Goal: Information Seeking & Learning: Learn about a topic

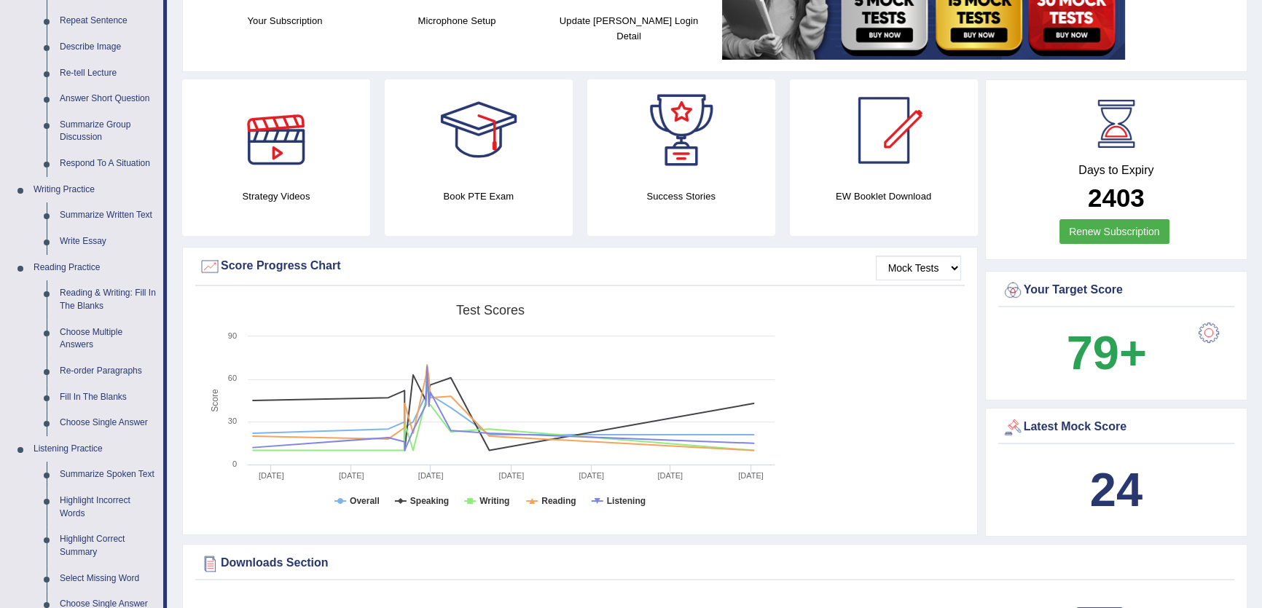
scroll to position [264, 0]
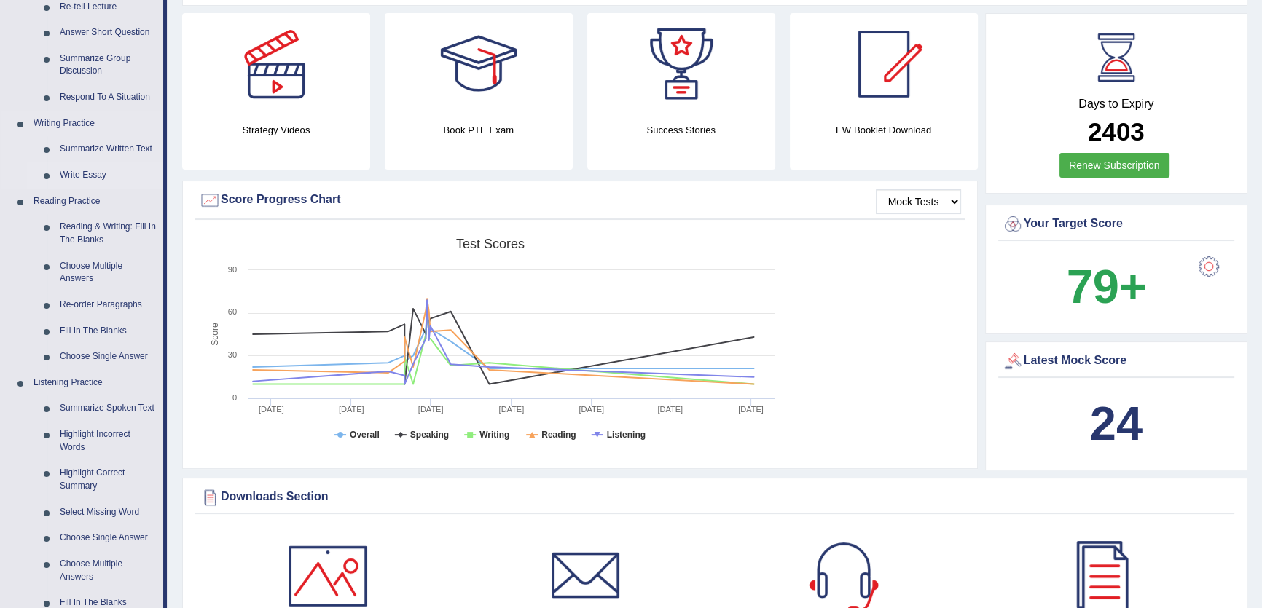
click at [78, 170] on link "Write Essay" at bounding box center [108, 175] width 110 height 26
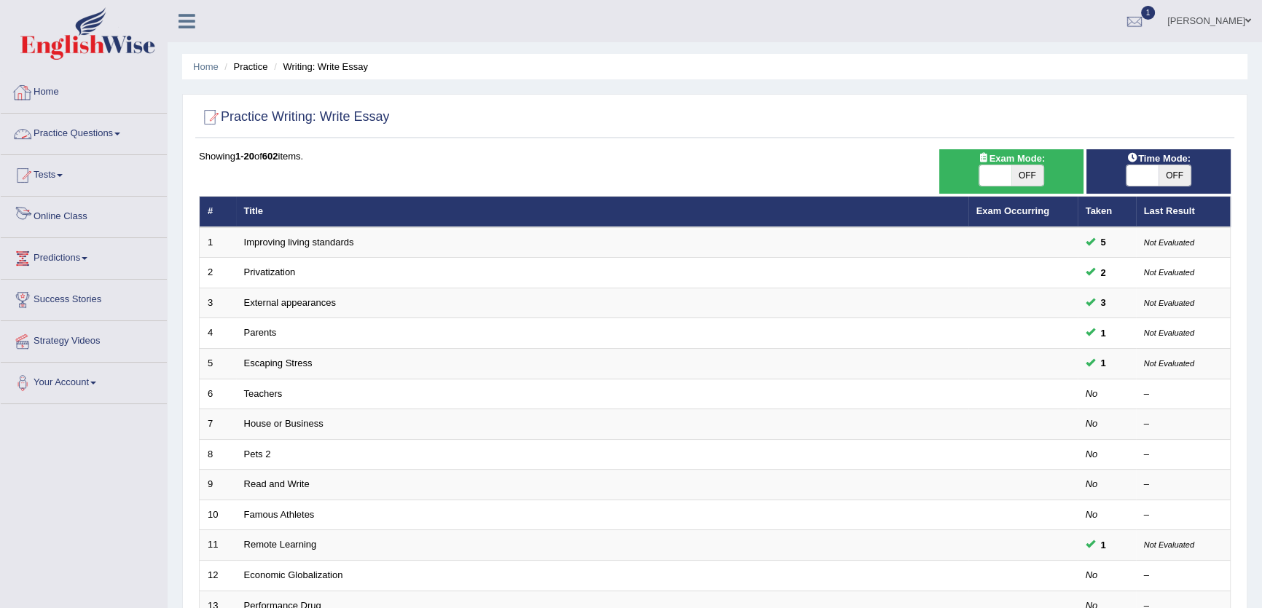
click at [84, 100] on link "Home" at bounding box center [84, 90] width 166 height 36
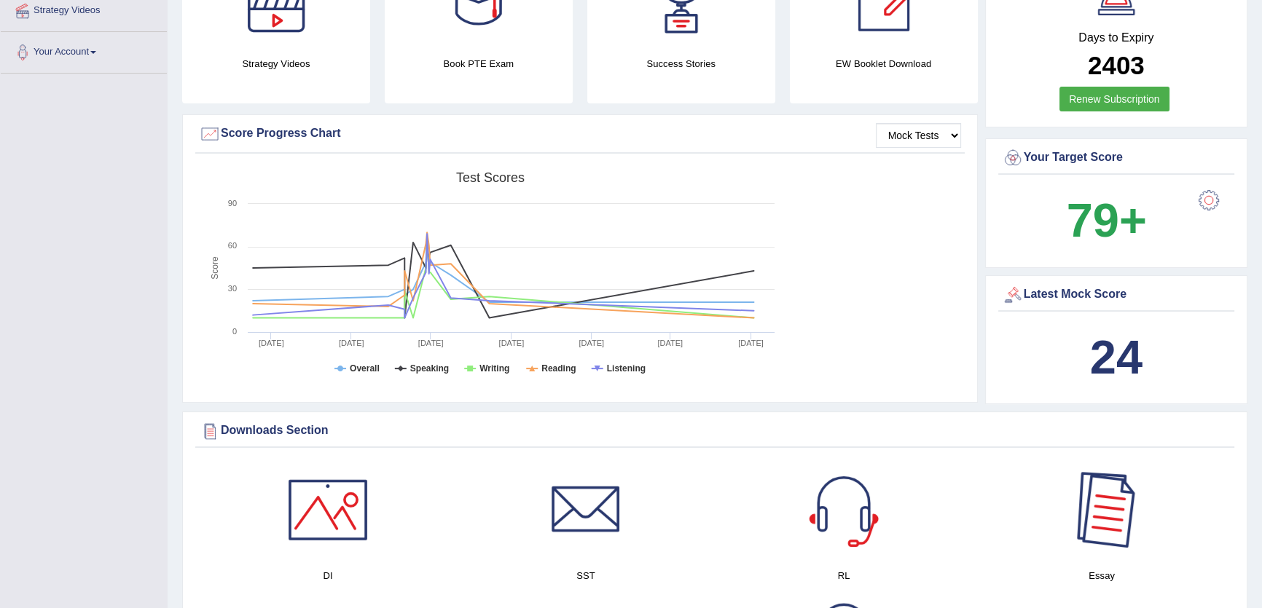
click at [1068, 534] on div at bounding box center [1102, 510] width 102 height 102
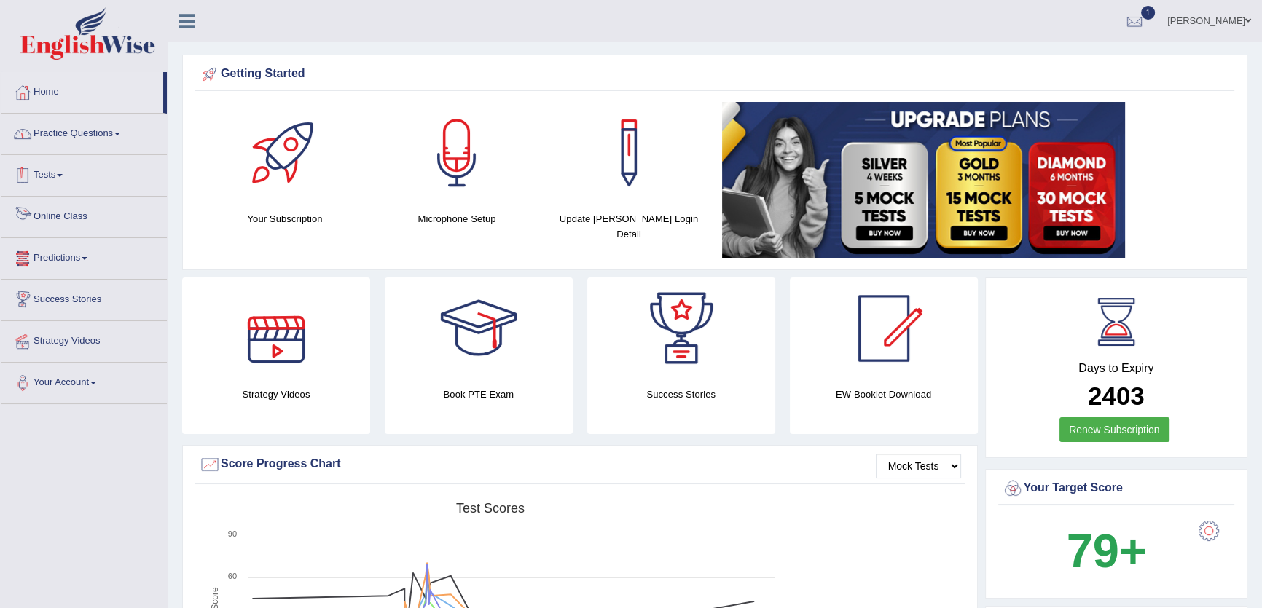
click at [117, 148] on link "Practice Questions" at bounding box center [84, 132] width 166 height 36
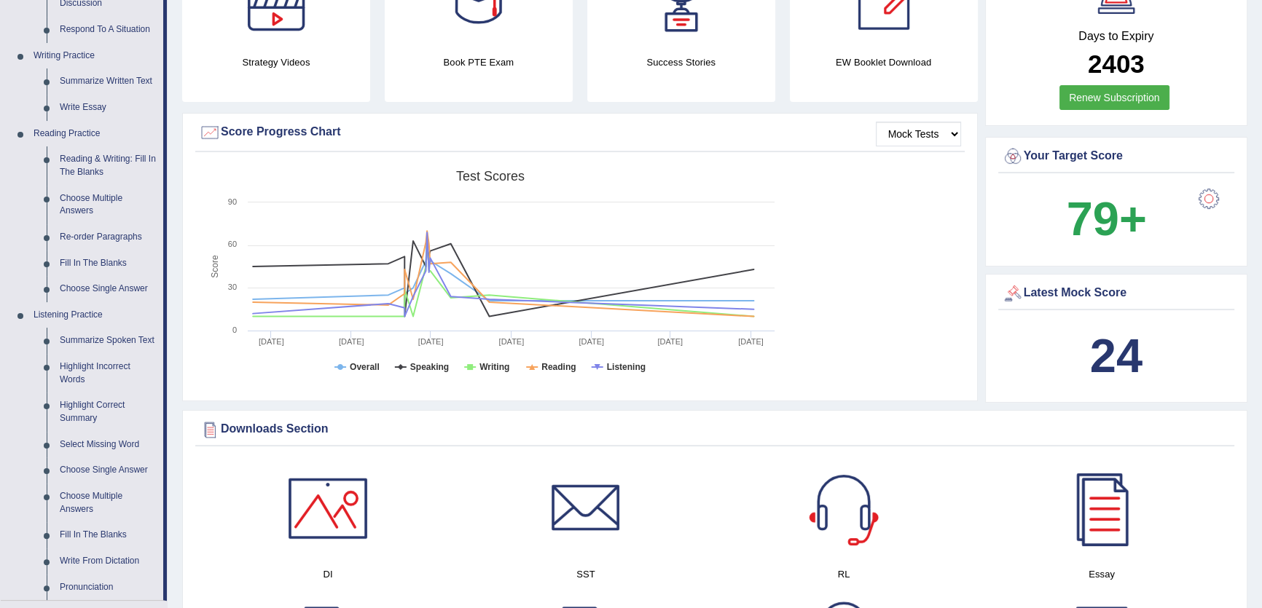
scroll to position [331, 0]
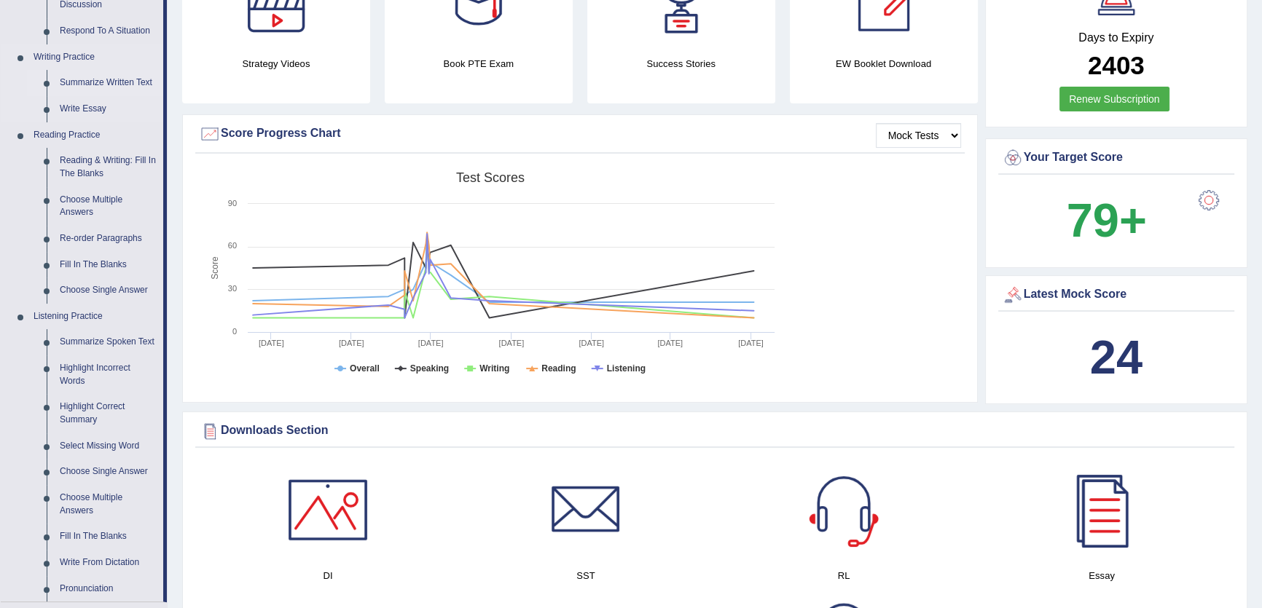
click at [138, 85] on link "Summarize Written Text" at bounding box center [108, 83] width 110 height 26
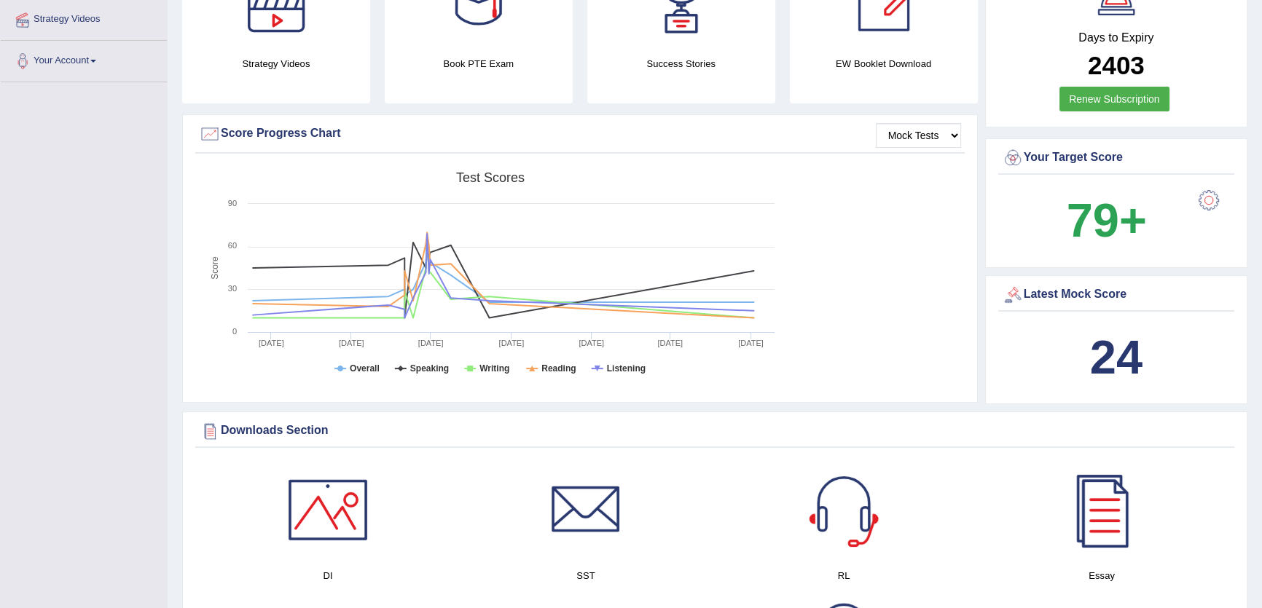
scroll to position [359, 0]
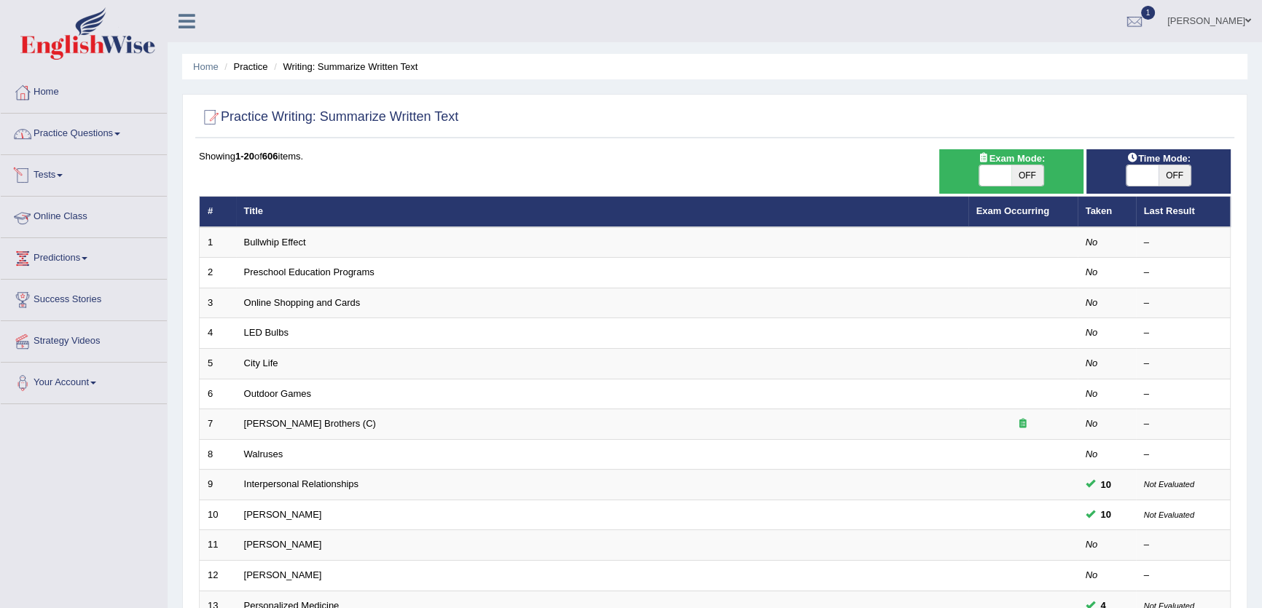
click at [111, 119] on link "Practice Questions" at bounding box center [84, 132] width 166 height 36
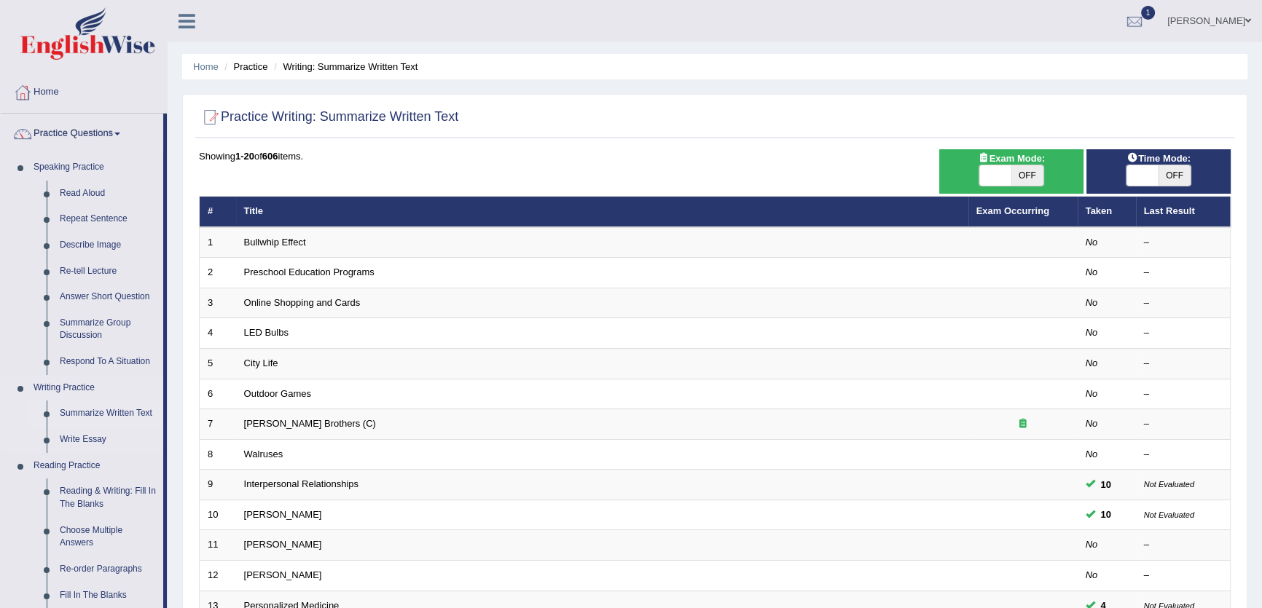
click at [122, 412] on link "Summarize Written Text" at bounding box center [108, 414] width 110 height 26
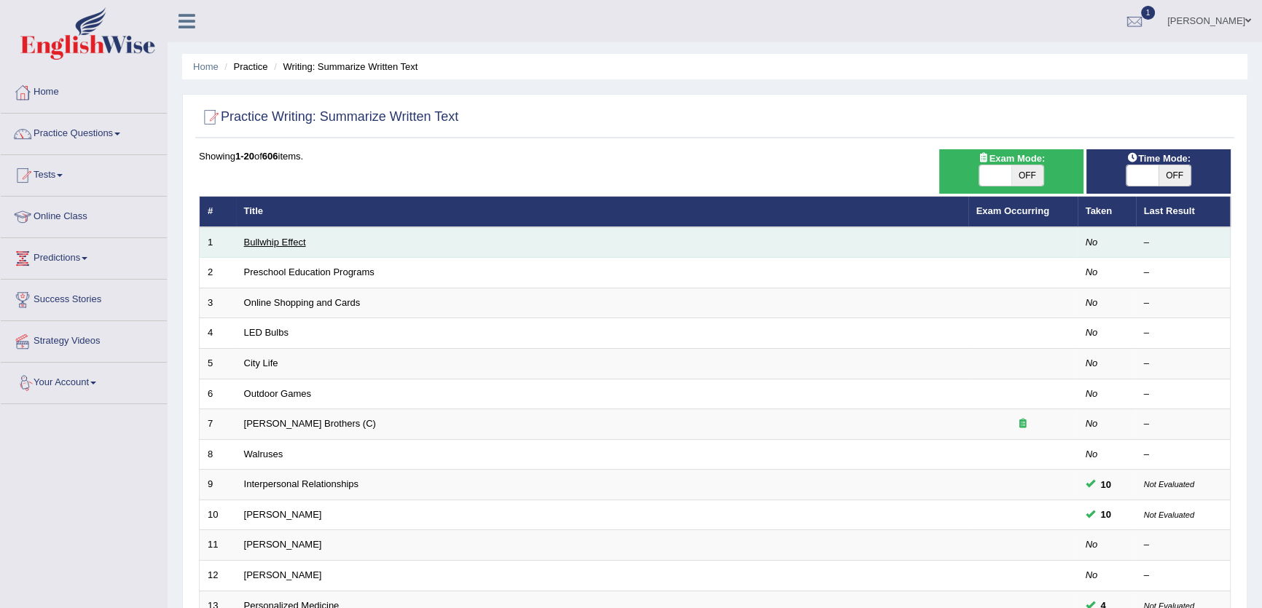
click at [275, 237] on link "Bullwhip Effect" at bounding box center [275, 242] width 62 height 11
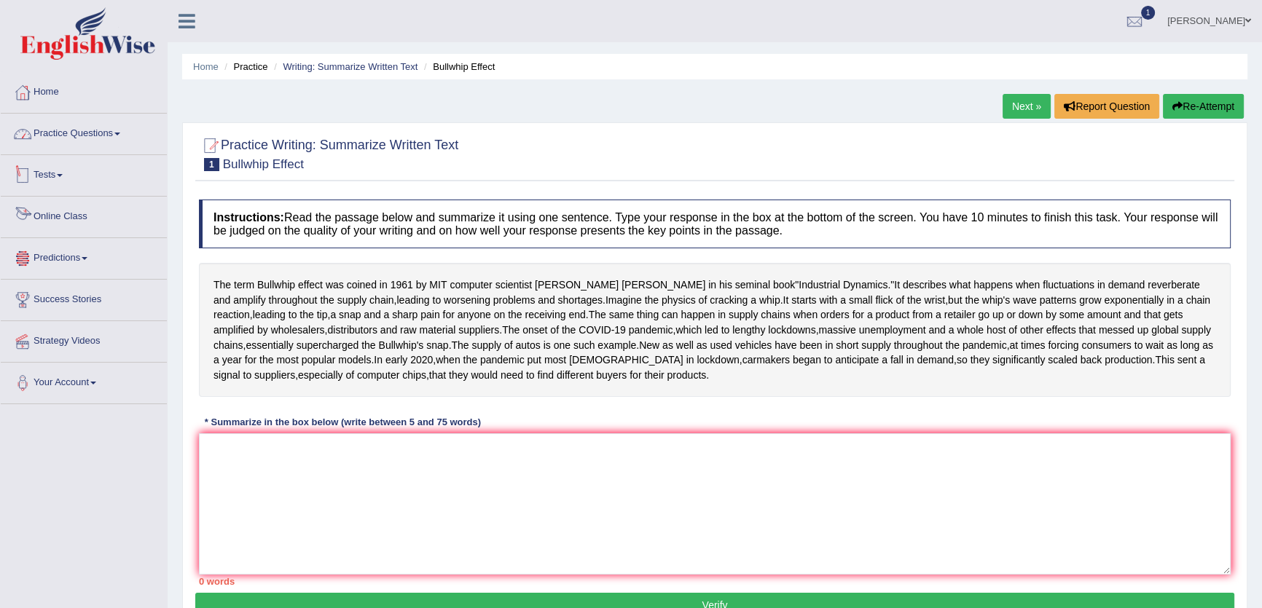
click at [98, 133] on link "Practice Questions" at bounding box center [84, 132] width 166 height 36
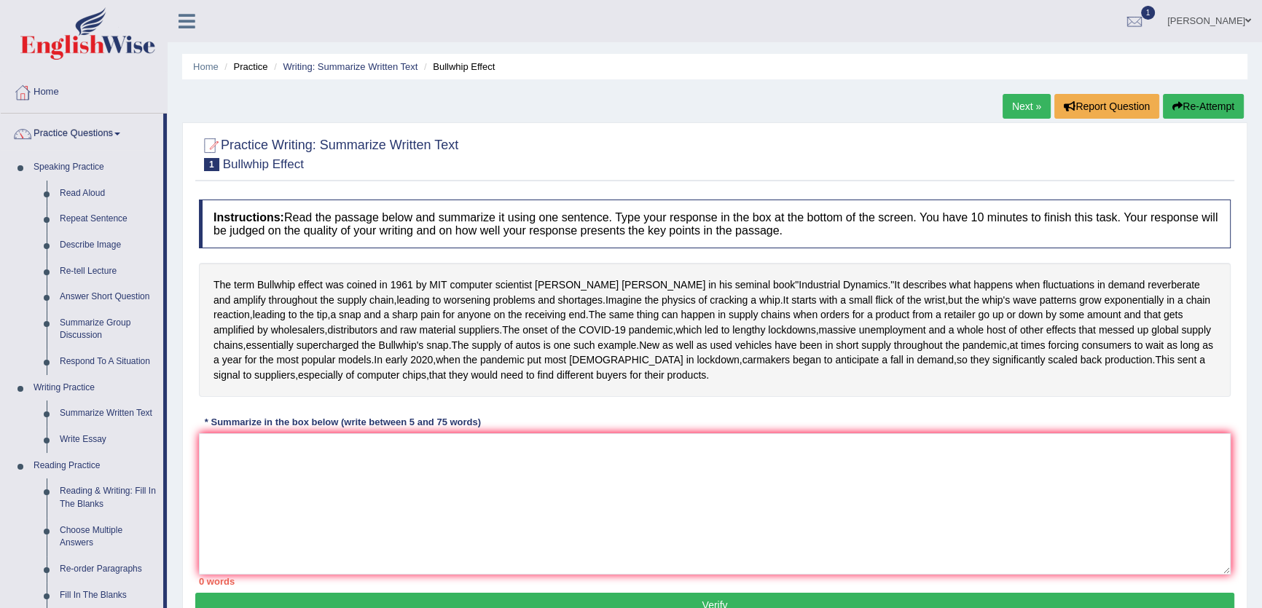
scroll to position [66, 0]
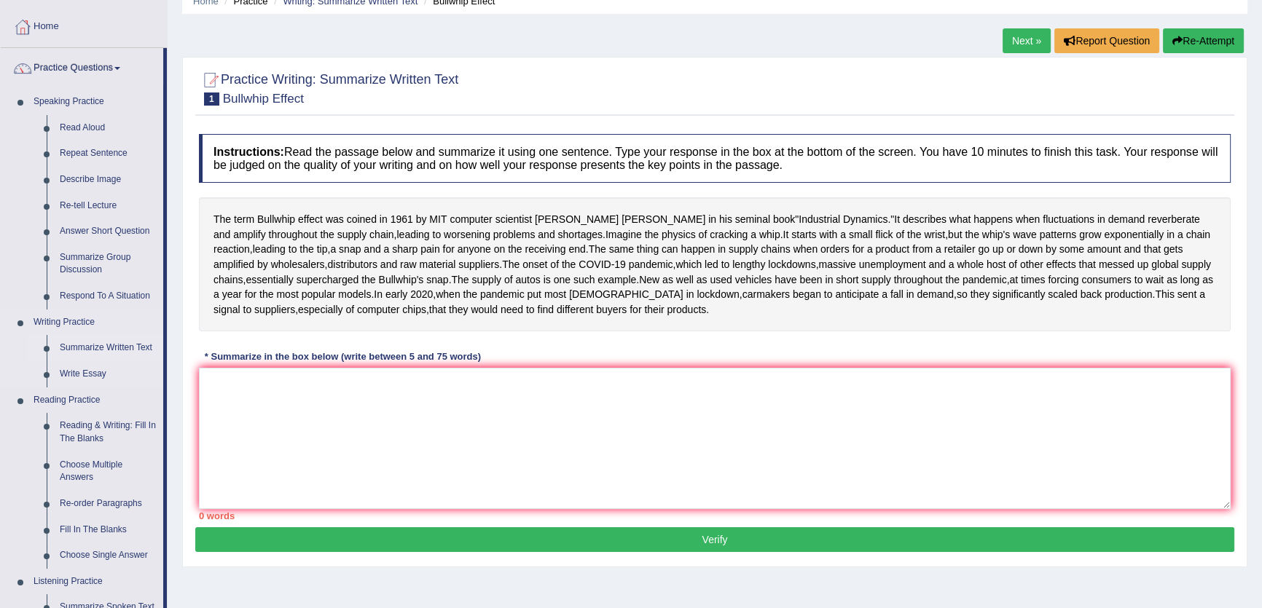
click at [104, 353] on link "Summarize Written Text" at bounding box center [108, 348] width 110 height 26
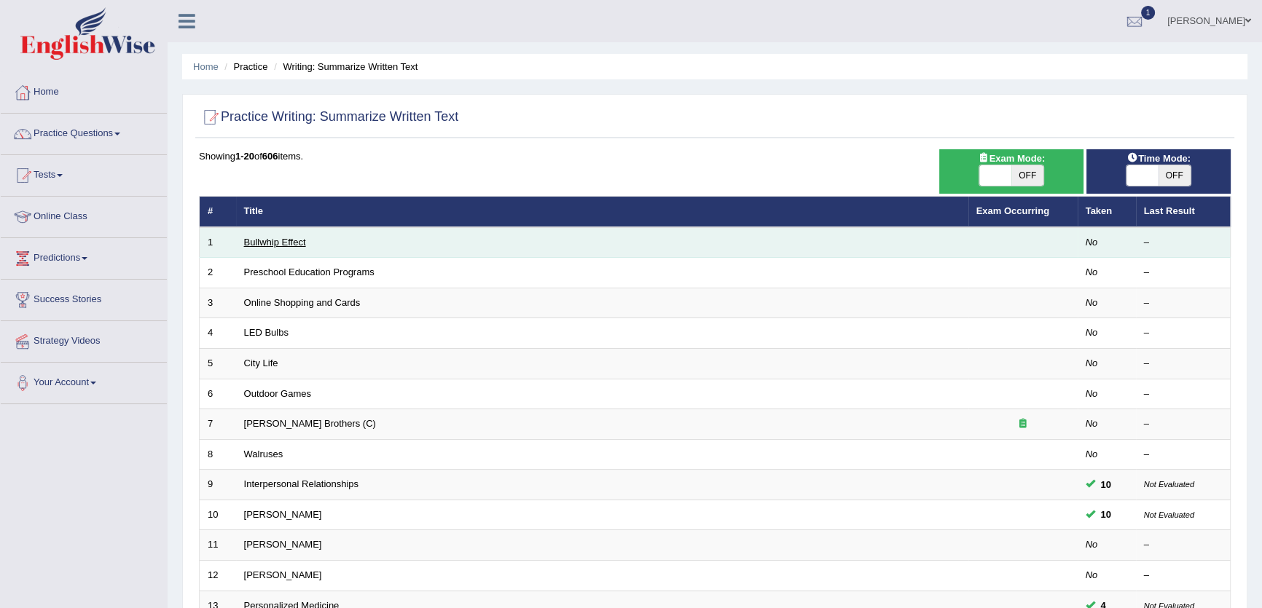
click at [282, 242] on link "Bullwhip Effect" at bounding box center [275, 242] width 62 height 11
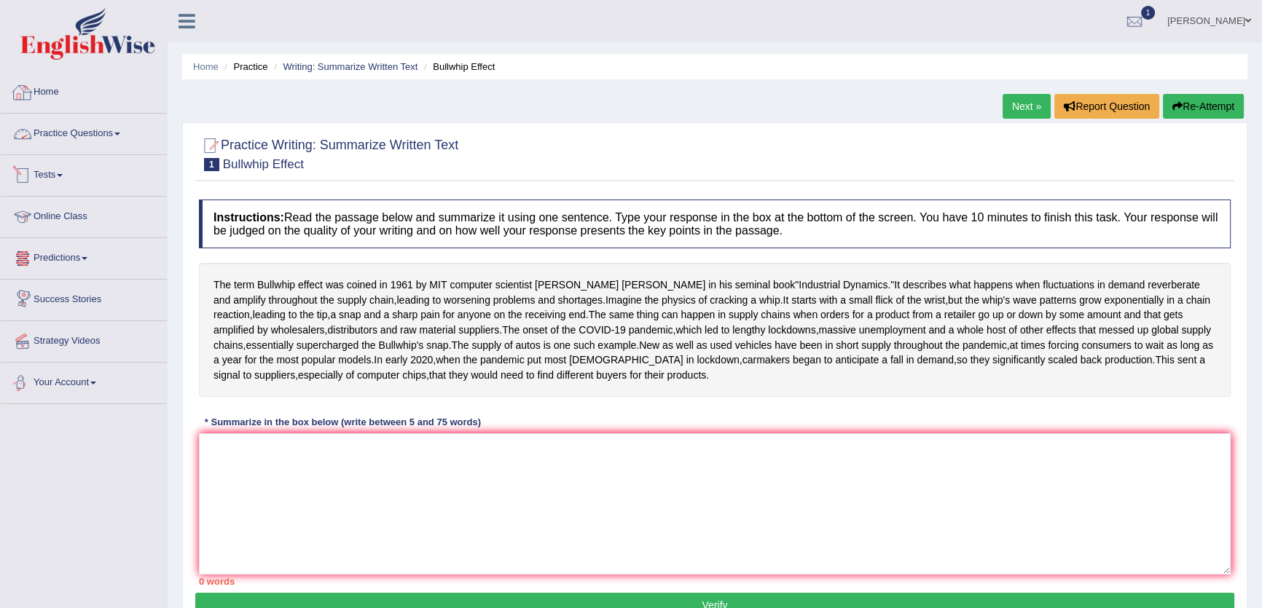
click at [90, 126] on link "Practice Questions" at bounding box center [84, 132] width 166 height 36
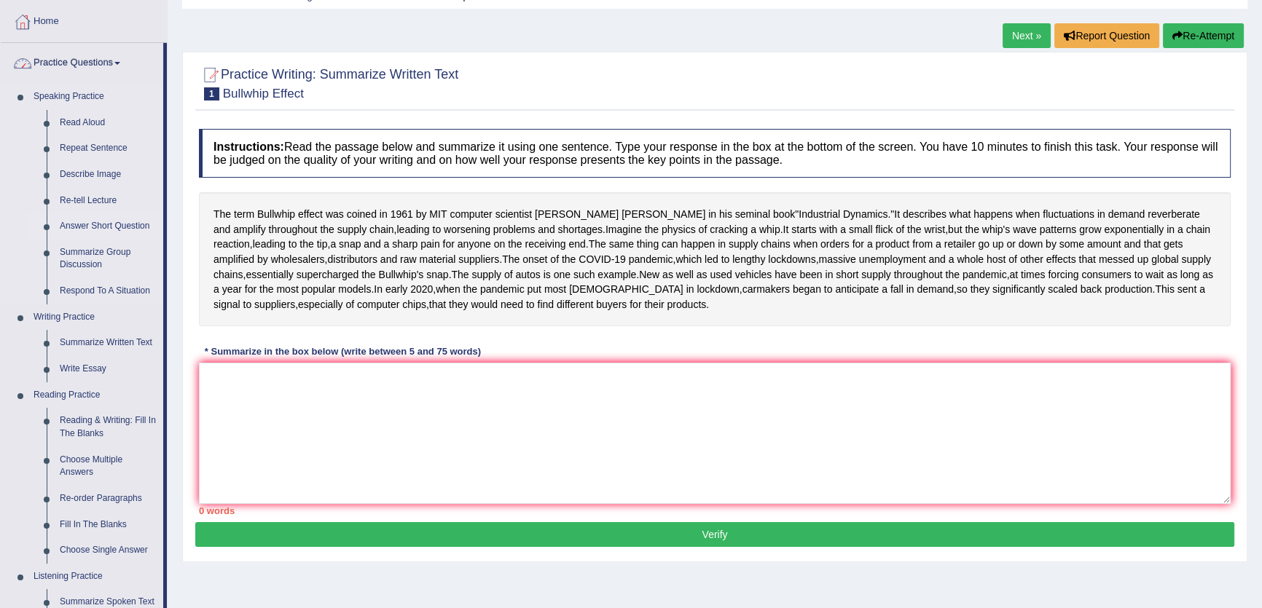
scroll to position [198, 0]
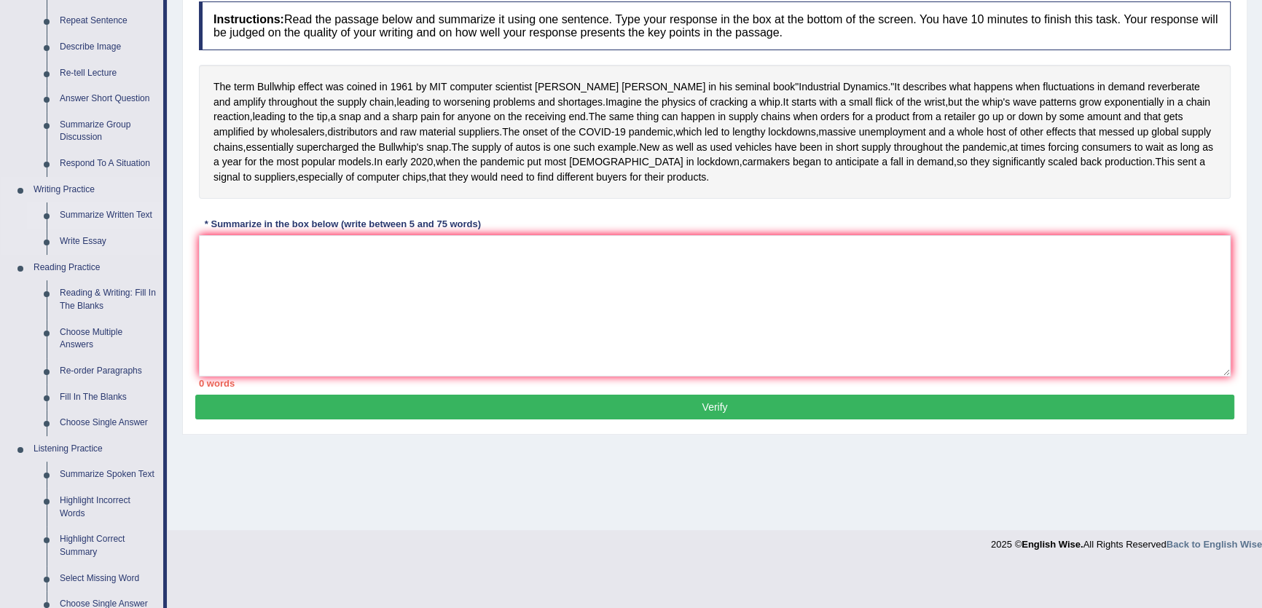
click at [86, 211] on link "Summarize Written Text" at bounding box center [108, 216] width 110 height 26
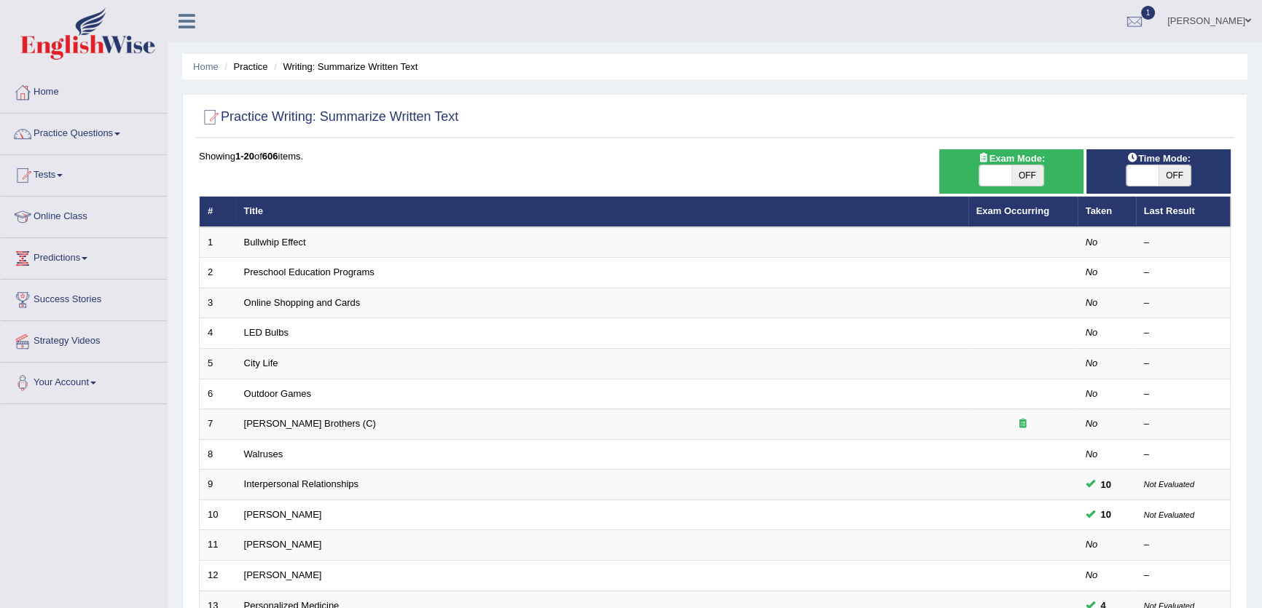
click at [1180, 166] on span "OFF" at bounding box center [1174, 175] width 32 height 20
checkbox input "true"
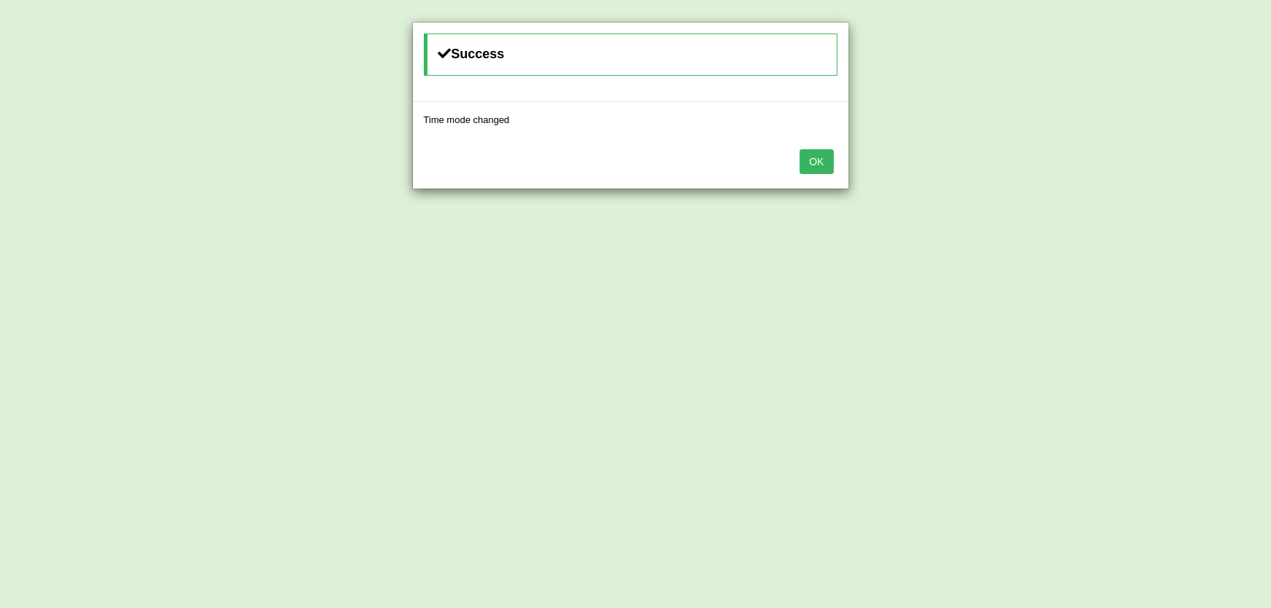
click at [813, 160] on button "OK" at bounding box center [817, 161] width 34 height 25
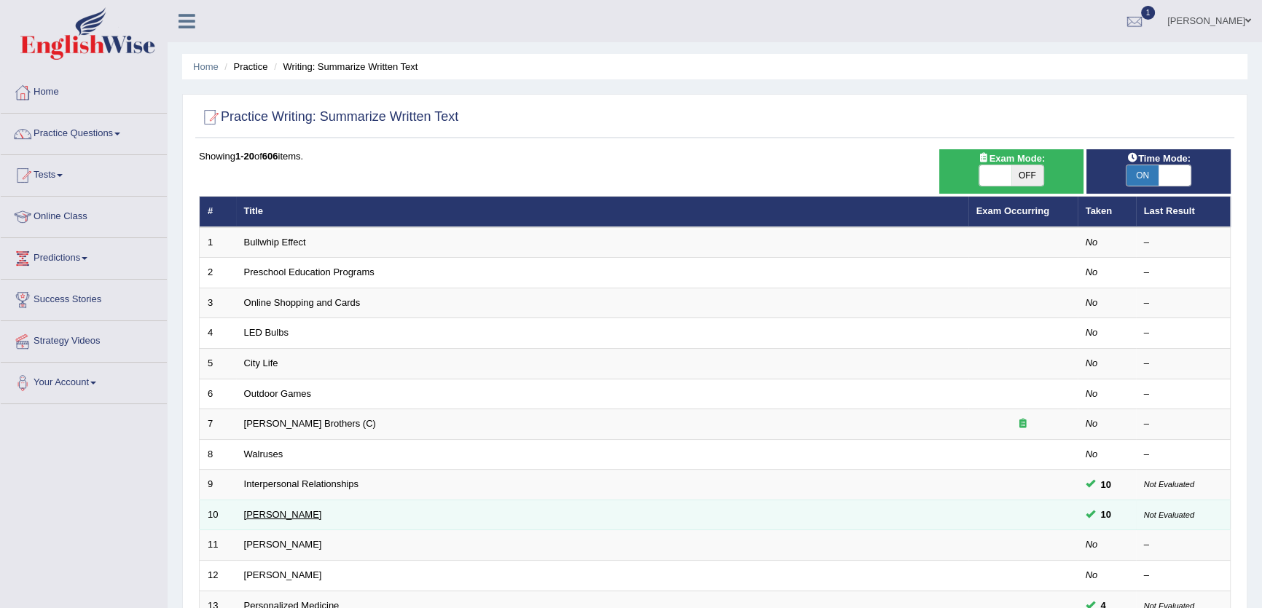
click at [292, 512] on link "[PERSON_NAME]" at bounding box center [283, 514] width 78 height 11
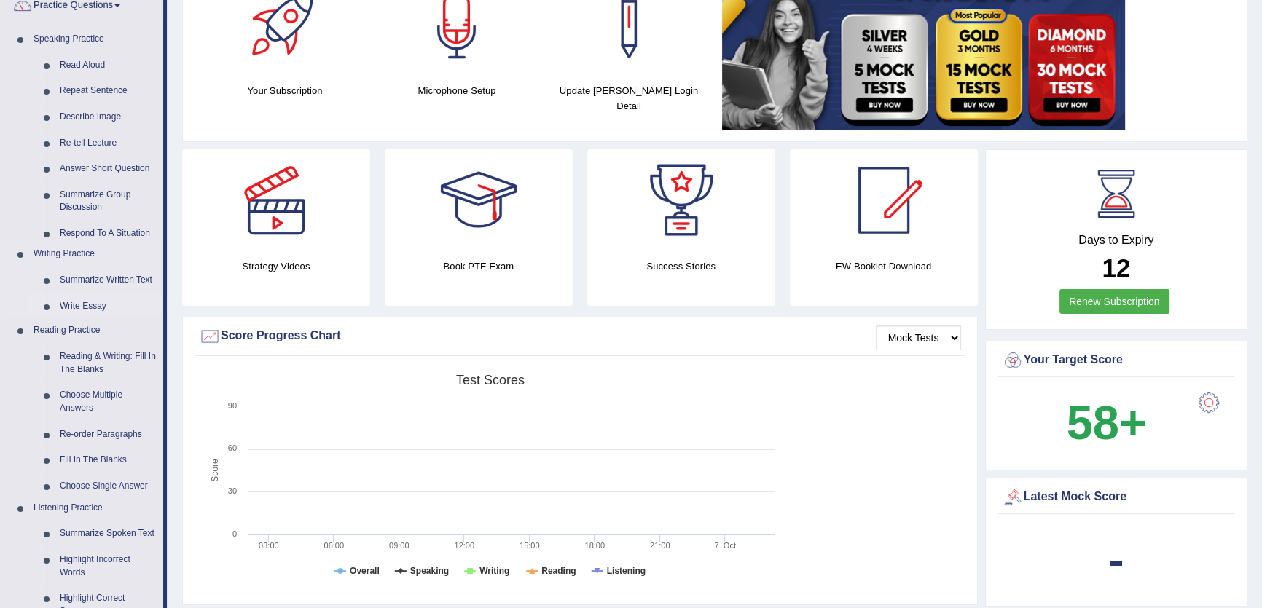
scroll to position [132, 0]
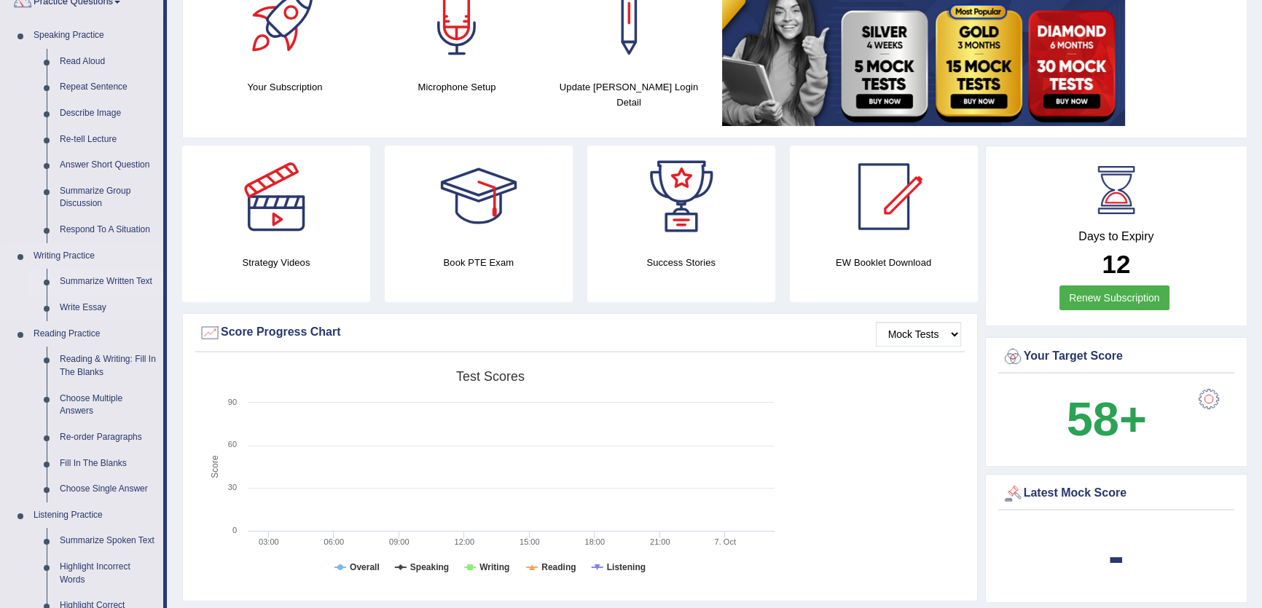
click at [106, 283] on link "Summarize Written Text" at bounding box center [108, 282] width 110 height 26
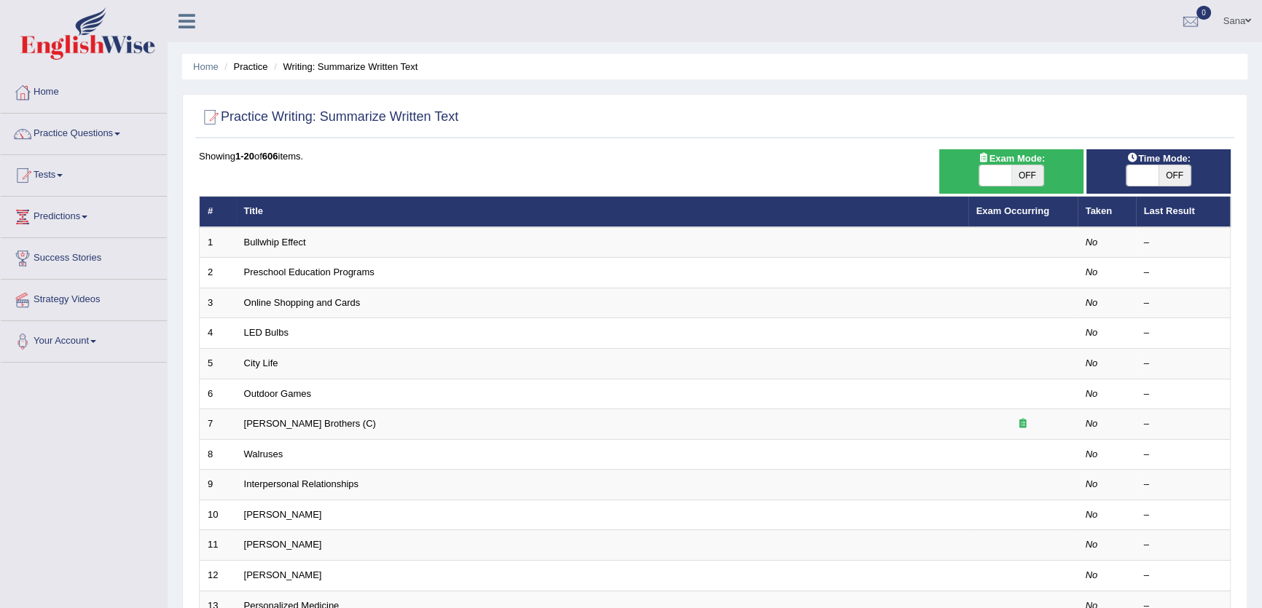
click at [1153, 173] on span at bounding box center [1142, 175] width 32 height 20
checkbox input "true"
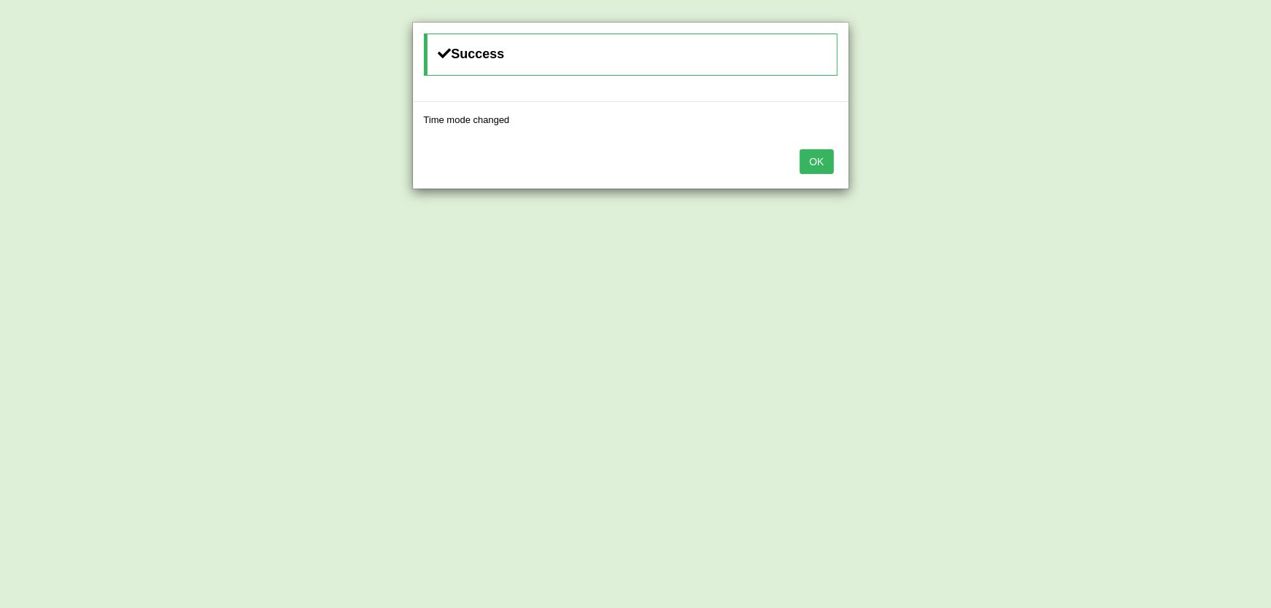
drag, startPoint x: 825, startPoint y: 162, endPoint x: 779, endPoint y: 243, distance: 93.4
click at [825, 163] on button "OK" at bounding box center [817, 161] width 34 height 25
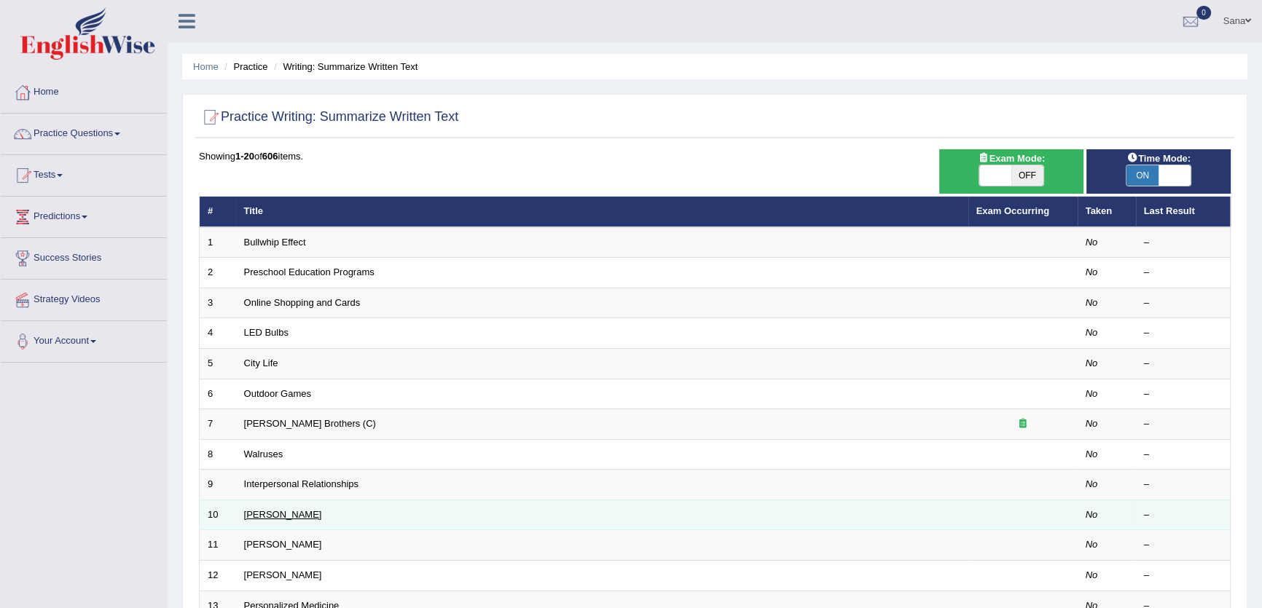
click at [278, 510] on link "[PERSON_NAME]" at bounding box center [283, 514] width 78 height 11
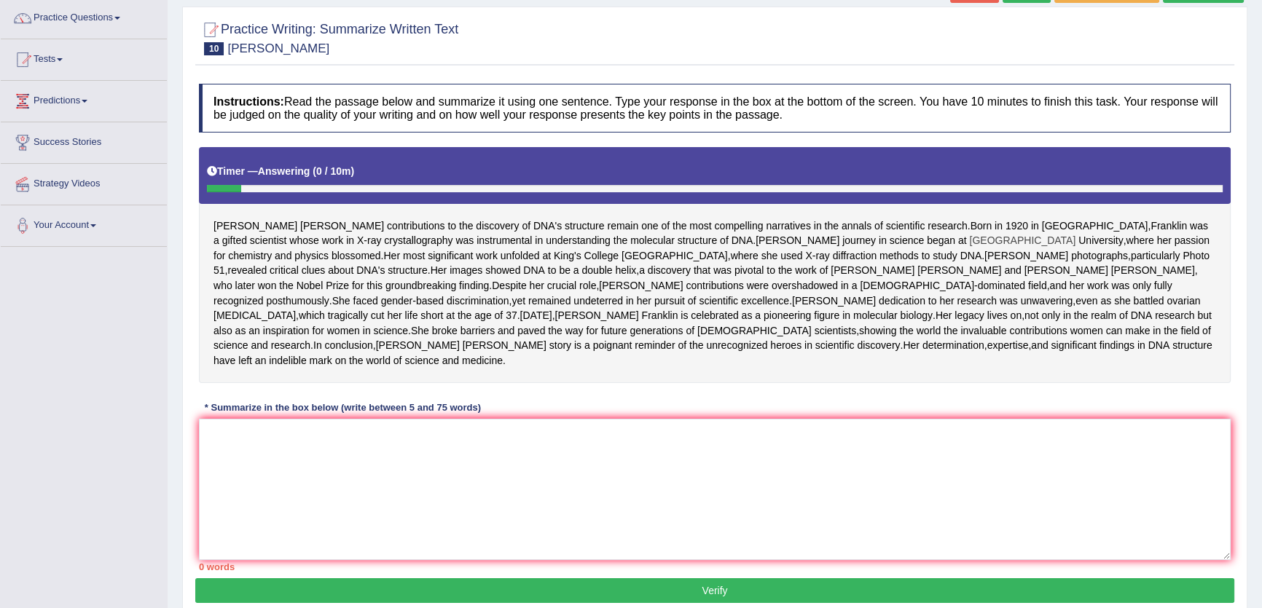
scroll to position [115, 0]
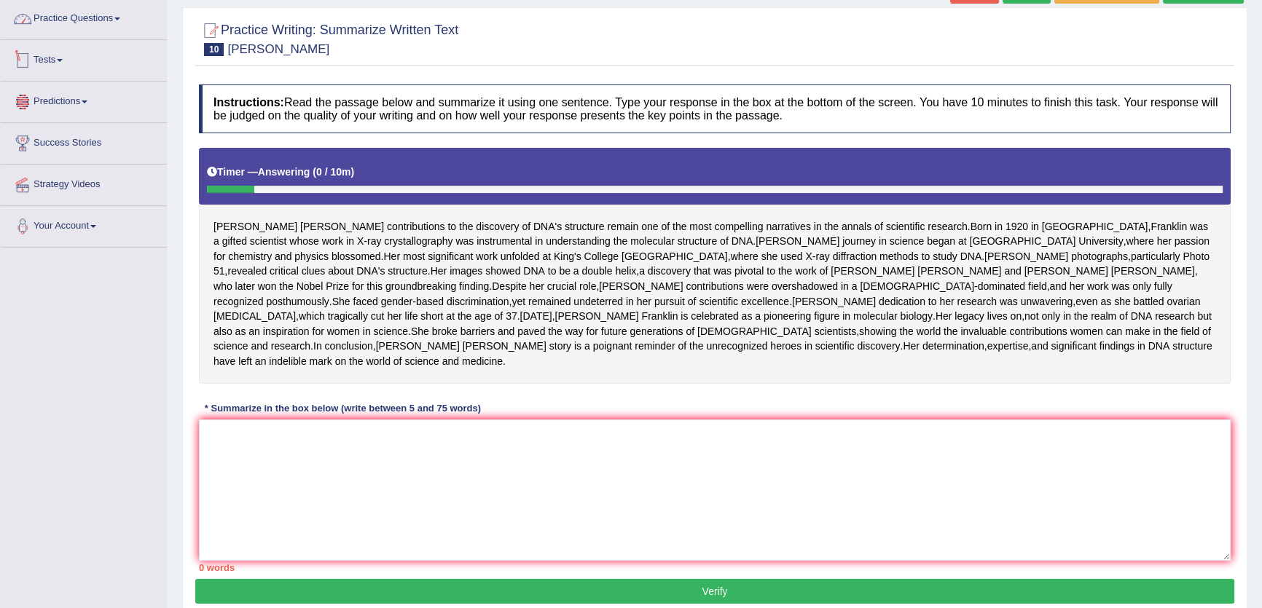
click at [96, 10] on link "Practice Questions" at bounding box center [84, 17] width 166 height 36
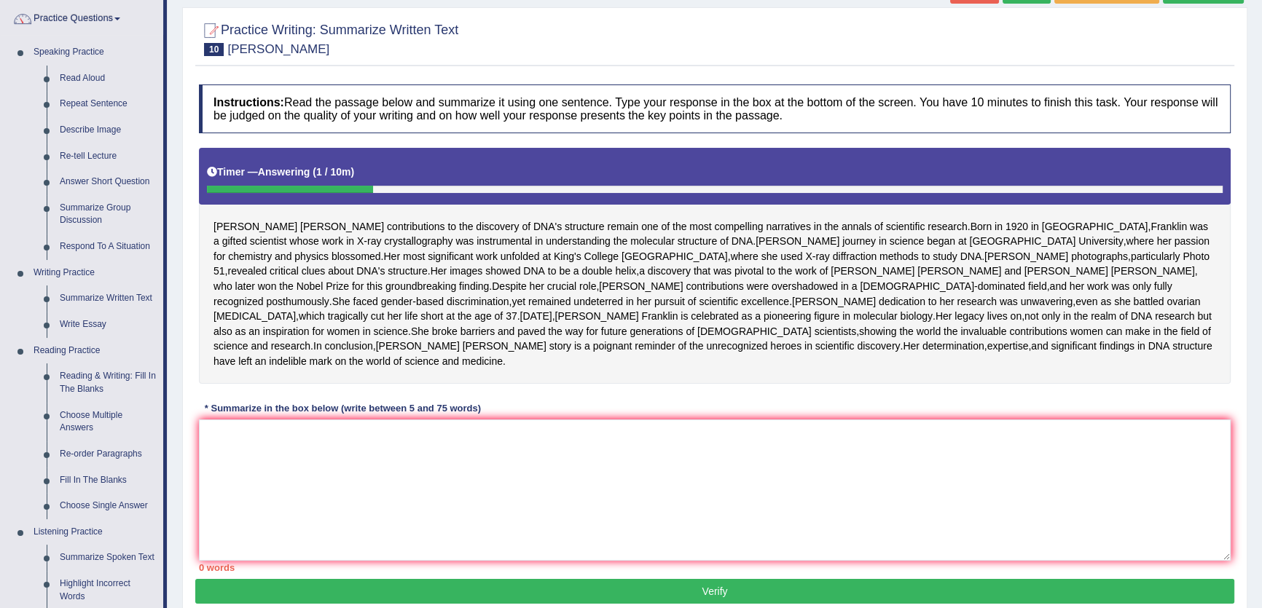
scroll to position [0, 0]
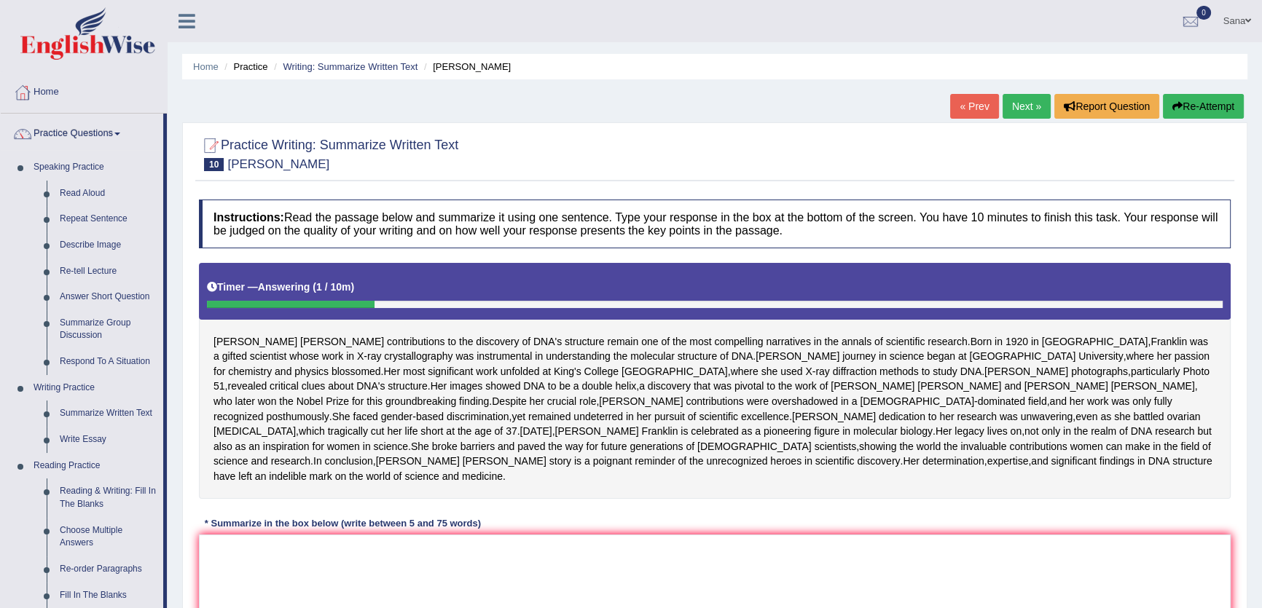
click at [1202, 105] on button "Re-Attempt" at bounding box center [1203, 106] width 81 height 25
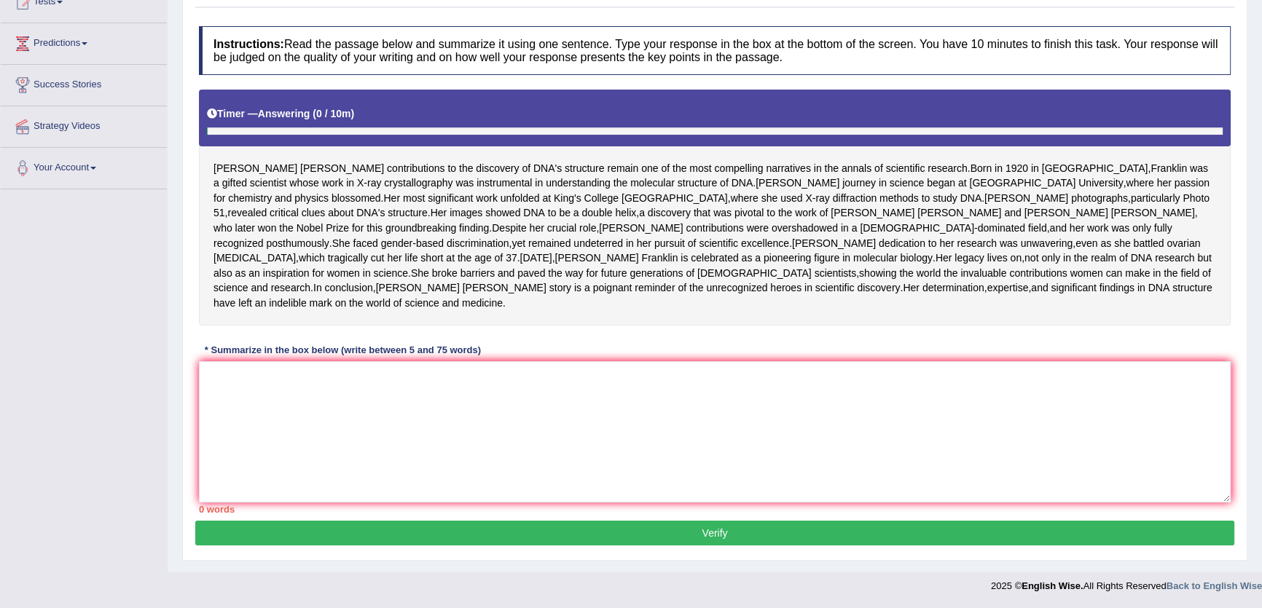
scroll to position [248, 0]
click at [565, 425] on textarea at bounding box center [715, 431] width 1032 height 141
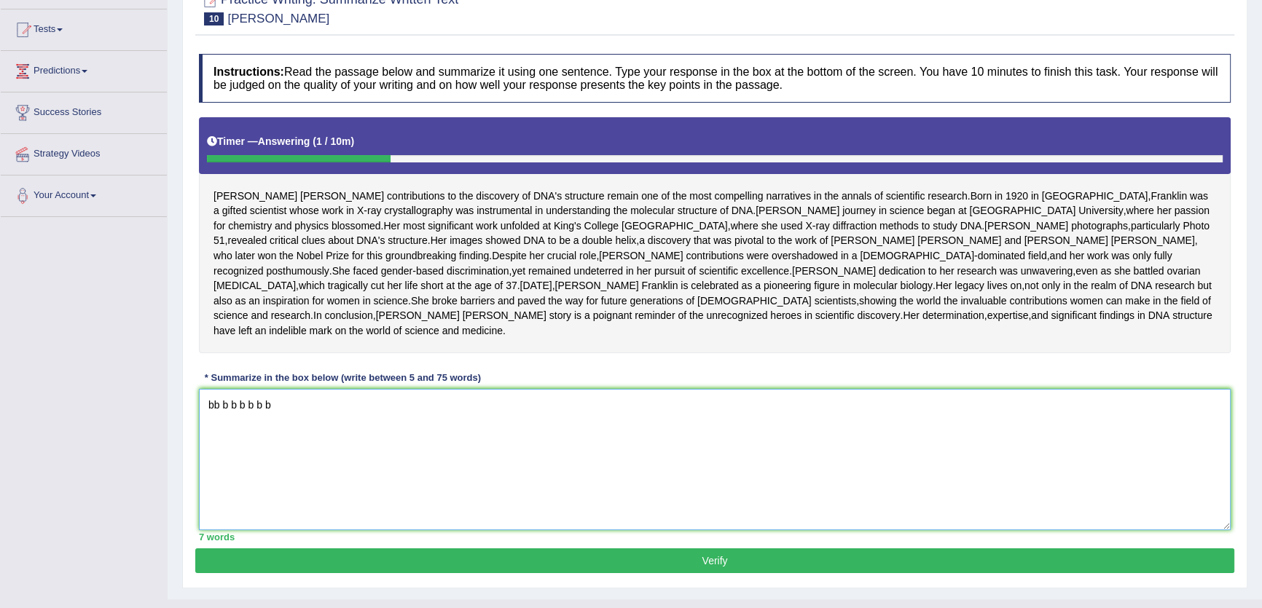
scroll to position [49, 0]
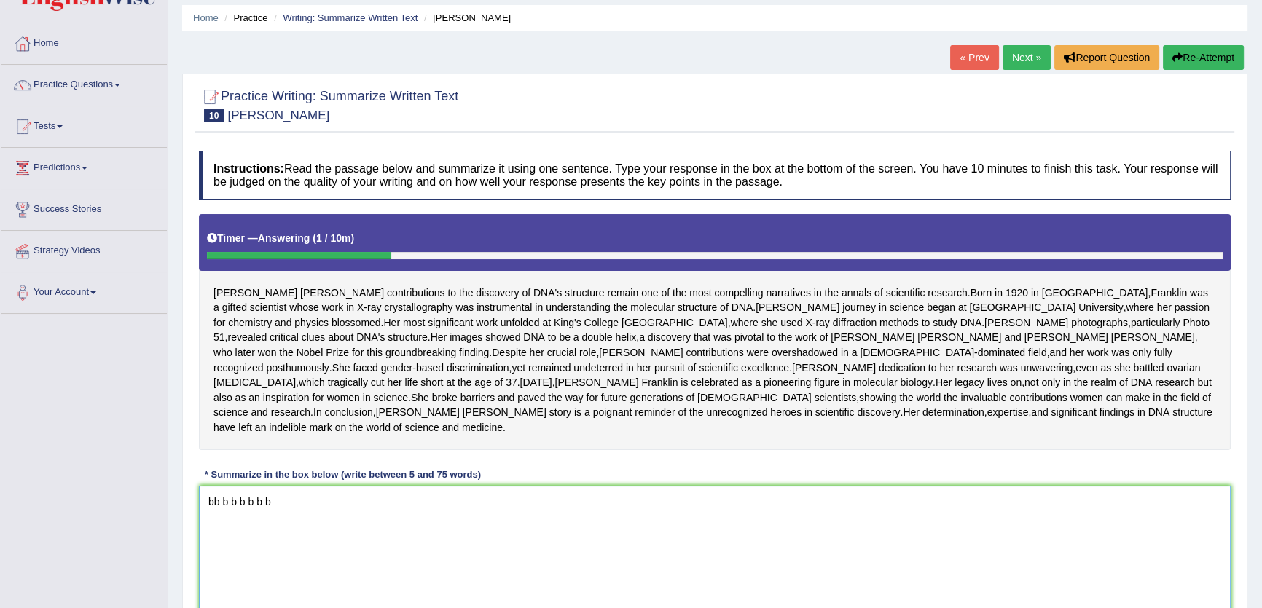
type textarea "bb b b b b b b"
click at [1239, 45] on button "Re-Attempt" at bounding box center [1203, 57] width 81 height 25
click at [1232, 54] on button "Re-Attempt" at bounding box center [1203, 57] width 81 height 25
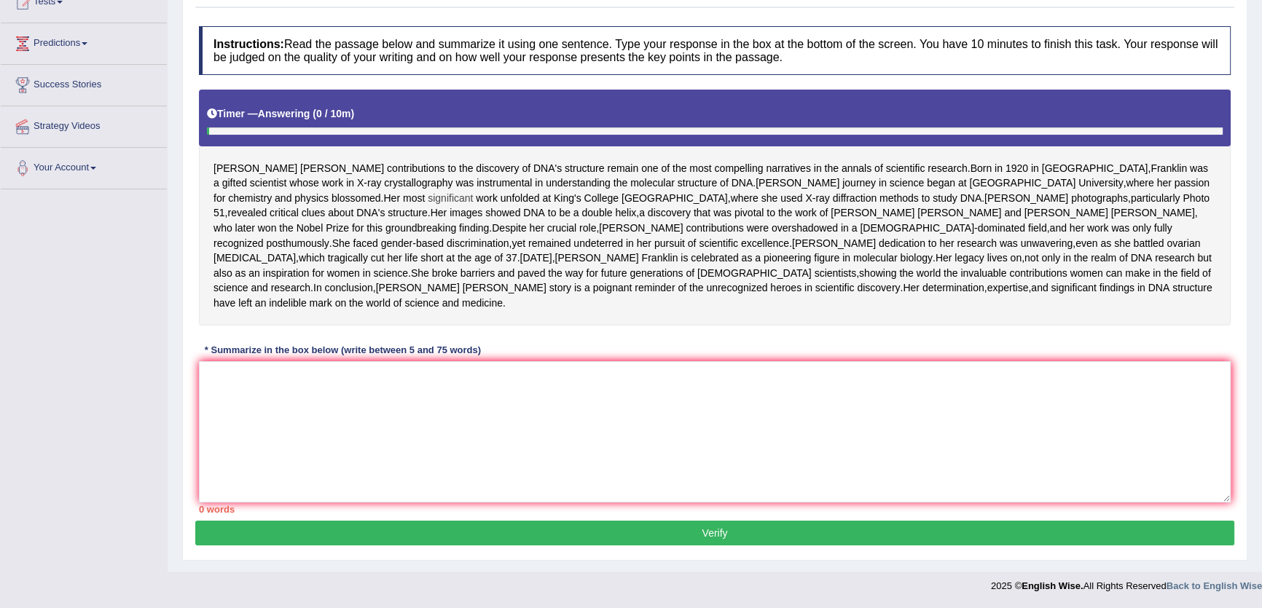
scroll to position [181, 0]
click at [555, 474] on textarea at bounding box center [715, 431] width 1032 height 141
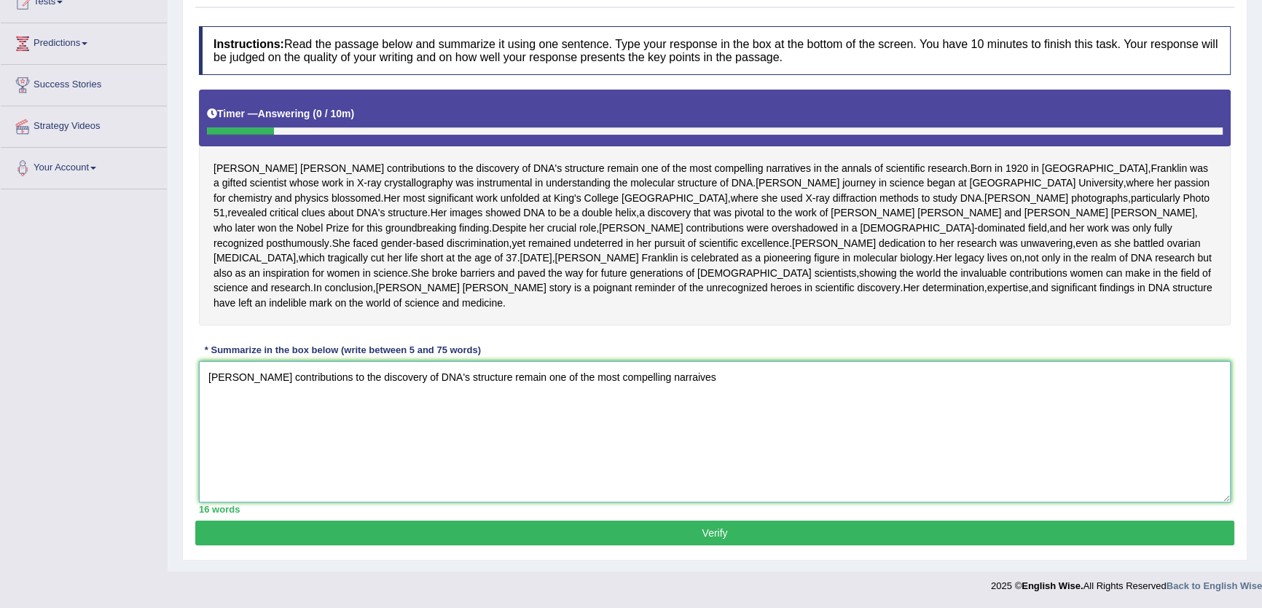
click at [701, 450] on textarea "Rosalind Franklin's contributions to the discovery of DNA's structure remain on…" at bounding box center [715, 431] width 1032 height 141
click at [699, 444] on textarea "Rosalind Franklin's contributions to the discovery of DNA's structure remain on…" at bounding box center [715, 431] width 1032 height 141
click at [790, 456] on textarea "Rosalind Franklin's contributions to the discovery of DNA's structure remain on…" at bounding box center [715, 431] width 1032 height 141
drag, startPoint x: 442, startPoint y: 380, endPoint x: 385, endPoint y: 387, distance: 56.6
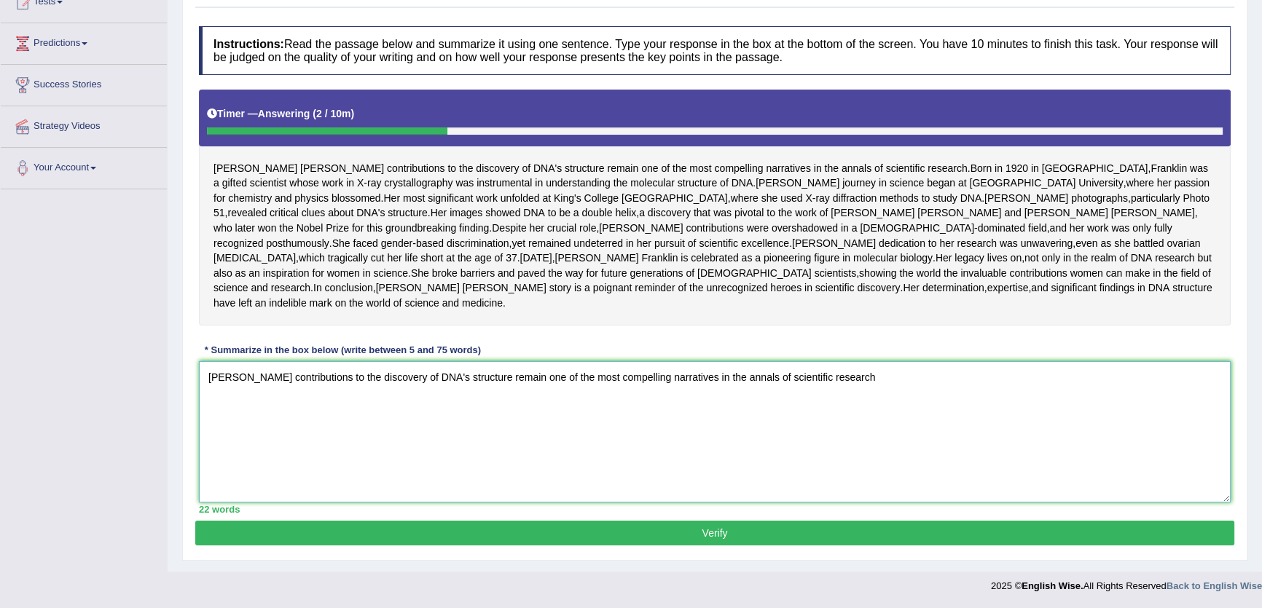
click at [385, 387] on textarea "Rosalind Franklin's contributions to the discovery of DNA's structure remain on…" at bounding box center [715, 431] width 1032 height 141
click at [519, 377] on textarea "Rosalind Franklin's contributions to the discovery of DNA's structure remain on…" at bounding box center [715, 431] width 1032 height 141
click at [518, 380] on textarea "Rosalind Franklin's contributions to the discovery of DNA's structure r emain o…" at bounding box center [715, 431] width 1032 height 141
click at [529, 379] on textarea "Rosalind Franklin's contributions to the discovery of DNA's structure r emain o…" at bounding box center [715, 431] width 1032 height 141
drag, startPoint x: 440, startPoint y: 379, endPoint x: 386, endPoint y: 382, distance: 54.0
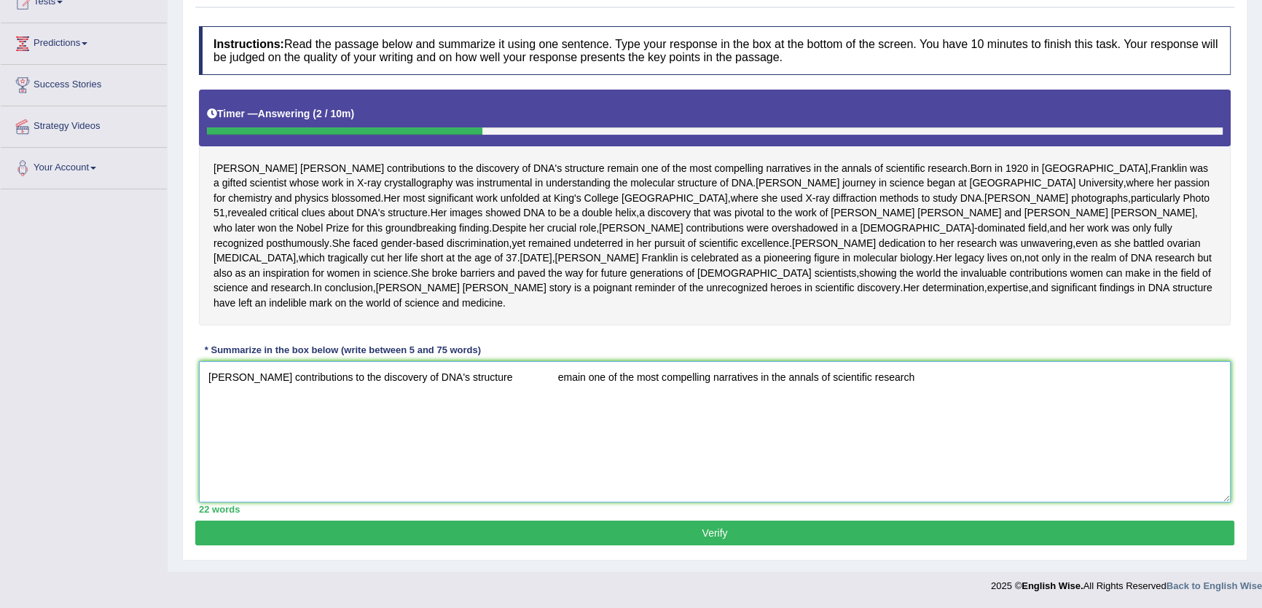
click at [386, 382] on textarea "Rosalind Franklin's contributions to the discovery of DNA's structure emain one…" at bounding box center [715, 431] width 1032 height 141
click at [503, 382] on textarea "Rosalind Franklin's contributions to the DNA's structure emain one of the most …" at bounding box center [715, 431] width 1032 height 141
click at [323, 425] on textarea "Rosalind Franklin's contributions to the DNA's structure remain one of the most…" at bounding box center [715, 431] width 1032 height 141
drag, startPoint x: 565, startPoint y: 377, endPoint x: 545, endPoint y: 383, distance: 21.2
click at [545, 383] on textarea "Rosalind Franklin's contributions to the DNA's structure remain one of the most…" at bounding box center [715, 431] width 1032 height 141
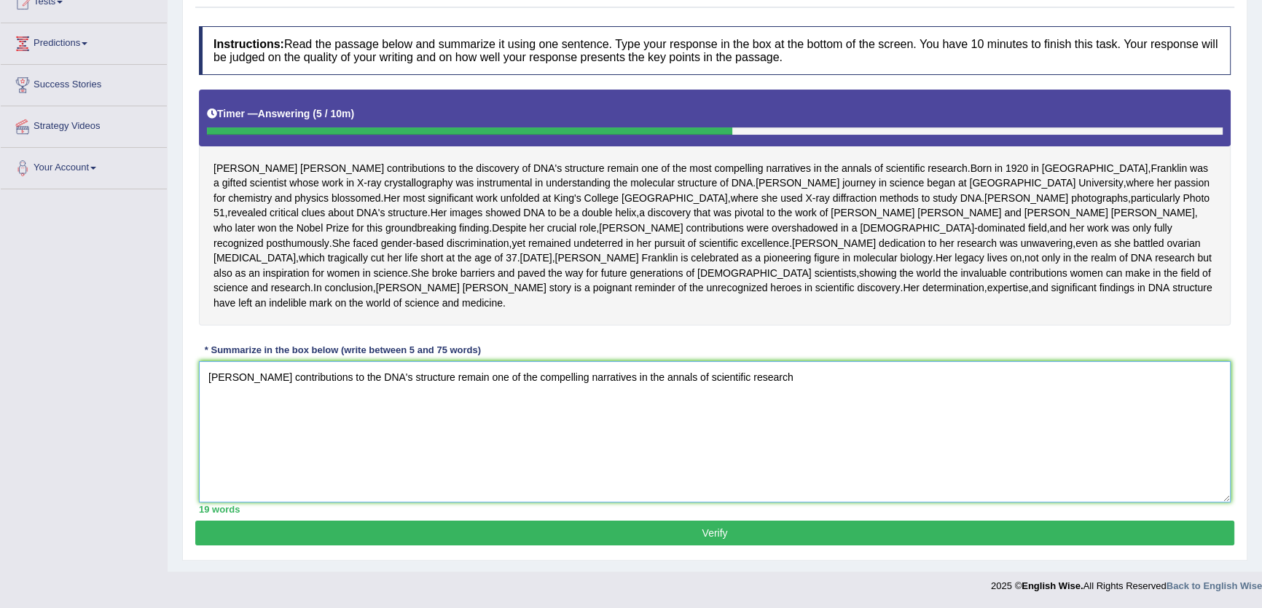
drag, startPoint x: 712, startPoint y: 374, endPoint x: 669, endPoint y: 383, distance: 43.9
click at [669, 383] on textarea "Rosalind Franklin's contributions to the DNA's structure remain one of the comp…" at bounding box center [715, 431] width 1032 height 141
click at [748, 400] on textarea "Rosalind Franklin's contributions to the DNA's structure remain one of the comp…" at bounding box center [715, 431] width 1032 height 141
drag, startPoint x: 420, startPoint y: 381, endPoint x: 386, endPoint y: 398, distance: 38.1
click at [386, 398] on textarea "Rosalind Franklin's contributions to the DNA's structure remain one of the comp…" at bounding box center [715, 431] width 1032 height 141
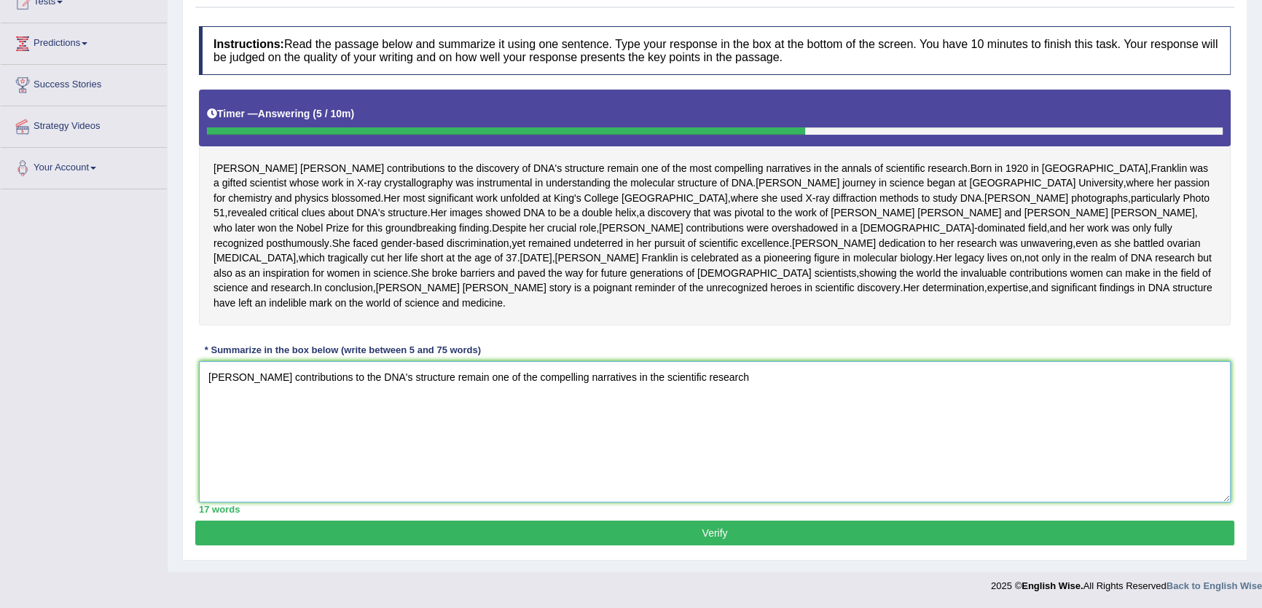
click at [755, 386] on textarea "Rosalind Franklin's contributions to the DNA's structure remain one of the comp…" at bounding box center [715, 431] width 1032 height 141
drag, startPoint x: 783, startPoint y: 391, endPoint x: 86, endPoint y: 386, distance: 697.3
click at [86, 386] on div "Toggle navigation Home Practice Questions Speaking Practice Read Aloud Repeat S…" at bounding box center [631, 214] width 1262 height 774
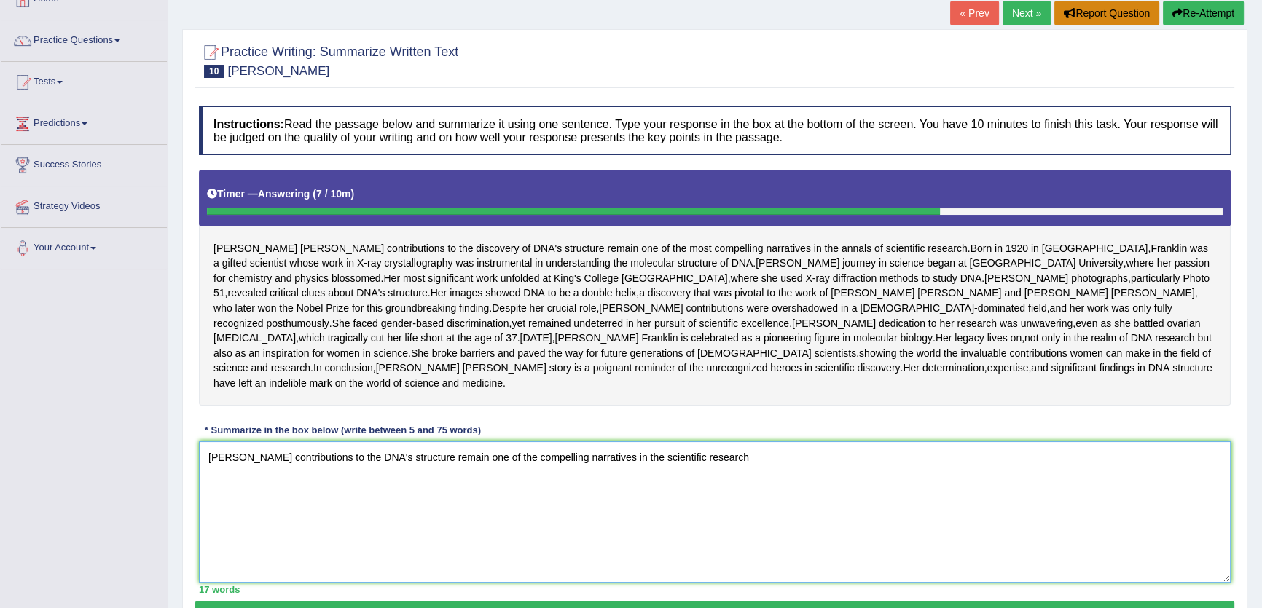
scroll to position [0, 0]
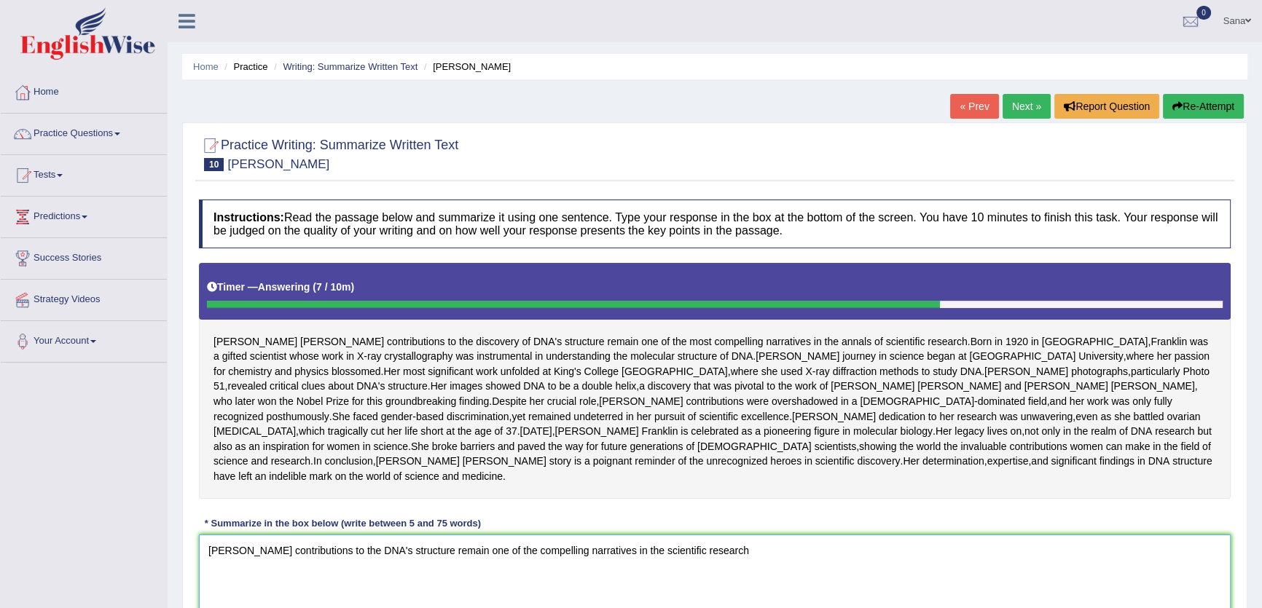
type textarea "Rosalind Franklin's contributions to the DNA's structure remain one of the comp…"
click at [1177, 114] on button "Re-Attempt" at bounding box center [1203, 106] width 81 height 25
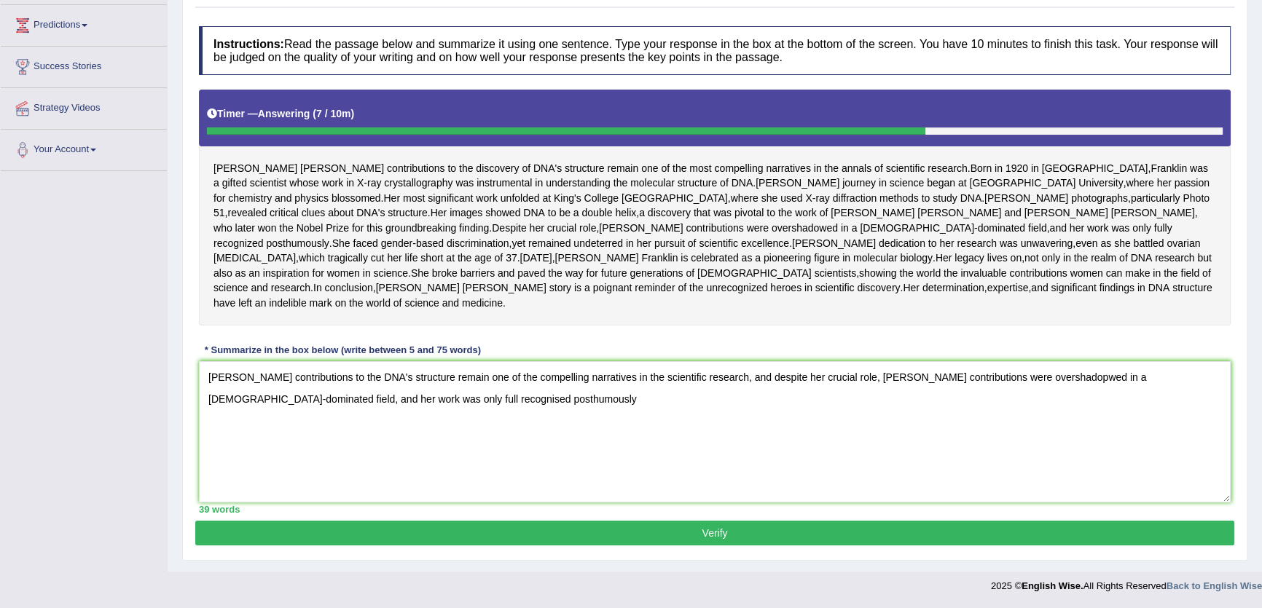
drag, startPoint x: 716, startPoint y: 418, endPoint x: 707, endPoint y: 417, distance: 9.5
click at [707, 417] on textarea "[PERSON_NAME] contributions to the DNA's structure remain one of the compelling…" at bounding box center [715, 431] width 1032 height 141
drag, startPoint x: 474, startPoint y: 425, endPoint x: 102, endPoint y: 323, distance: 385.3
click at [102, 323] on div "Toggle navigation Home Practice Questions Speaking Practice Read Aloud Repeat S…" at bounding box center [631, 204] width 1262 height 793
click at [744, 433] on textarea "[PERSON_NAME] contributions to the DNA's structure remain one of the compelling…" at bounding box center [715, 431] width 1032 height 141
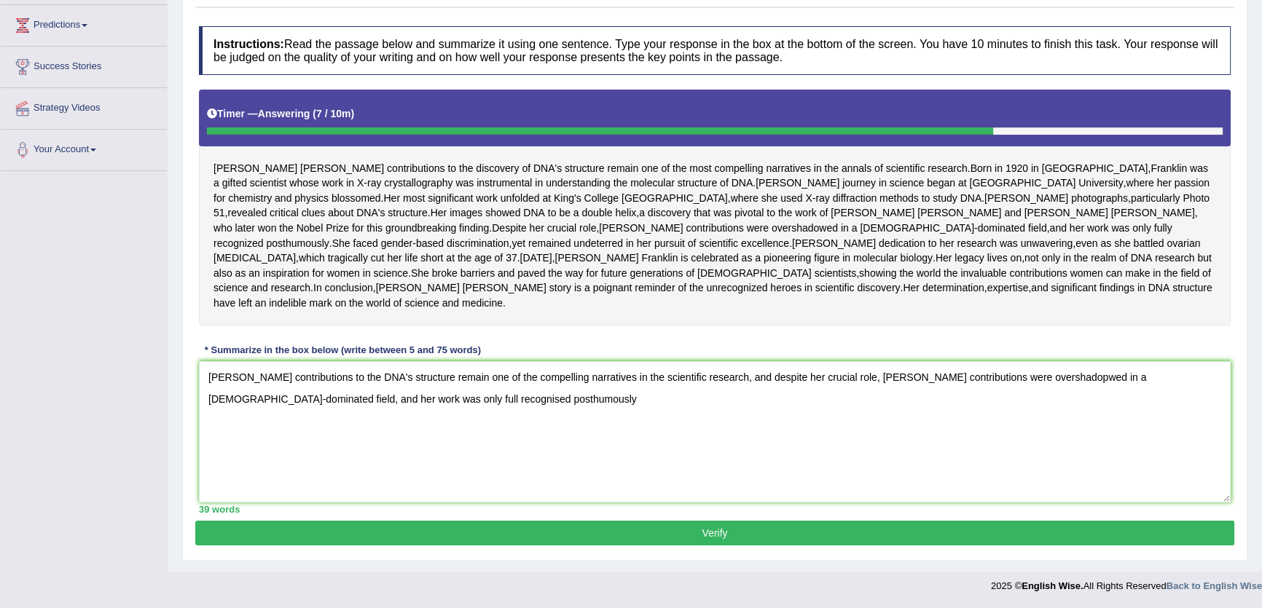
drag, startPoint x: 879, startPoint y: 379, endPoint x: 776, endPoint y: 385, distance: 102.9
click at [776, 385] on textarea "[PERSON_NAME] contributions to the DNA's structure remain one of the compelling…" at bounding box center [715, 431] width 1032 height 141
click at [782, 382] on textarea "[PERSON_NAME] contributions to the DNA's structure remain one of the compelling…" at bounding box center [715, 431] width 1032 height 141
drag, startPoint x: 1100, startPoint y: 378, endPoint x: 1140, endPoint y: 419, distance: 57.2
click at [1140, 419] on textarea "[PERSON_NAME] contributions to the DNA's structure remain one of the compelling…" at bounding box center [715, 431] width 1032 height 141
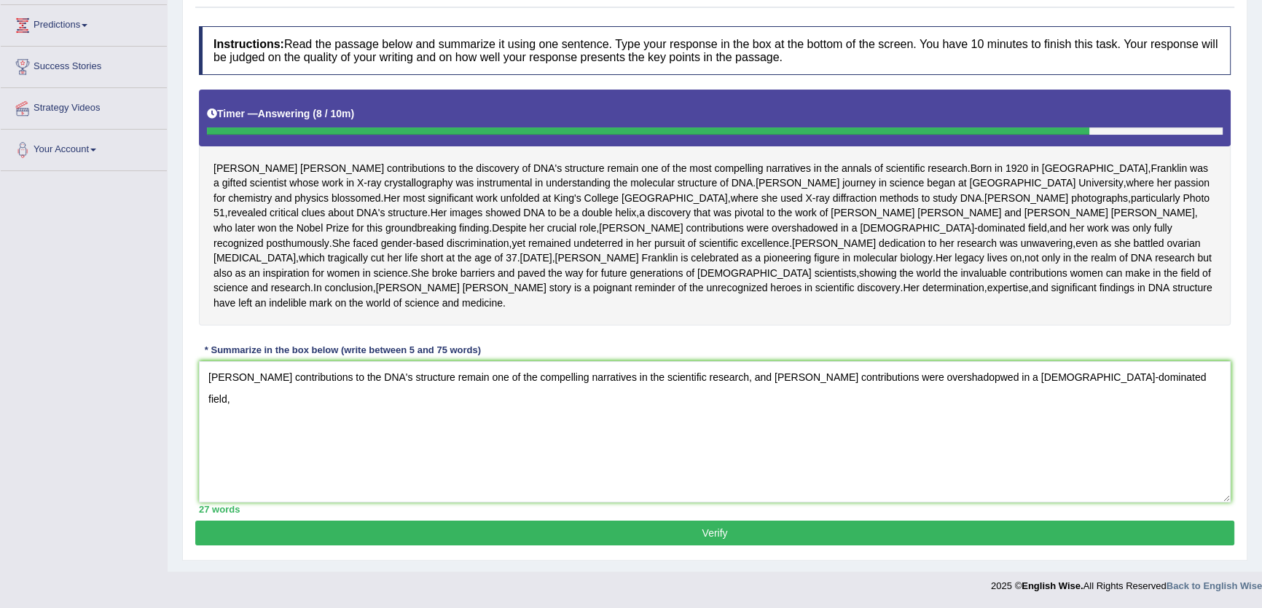
drag, startPoint x: 1164, startPoint y: 398, endPoint x: 85, endPoint y: 379, distance: 1079.2
click at [85, 379] on div "Toggle navigation Home Practice Questions Speaking Practice Read Aloud Repeat S…" at bounding box center [631, 204] width 1262 height 793
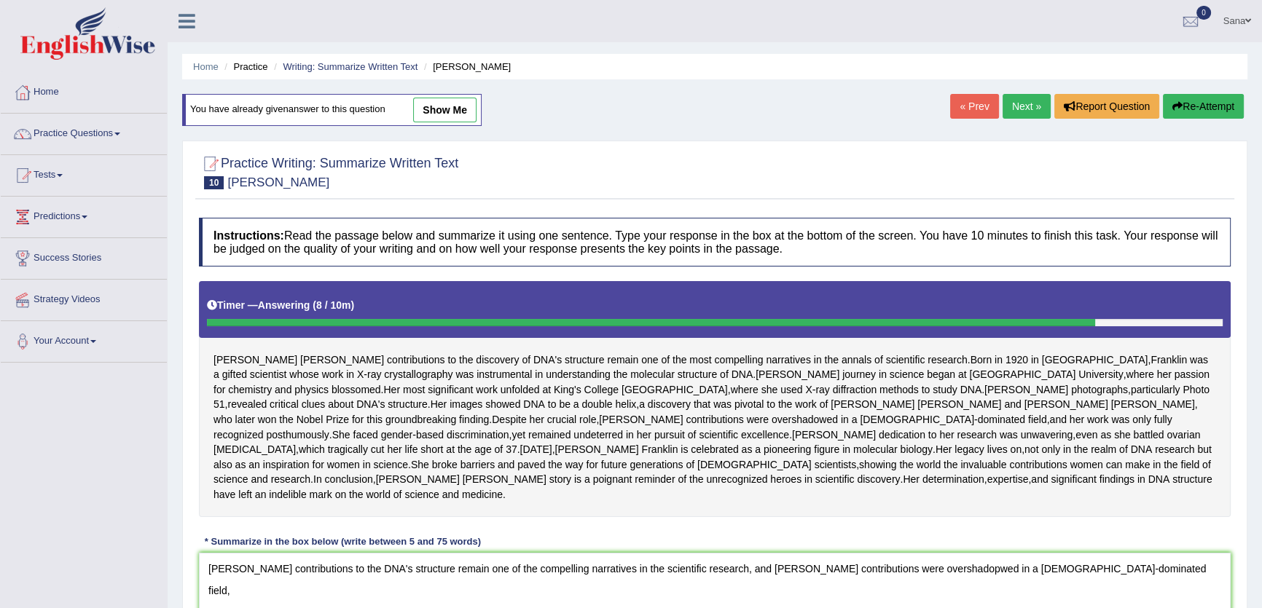
type textarea "[PERSON_NAME] contributions to the DNA's structure remain one of the compelling…"
click at [1216, 103] on button "Re-Attempt" at bounding box center [1203, 106] width 81 height 25
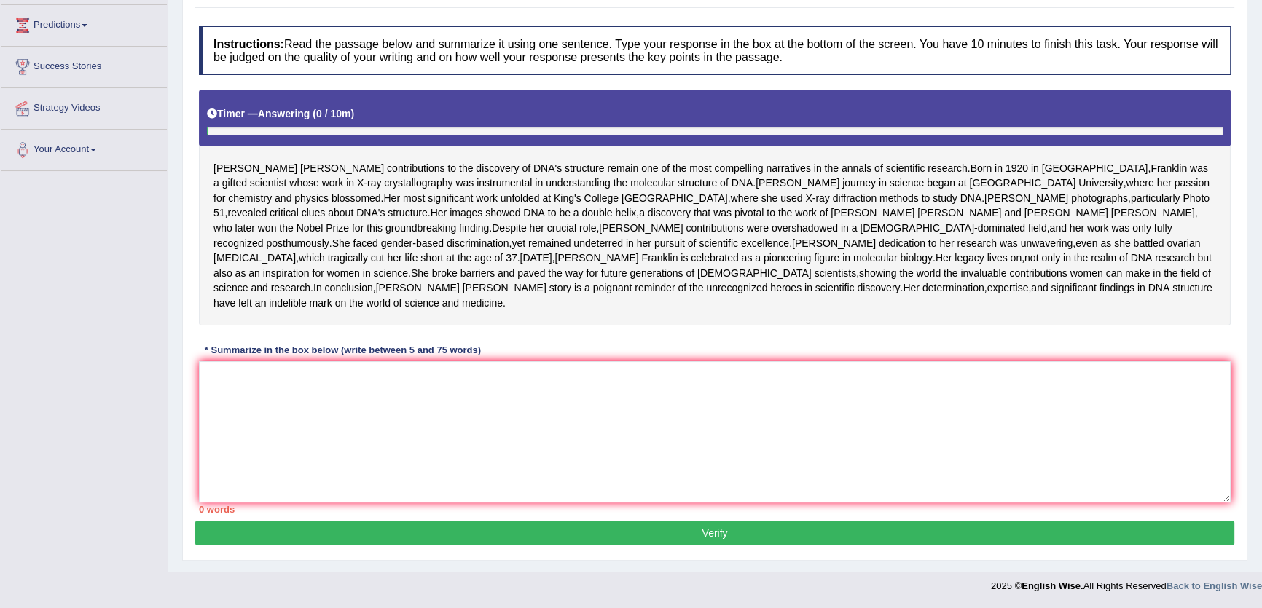
scroll to position [266, 0]
paste textarea "Rosalind Franklin's contributions to the DNA's structure remain one of the comp…"
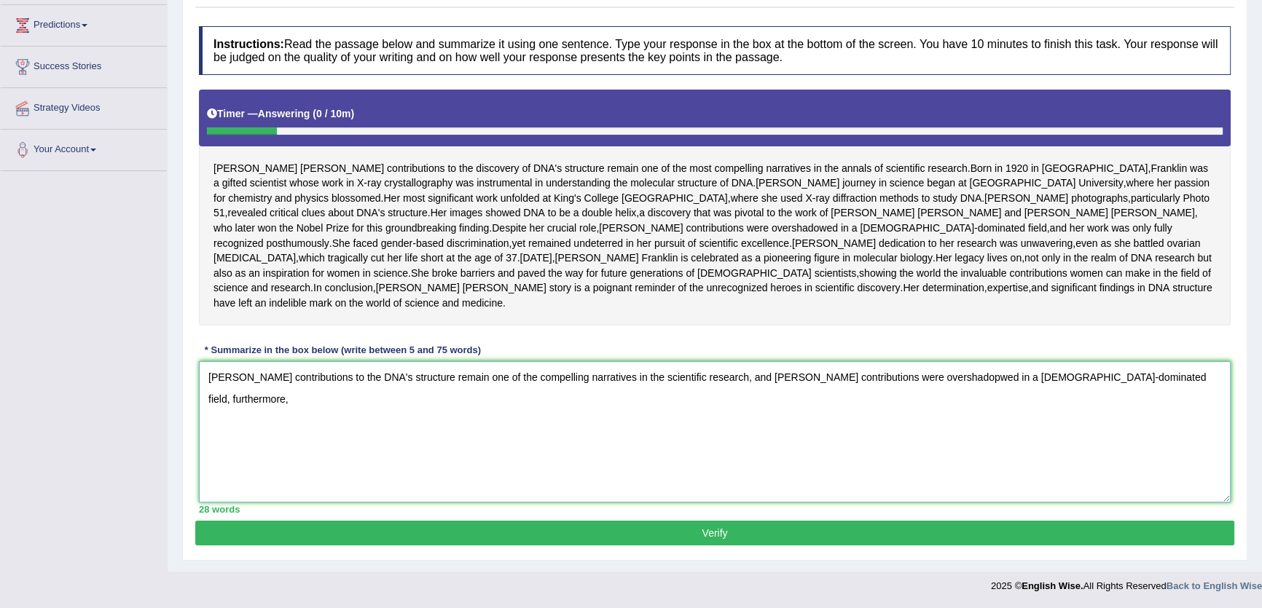
click at [1174, 385] on textarea "Rosalind Franklin's contributions to the DNA's structure remain one of the comp…" at bounding box center [715, 431] width 1032 height 141
click at [1172, 377] on textarea "Rosalind Franklin's contributions to the DNA's structure remain one of the comp…" at bounding box center [715, 431] width 1032 height 141
click at [334, 406] on textarea "Rosalind Franklin's contributions to the DNA's structure remain one of the comp…" at bounding box center [715, 431] width 1032 height 141
click at [474, 417] on textarea "Rosalind Franklin's contributions to the DNA's structure remain one of the comp…" at bounding box center [715, 431] width 1032 height 141
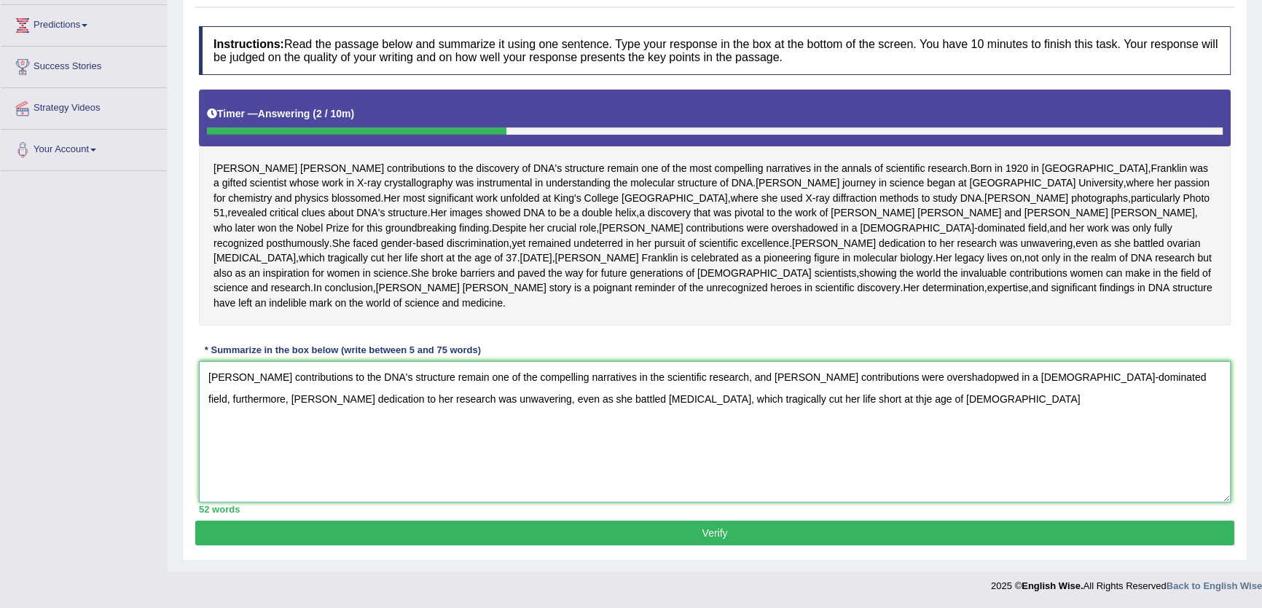
drag, startPoint x: 497, startPoint y: 401, endPoint x: 446, endPoint y: 404, distance: 51.1
click at [446, 404] on textarea "Rosalind Franklin's contributions to the DNA's structure remain one of the comp…" at bounding box center [715, 431] width 1032 height 141
click at [604, 449] on textarea "Rosalind Franklin's contributions to the DNA's structure remain one of the comp…" at bounding box center [715, 431] width 1032 height 141
drag, startPoint x: 328, startPoint y: 399, endPoint x: 257, endPoint y: 405, distance: 70.9
click at [257, 405] on textarea "Rosalind Franklin's contributions to the DNA's structure remain one of the comp…" at bounding box center [715, 431] width 1032 height 141
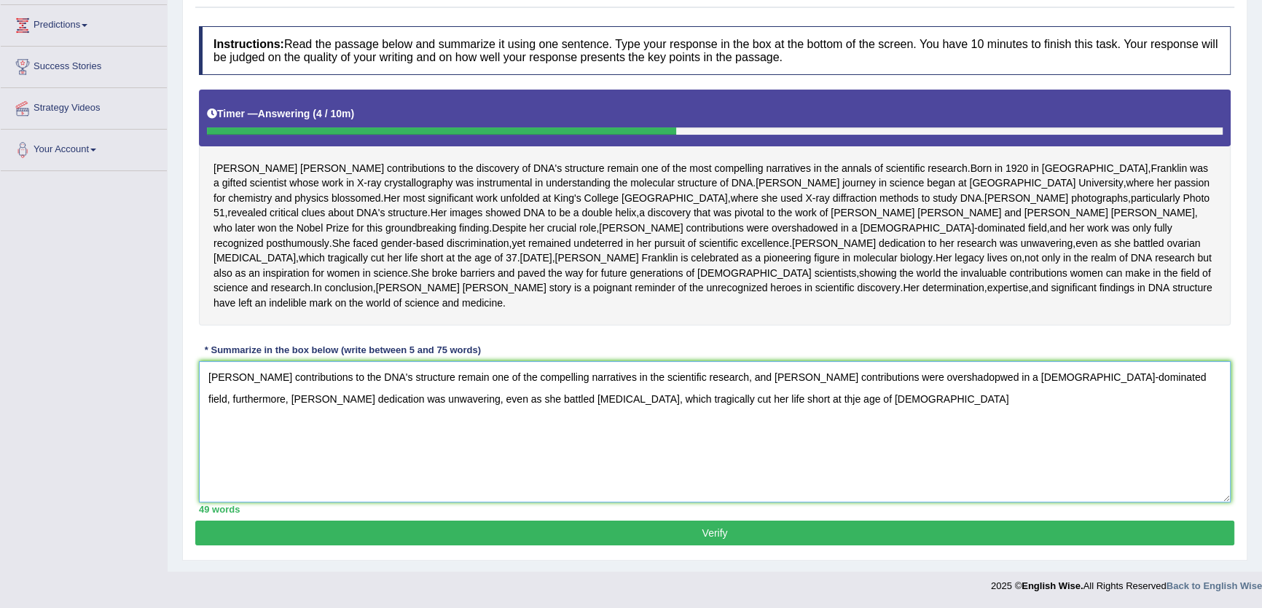
drag, startPoint x: 571, startPoint y: 401, endPoint x: 527, endPoint y: 407, distance: 44.2
click at [527, 407] on textarea "Rosalind Franklin's contributions to the DNA's structure remain one of the comp…" at bounding box center [715, 431] width 1032 height 141
click at [627, 400] on textarea "Rosalind Franklin's contributions to the DNA's structure remain one of the comp…" at bounding box center [715, 431] width 1032 height 141
click at [538, 406] on textarea "Rosalind Franklin's contributions to the DNA's structure remain one of the comp…" at bounding box center [715, 431] width 1032 height 141
drag, startPoint x: 563, startPoint y: 402, endPoint x: 525, endPoint y: 404, distance: 37.9
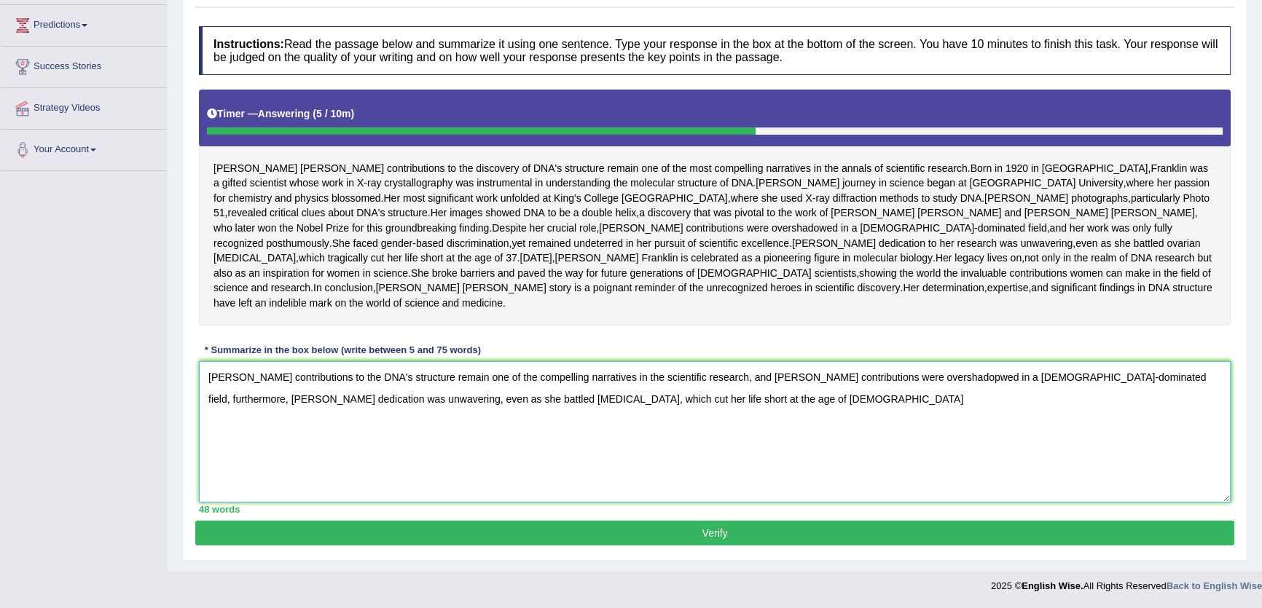
click at [525, 404] on textarea "Rosalind Franklin's contributions to the DNA's structure remain one of the comp…" at bounding box center [715, 431] width 1032 height 141
click at [417, 452] on textarea "Rosalind Franklin's contributions to the DNA's structure remain one of the comp…" at bounding box center [715, 431] width 1032 height 141
drag, startPoint x: 603, startPoint y: 398, endPoint x: 575, endPoint y: 408, distance: 29.5
click at [575, 408] on textarea "Rosalind Franklin's contributions to the DNA's structure remain one of the comp…" at bounding box center [715, 431] width 1032 height 141
drag, startPoint x: 705, startPoint y: 410, endPoint x: 640, endPoint y: 393, distance: 67.2
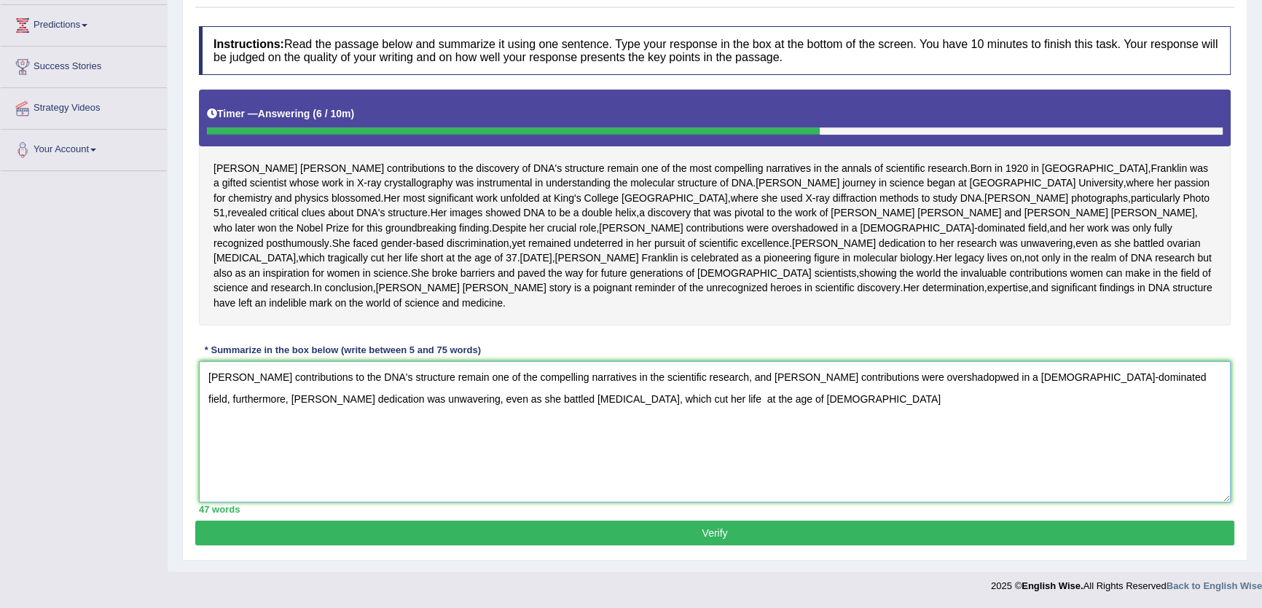
click at [640, 393] on textarea "Rosalind Franklin's contributions to the DNA's structure remain one of the comp…" at bounding box center [715, 431] width 1032 height 141
click at [581, 401] on textarea "Rosalind Franklin's contributions to the DNA's structure remain one of the comp…" at bounding box center [715, 431] width 1032 height 141
click at [709, 407] on textarea "Rosalind Franklin's contributions to the DNA's structure remain one of the comp…" at bounding box center [715, 431] width 1032 height 141
click at [707, 422] on textarea "Rosalind Franklin's contributions to the DNA's structure remain one of the comp…" at bounding box center [715, 431] width 1032 height 141
drag, startPoint x: 841, startPoint y: 394, endPoint x: 705, endPoint y: 415, distance: 137.9
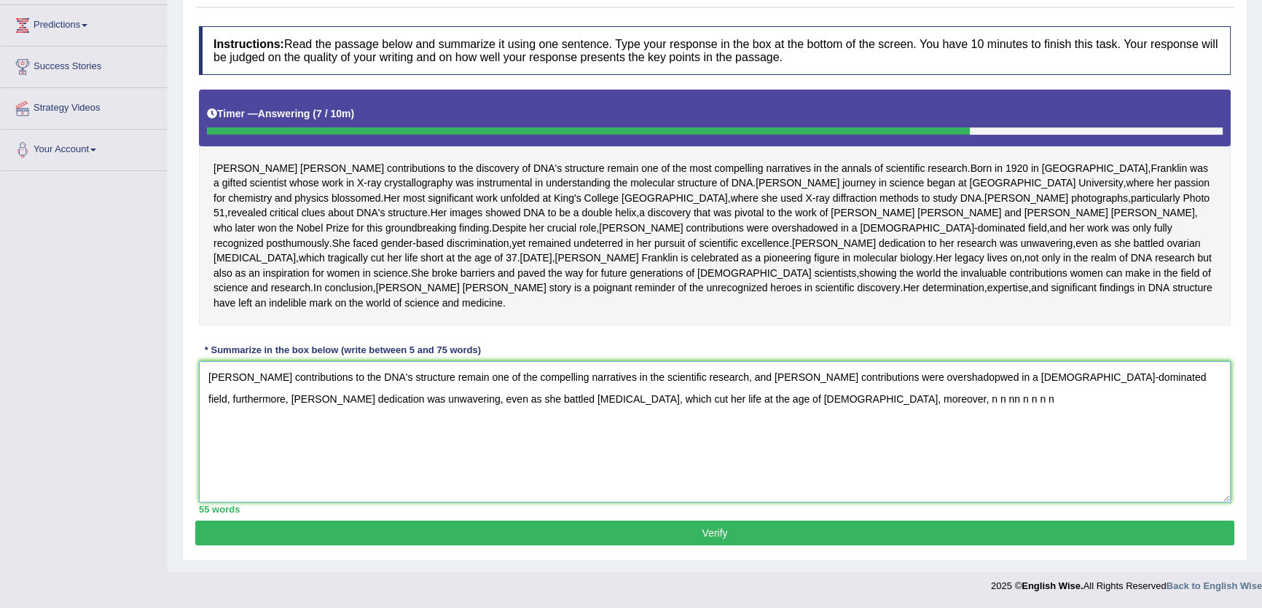
click at [705, 415] on textarea "Rosalind Franklin's contributions to the DNA's structure remain one of the comp…" at bounding box center [715, 431] width 1032 height 141
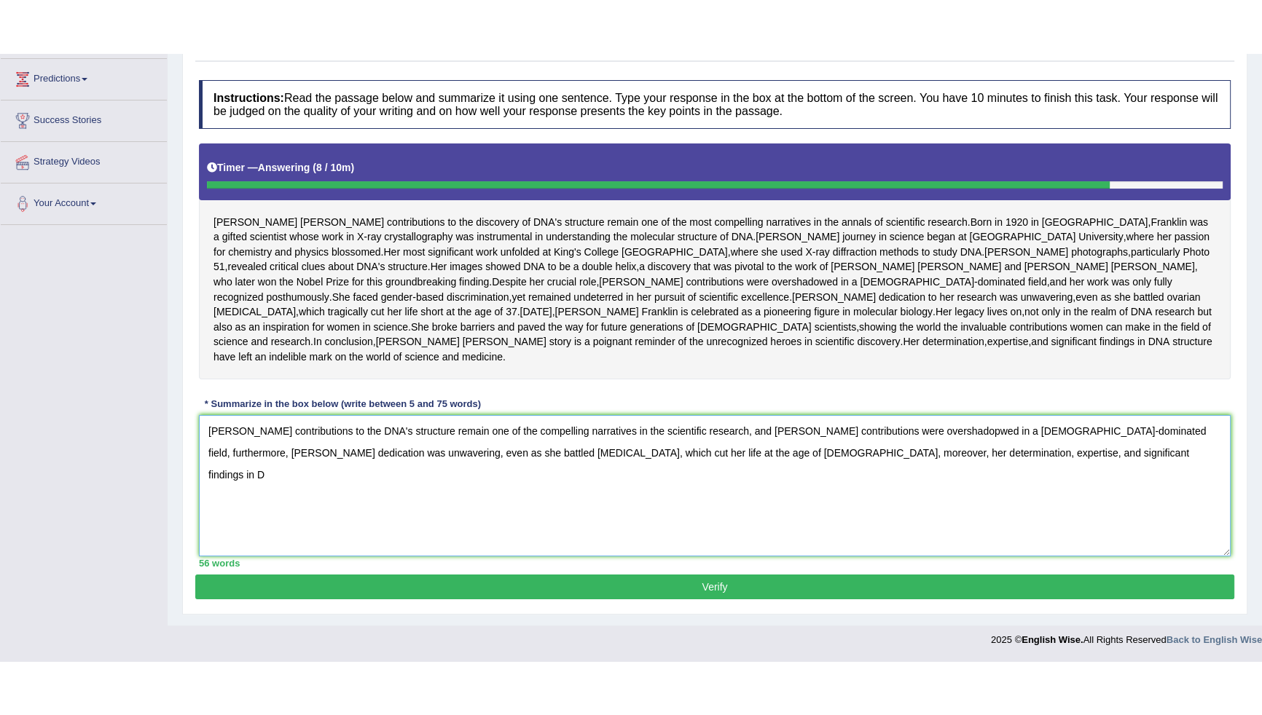
scroll to position [160, 0]
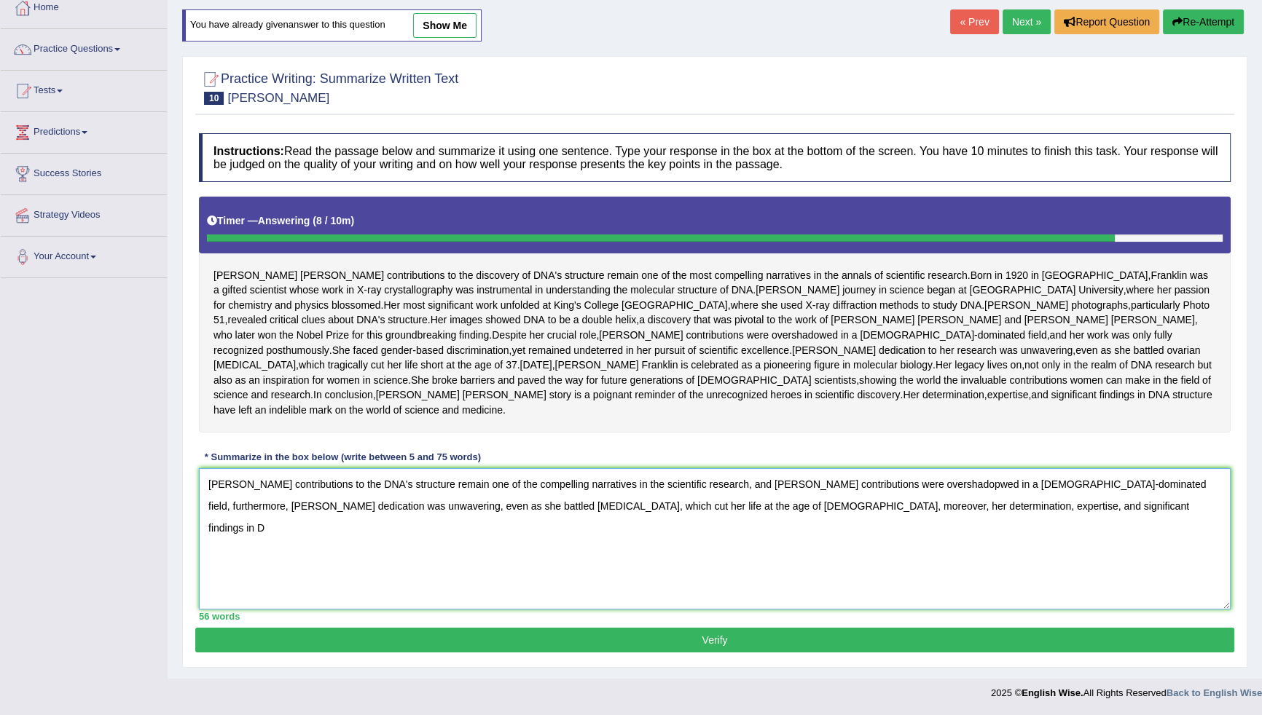
click at [1003, 524] on textarea "Rosalind Franklin's contributions to the DNA's structure remain one of the comp…" at bounding box center [715, 538] width 1032 height 141
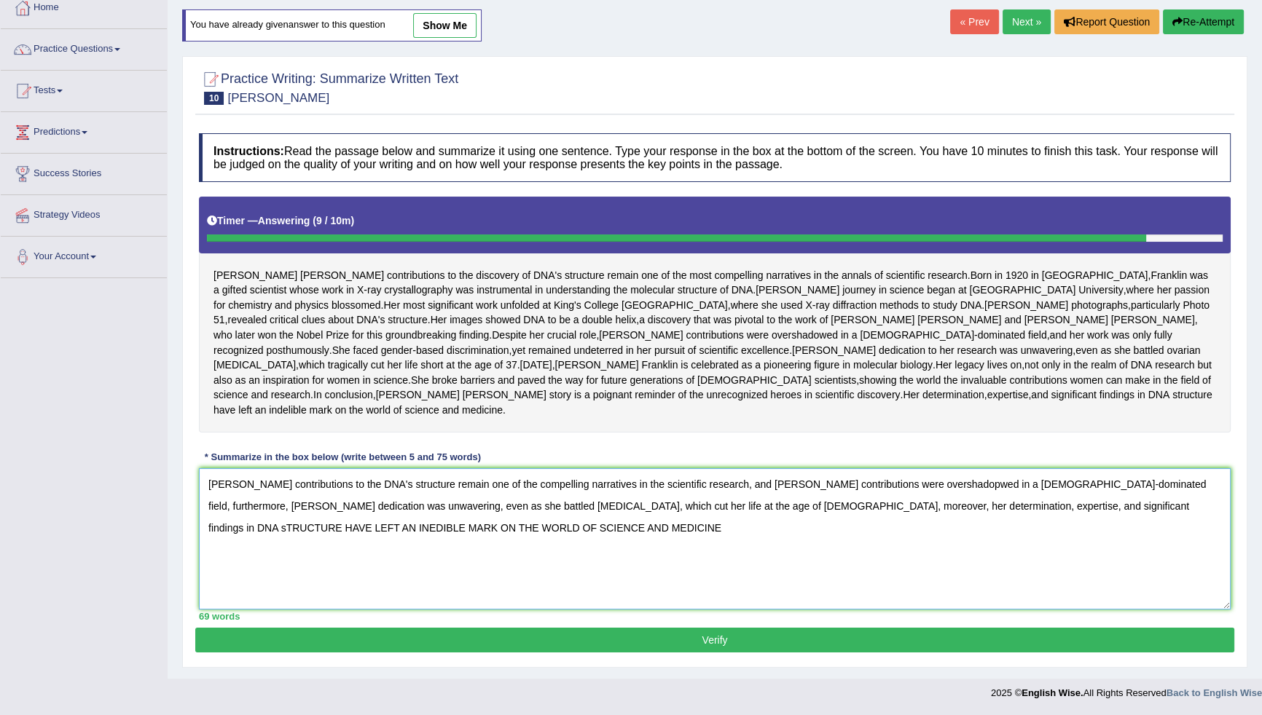
drag, startPoint x: 971, startPoint y: 508, endPoint x: 1012, endPoint y: 549, distance: 58.2
click at [1012, 549] on textarea "Rosalind Franklin's contributions to the DNA's structure remain one of the comp…" at bounding box center [715, 538] width 1032 height 141
drag, startPoint x: 1113, startPoint y: 507, endPoint x: 1074, endPoint y: 497, distance: 40.6
click at [1074, 497] on textarea "Rosalind Franklin's contributions to the DNA's structure remain one of the comp…" at bounding box center [715, 538] width 1032 height 141
type textarea "Rosalind Franklin's contributions to the DNA's structure remain one of the comp…"
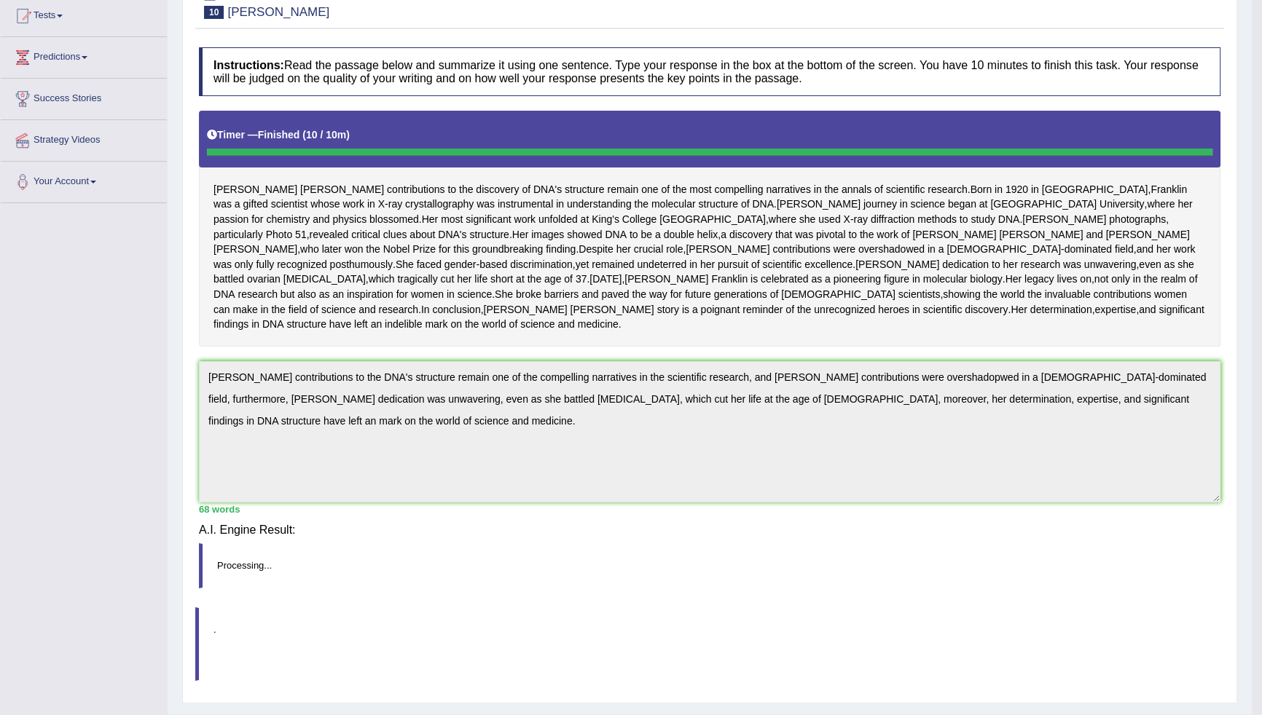
scroll to position [140, 0]
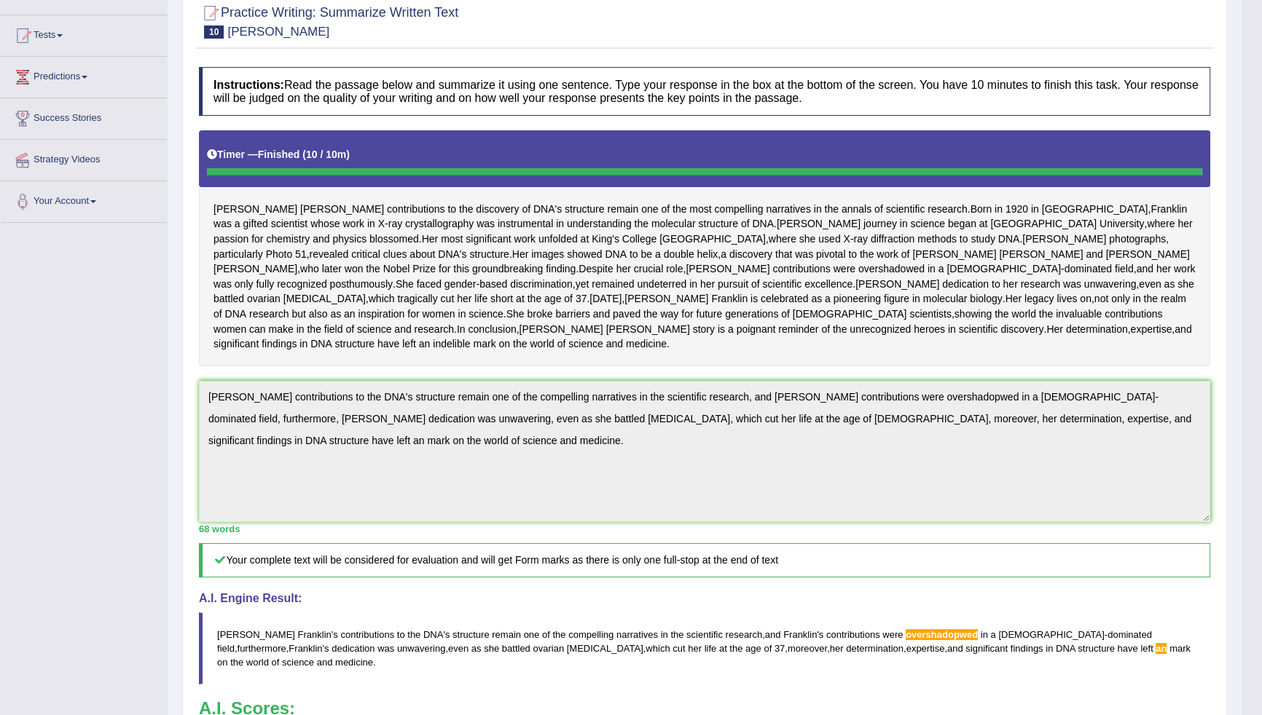
click at [156, 455] on div "Toggle navigation Home Practice Questions Speaking Practice Read Aloud Repeat S…" at bounding box center [620, 407] width 1241 height 1094
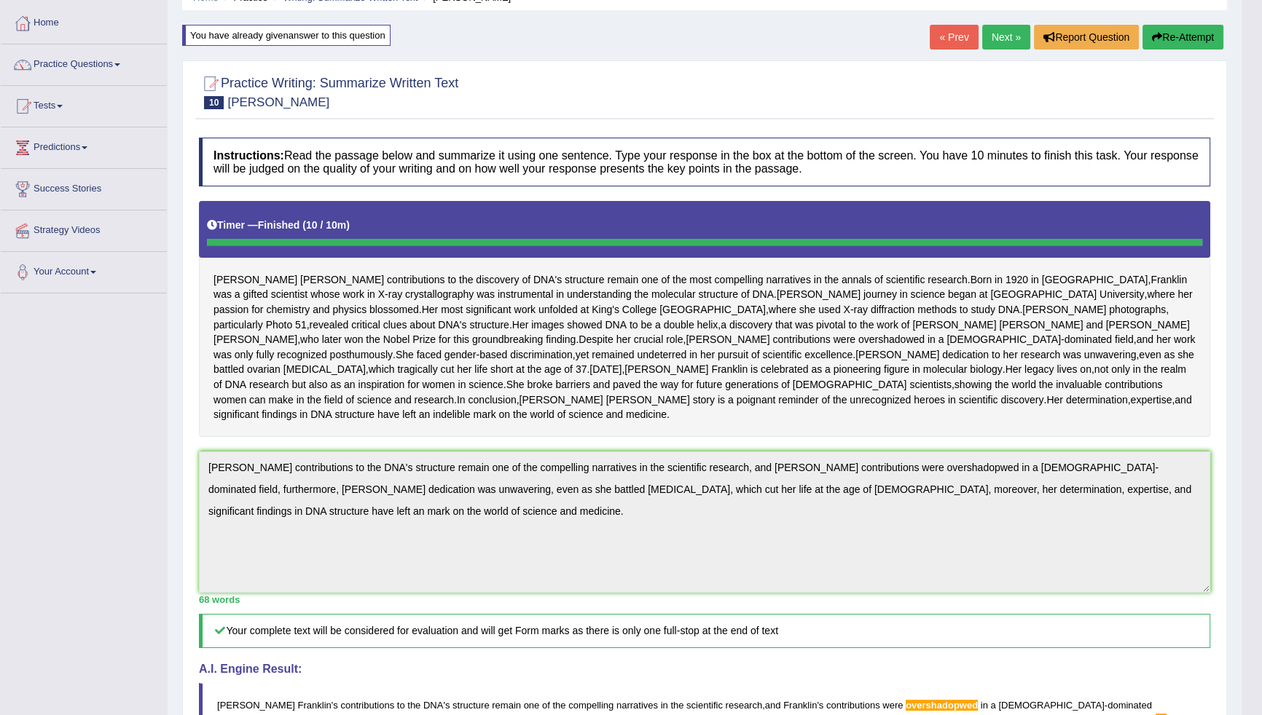
scroll to position [0, 0]
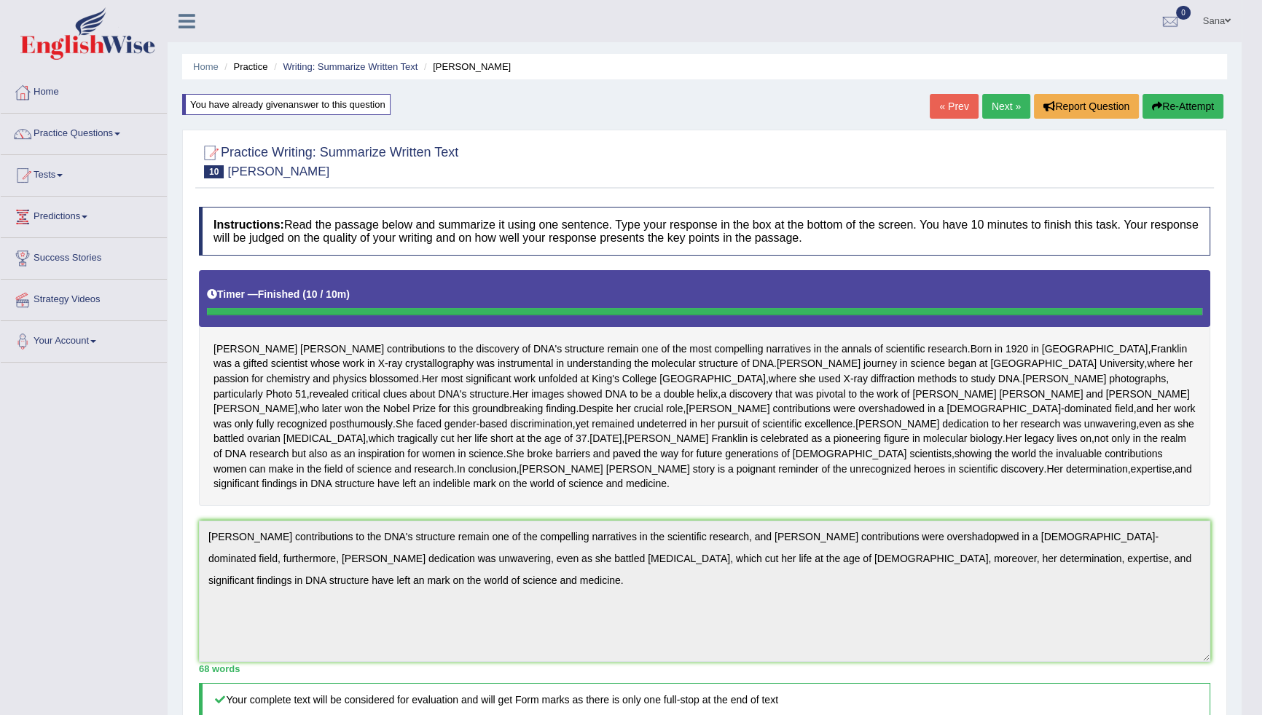
click at [1188, 108] on button "Re-Attempt" at bounding box center [1182, 106] width 81 height 25
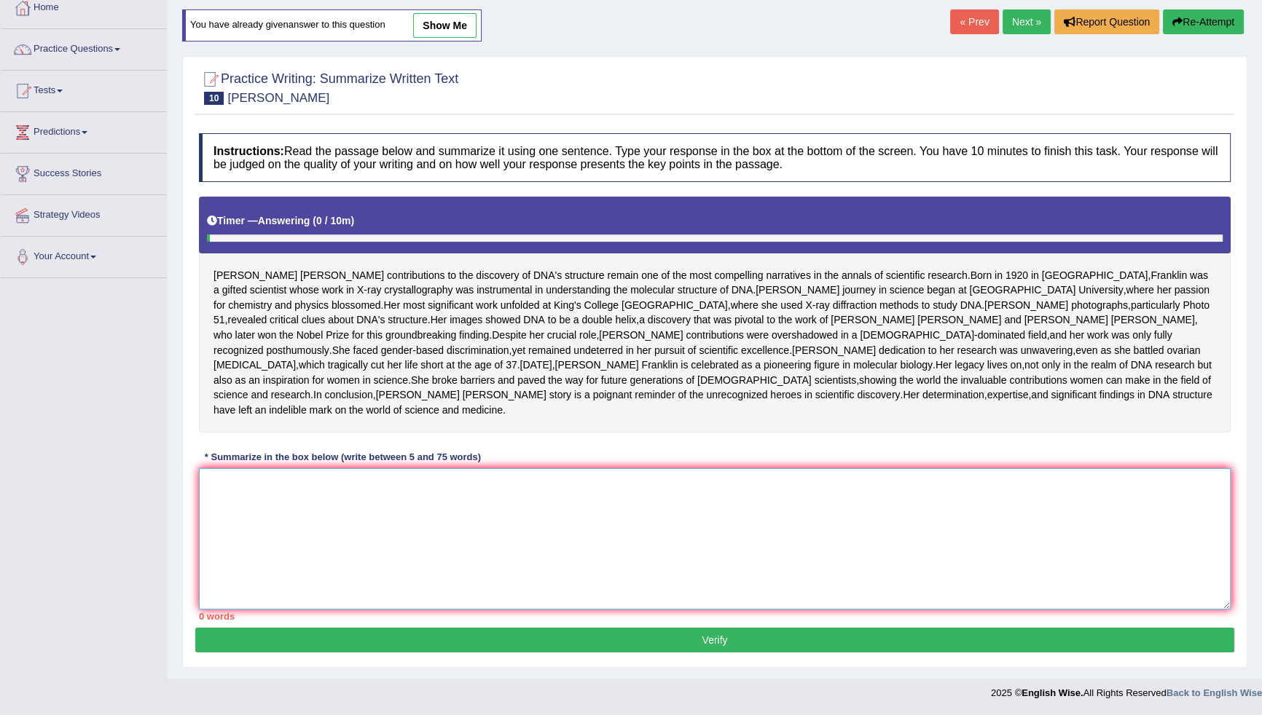
paste textarea "[PERSON_NAME] contributions to the DNA's structure remain one of the compelling…"
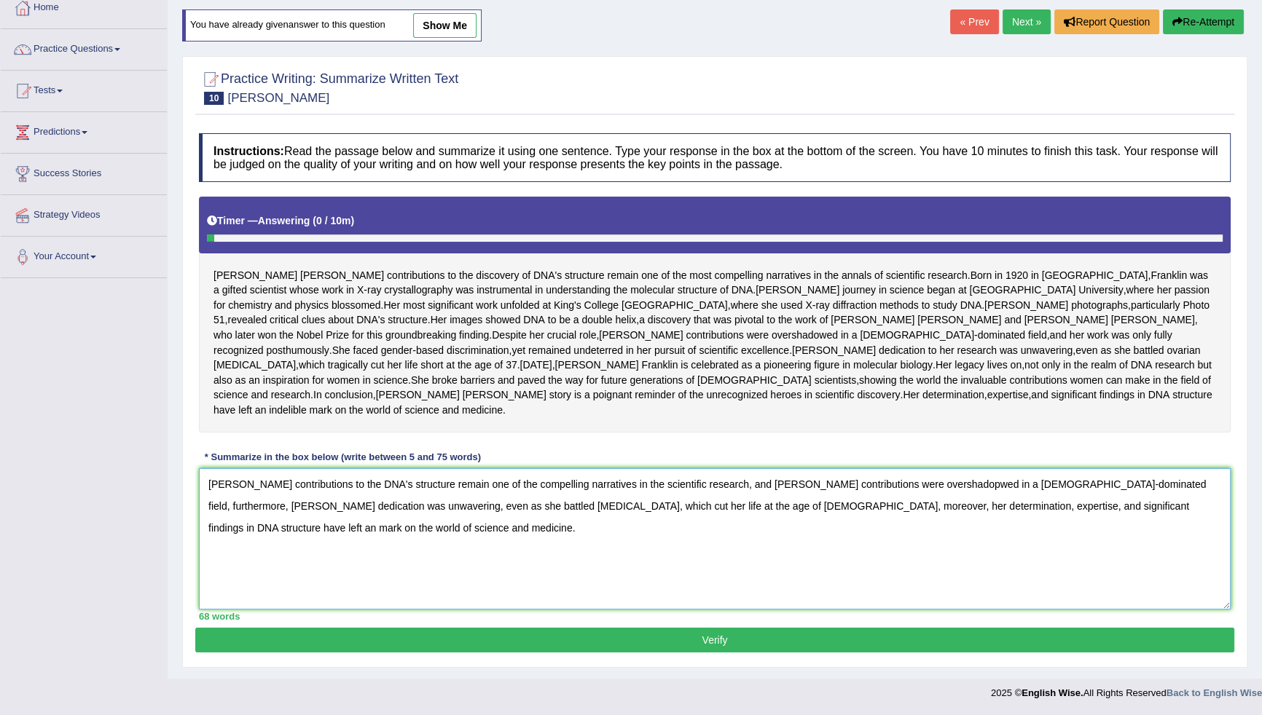
drag, startPoint x: 782, startPoint y: 509, endPoint x: 721, endPoint y: 503, distance: 61.5
click at [721, 503] on textarea "[PERSON_NAME] contributions to the DNA's structure remain one of the compelling…" at bounding box center [715, 538] width 1032 height 141
click at [726, 510] on textarea "[PERSON_NAME] contributions to the DNA's structure remain one of the compelling…" at bounding box center [715, 538] width 1032 height 141
click at [748, 557] on textarea "[PERSON_NAME] contributions to the DNA's structure remain one of the compelling…" at bounding box center [715, 538] width 1032 height 141
drag, startPoint x: 1101, startPoint y: 514, endPoint x: 1049, endPoint y: 509, distance: 51.9
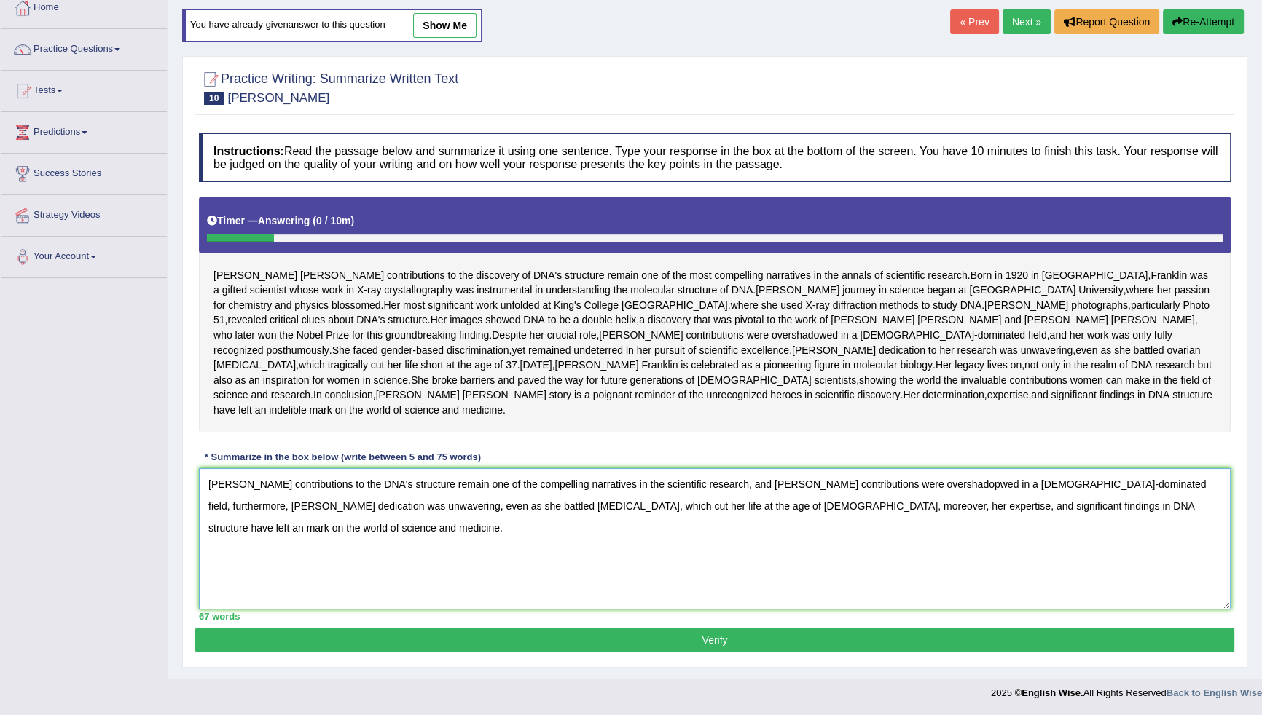
click at [1048, 509] on textarea "Rosalind Franklin's contributions to the DNA's structure remain one of the comp…" at bounding box center [715, 538] width 1032 height 141
click at [1169, 520] on textarea "[PERSON_NAME] contributions to the DNA's structure remain one of the compelling…" at bounding box center [715, 538] width 1032 height 141
type textarea "[PERSON_NAME] contributions to the DNA's structure remain one of the compelling…"
click at [898, 646] on button "Verify" at bounding box center [714, 640] width 1039 height 25
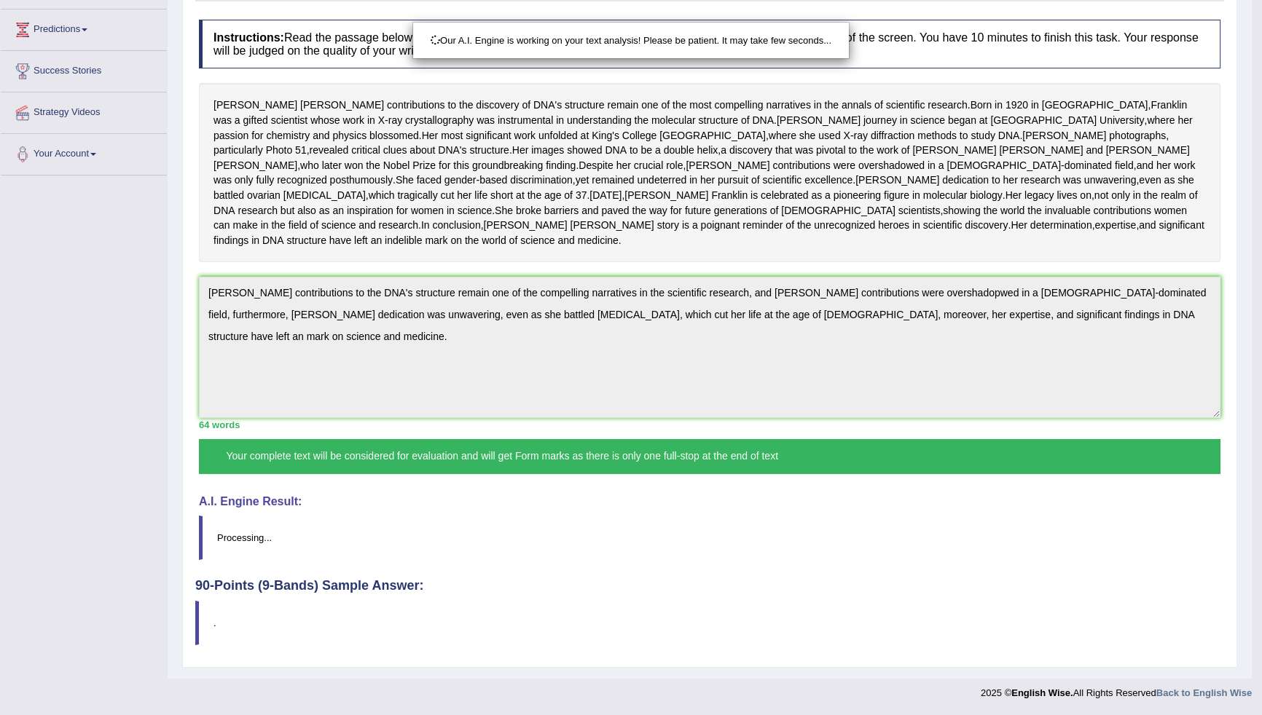
scroll to position [255, 0]
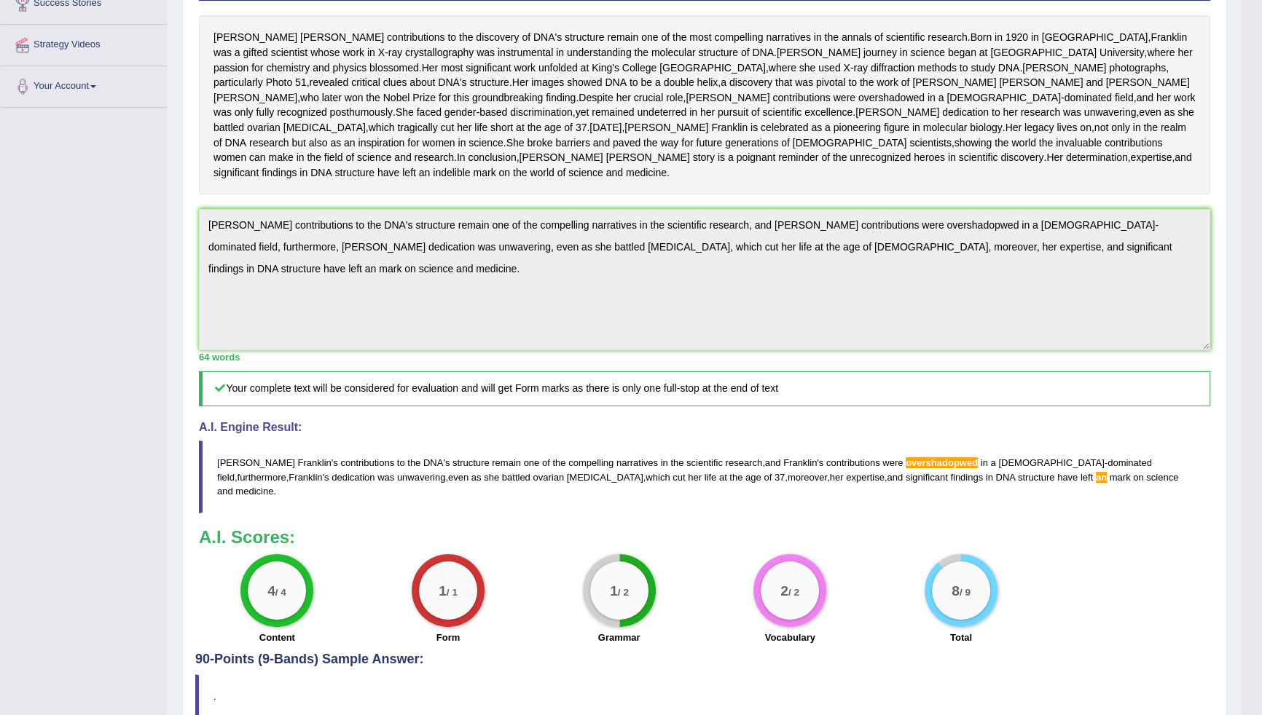
click at [125, 257] on div "Toggle navigation Home Practice Questions Speaking Practice Read Aloud Repeat S…" at bounding box center [620, 263] width 1241 height 1037
click at [286, 483] on span "furthermore" at bounding box center [261, 477] width 49 height 11
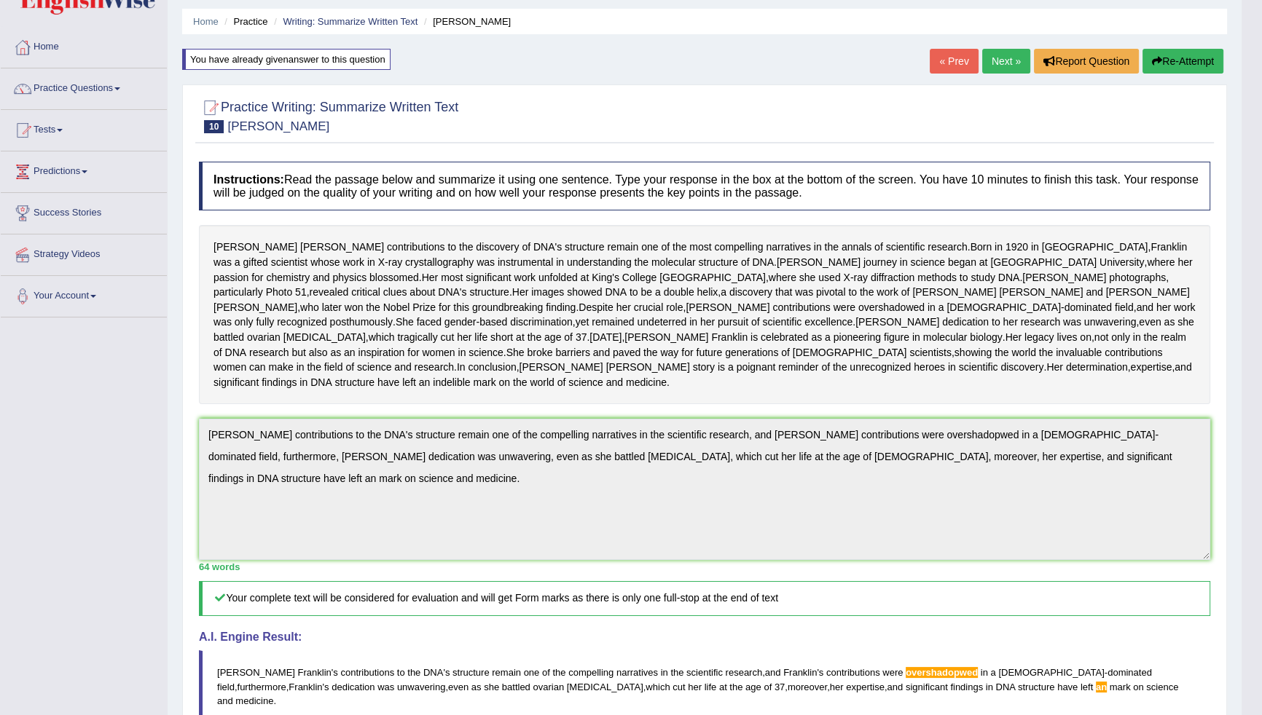
scroll to position [0, 0]
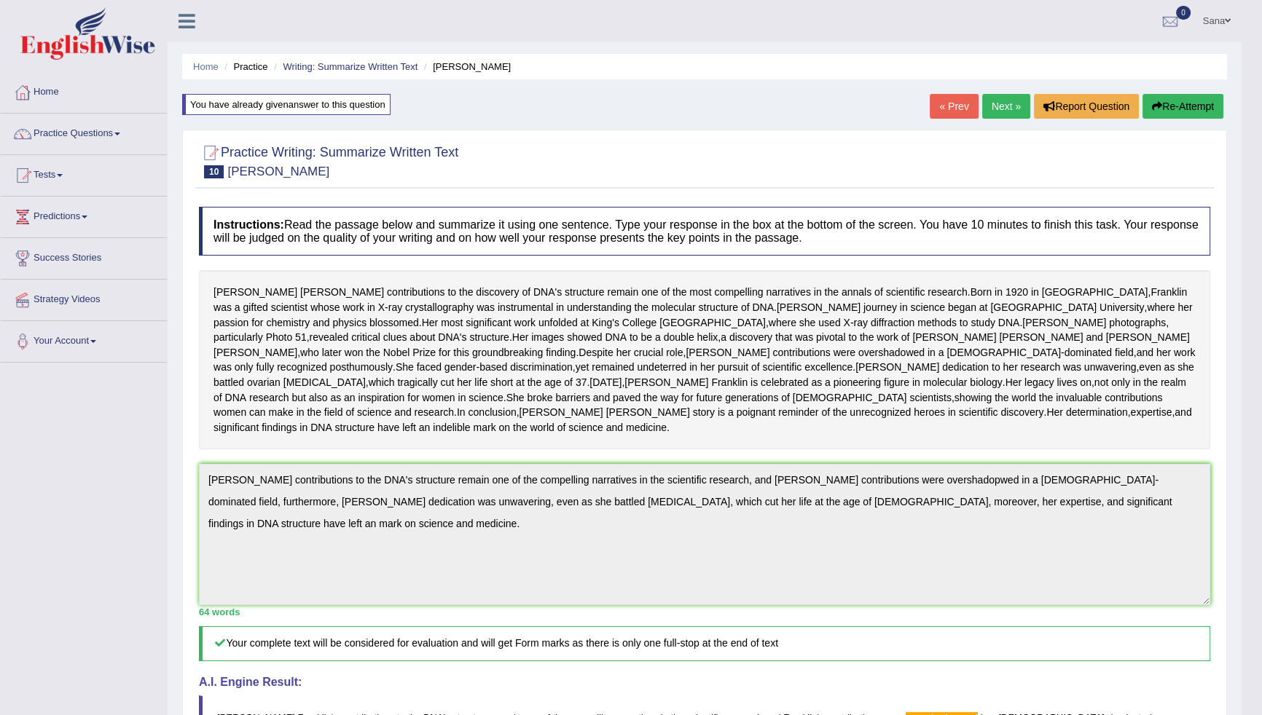
drag, startPoint x: 1197, startPoint y: 98, endPoint x: 1195, endPoint y: 117, distance: 19.8
click at [1195, 102] on button "Re-Attempt" at bounding box center [1182, 106] width 81 height 25
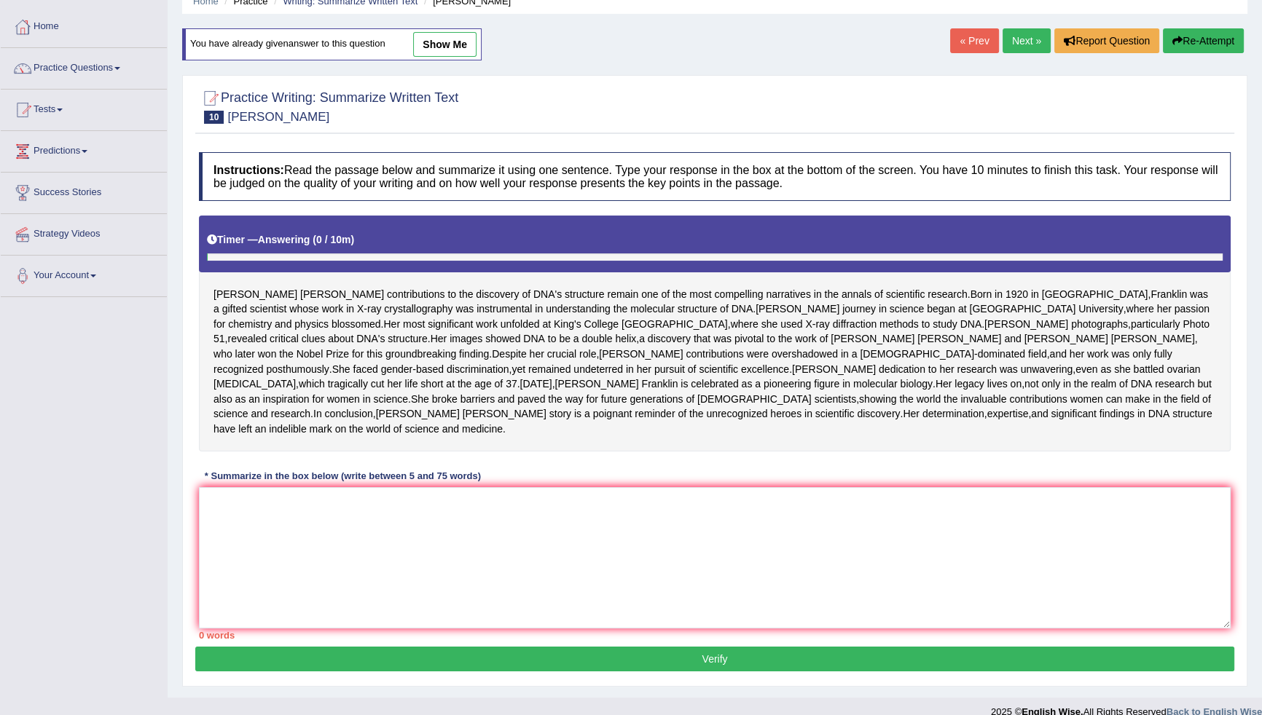
scroll to position [160, 0]
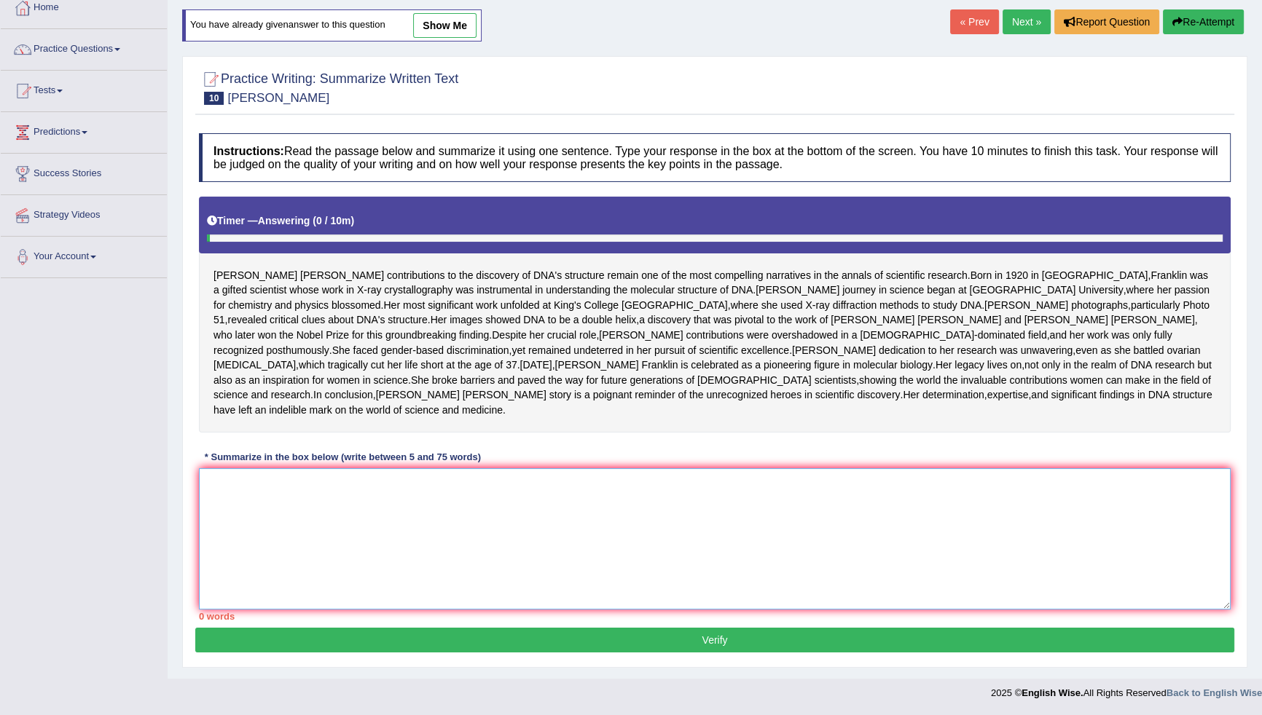
paste textarea "Rosalind Franklin's contributions to the DNA's structure remain one of the comp…"
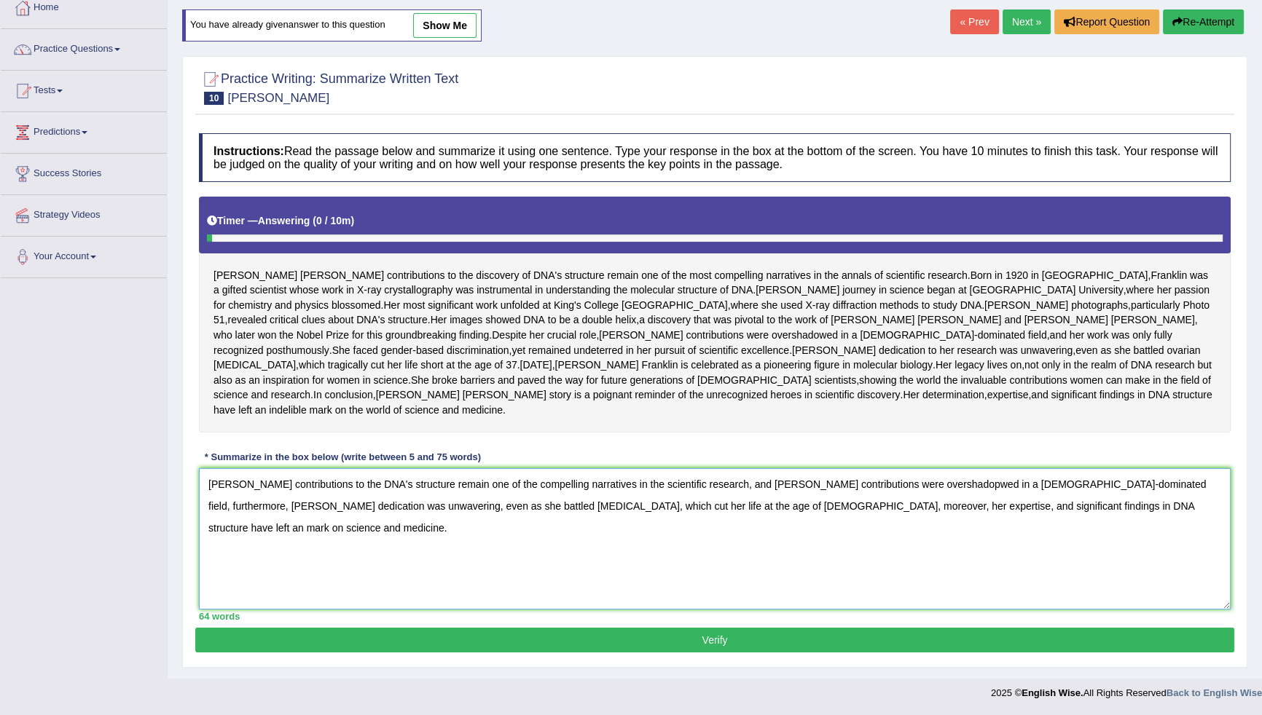
click at [1008, 506] on textarea "Rosalind Franklin's contributions to the DNA's structure remain one of the comp…" at bounding box center [715, 538] width 1032 height 141
click at [958, 487] on textarea "Rosalind Franklin's contributions to the DNA's structure remain one of the comp…" at bounding box center [715, 538] width 1032 height 141
click at [960, 486] on textarea "Rosalind Franklin's contributions to the DNA's structure remain one of the comp…" at bounding box center [715, 538] width 1032 height 141
type textarea "Rosalind Franklin's contributions to the DNA's structure remain one of the comp…"
click at [1105, 645] on button "Verify" at bounding box center [714, 640] width 1039 height 25
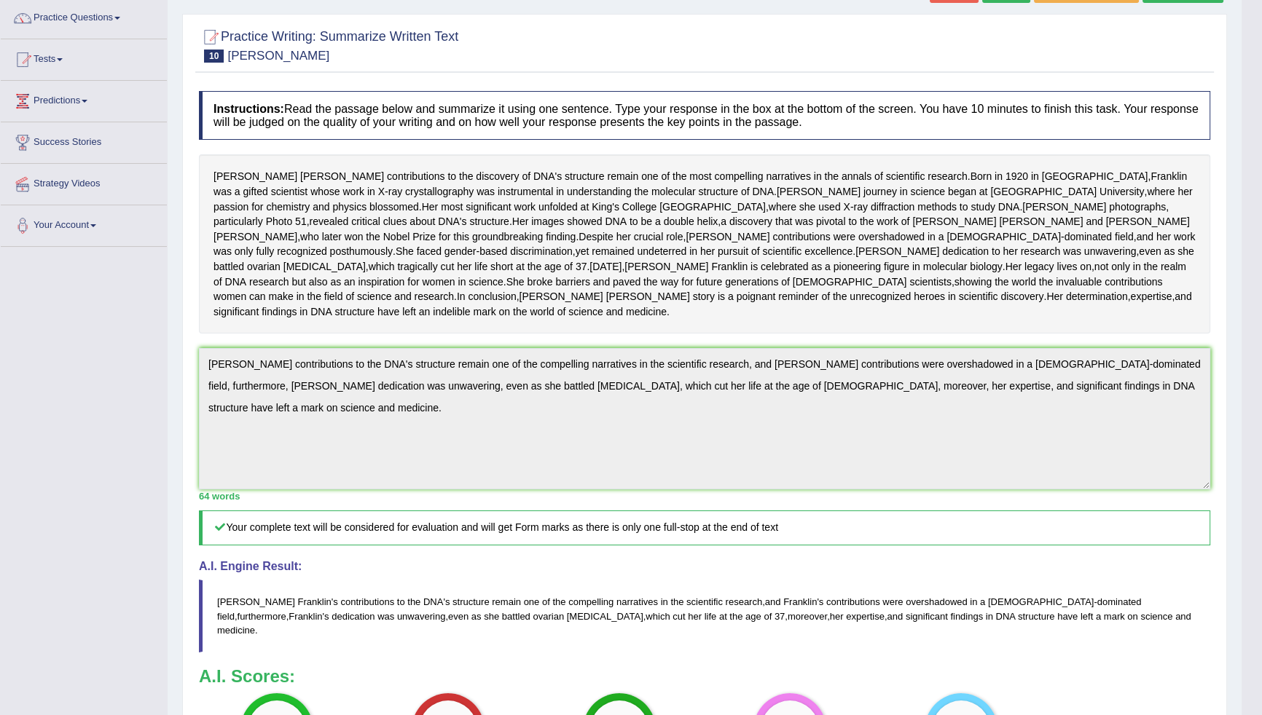
scroll to position [0, 0]
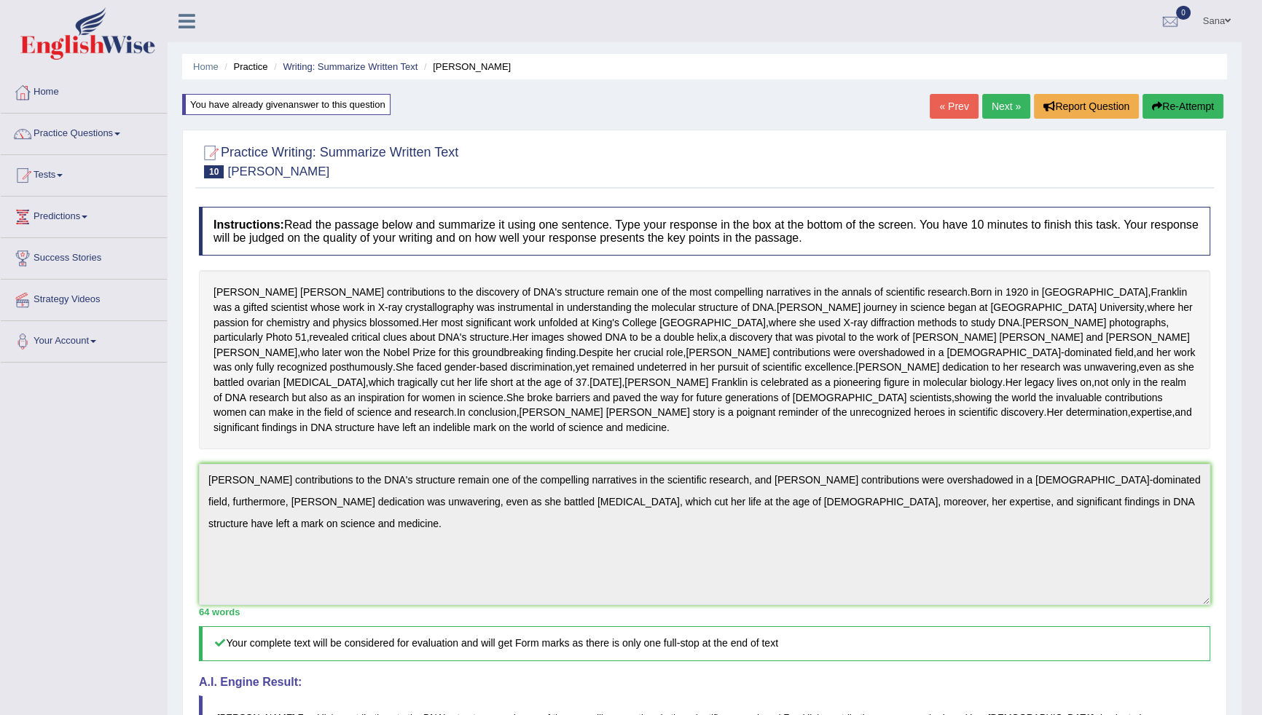
drag, startPoint x: 614, startPoint y: 237, endPoint x: 694, endPoint y: 376, distance: 160.6
click at [694, 376] on div "Instructions: Read the passage below and summarize it using one sentence. Type …" at bounding box center [704, 554] width 1019 height 708
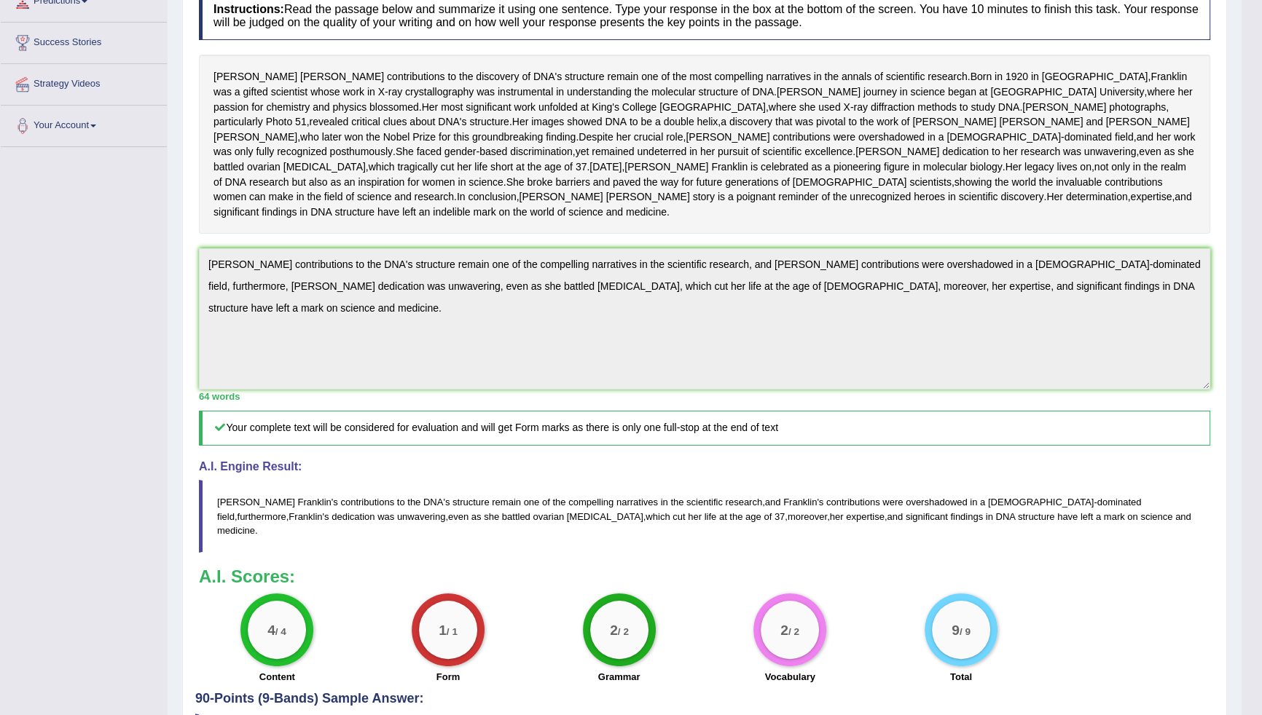
scroll to position [331, 0]
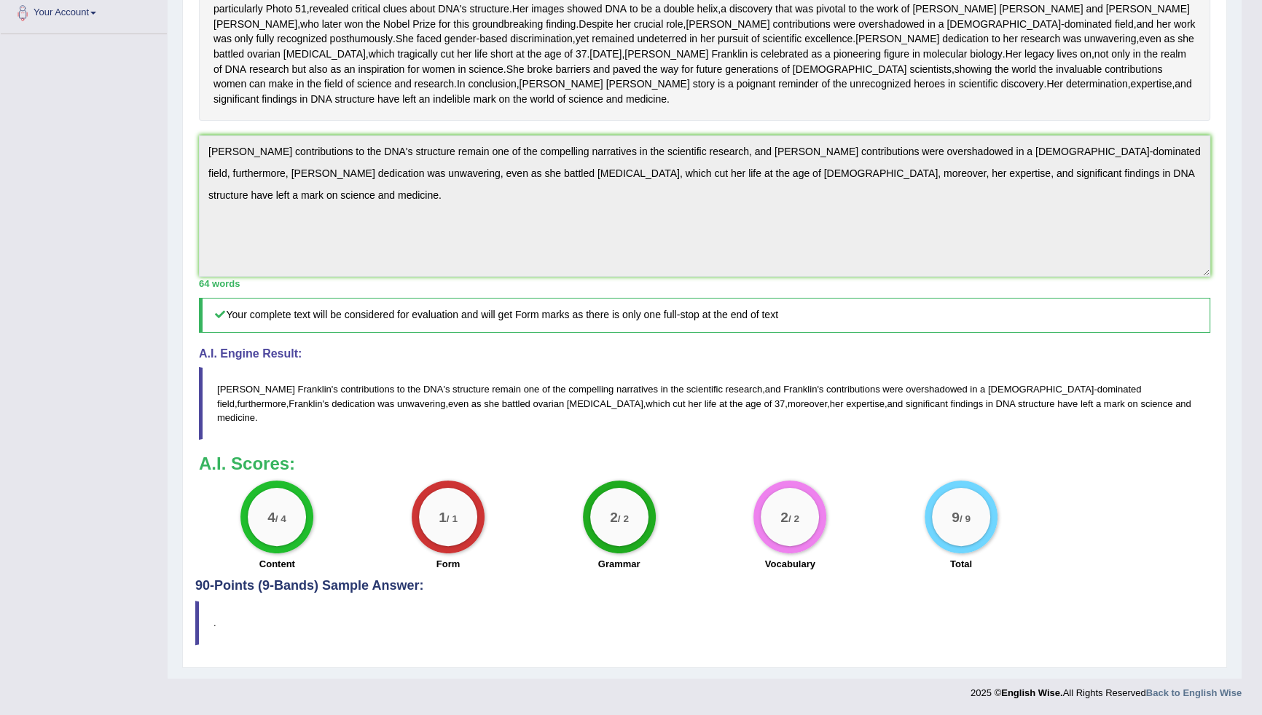
click at [205, 173] on div "Instructions: Read the passage below and summarize it using one sentence. Type …" at bounding box center [704, 225] width 1019 height 708
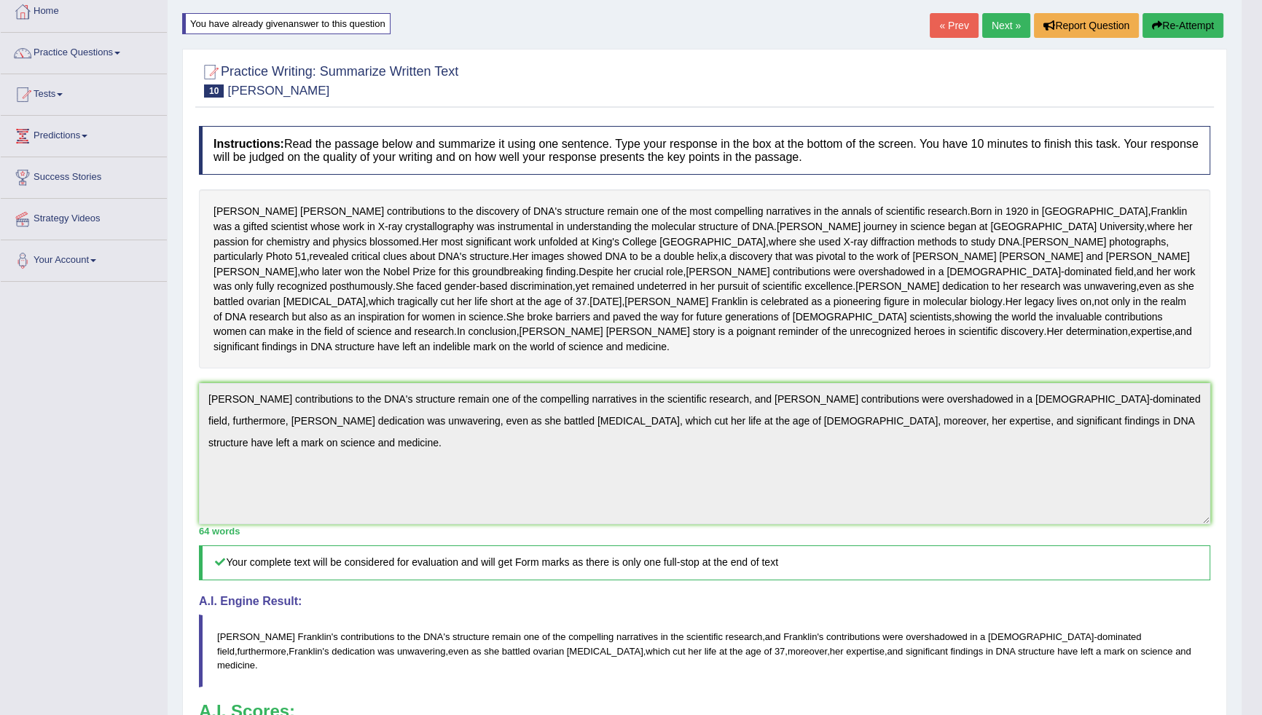
scroll to position [0, 0]
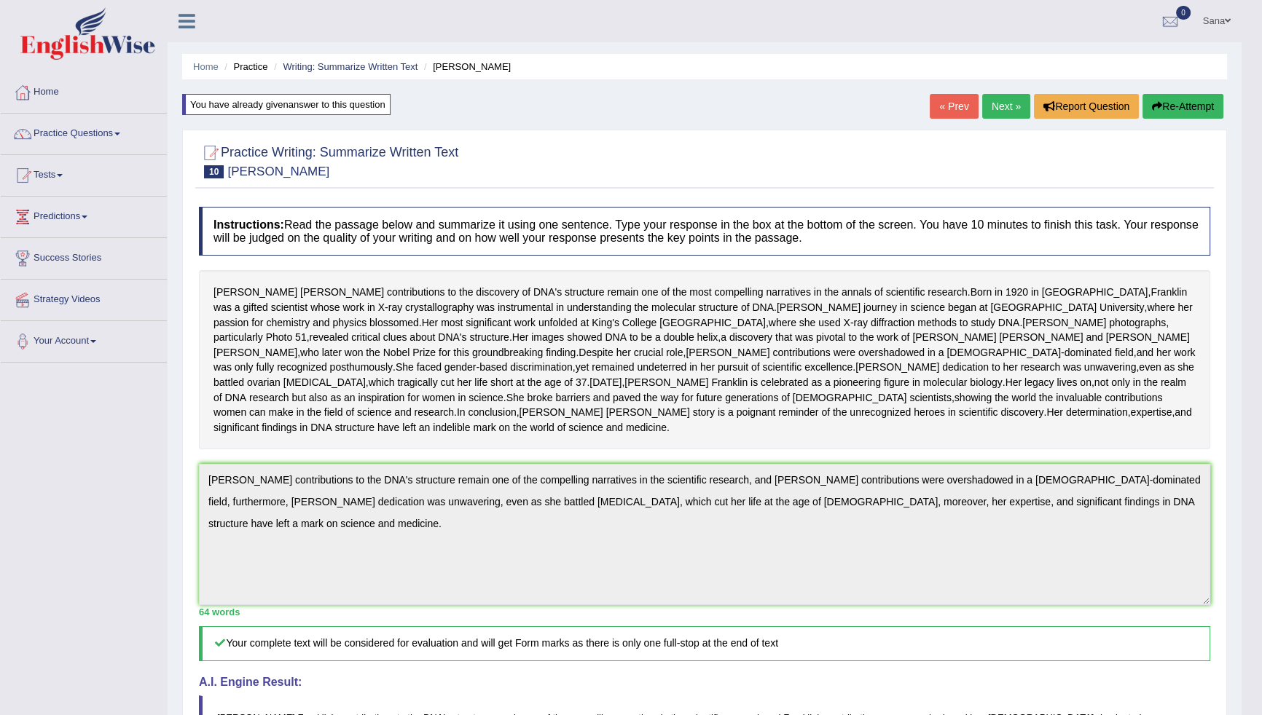
click at [1185, 98] on button "Re-Attempt" at bounding box center [1182, 106] width 81 height 25
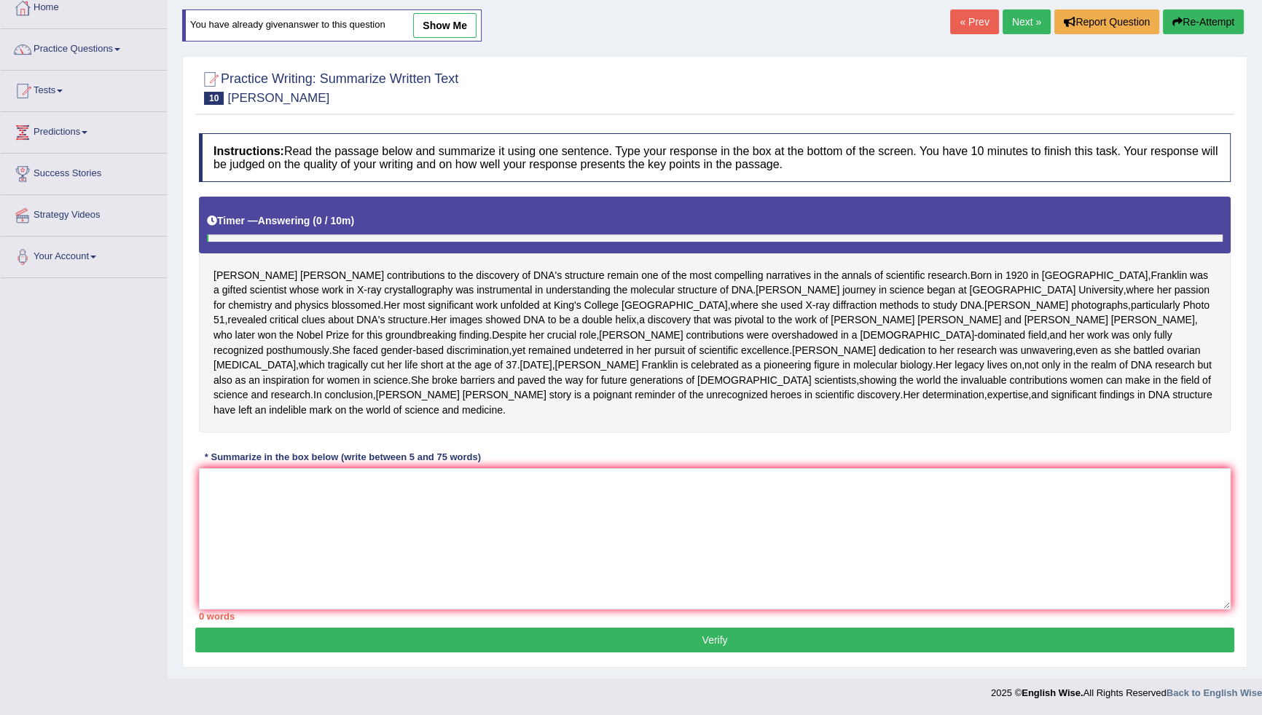
scroll to position [160, 0]
paste textarea "[PERSON_NAME] contributions to the DNA's structure remain one of the compelling…"
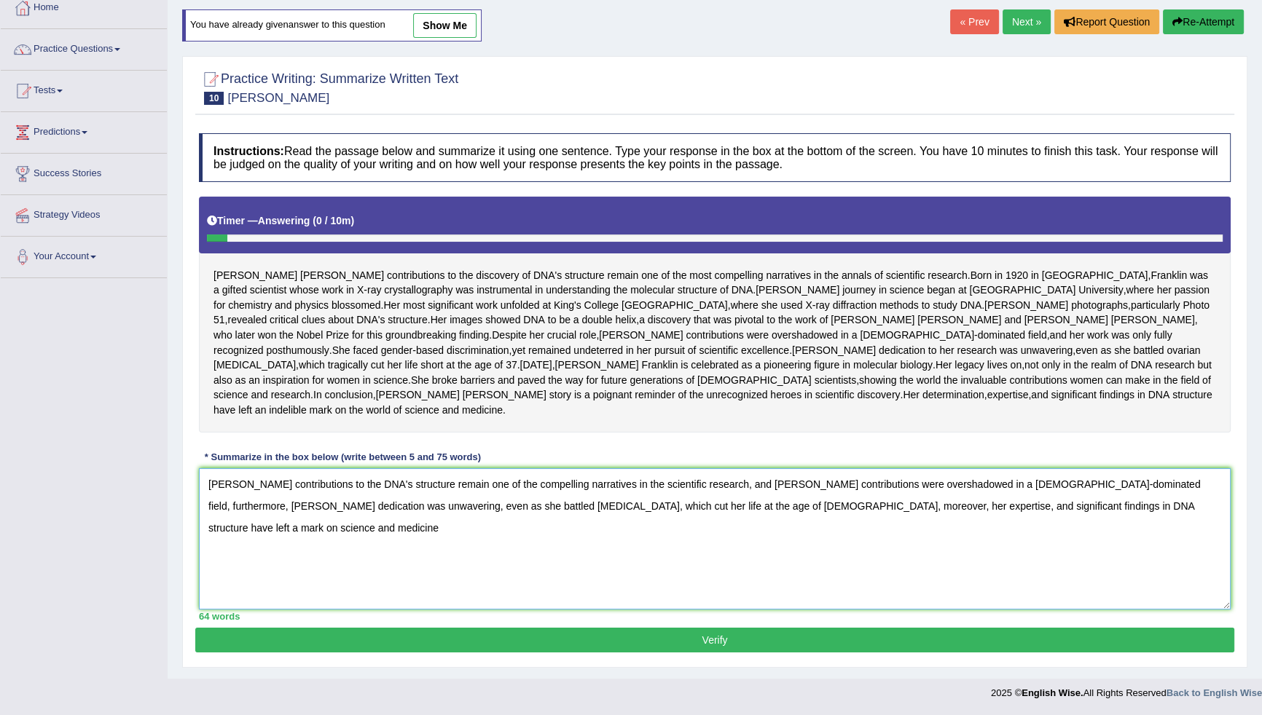
type textarea "[PERSON_NAME] contributions to the DNA's structure remain one of the compelling…"
click at [725, 637] on button "Verify" at bounding box center [714, 640] width 1039 height 25
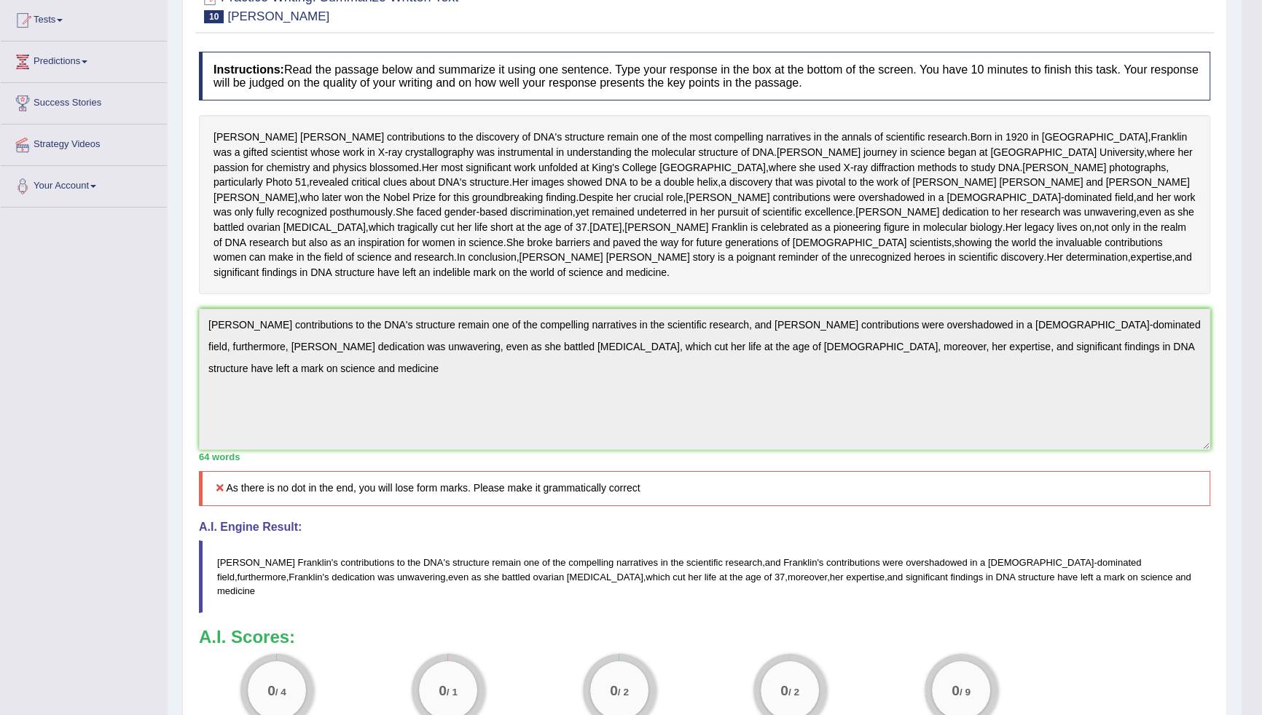
scroll to position [0, 0]
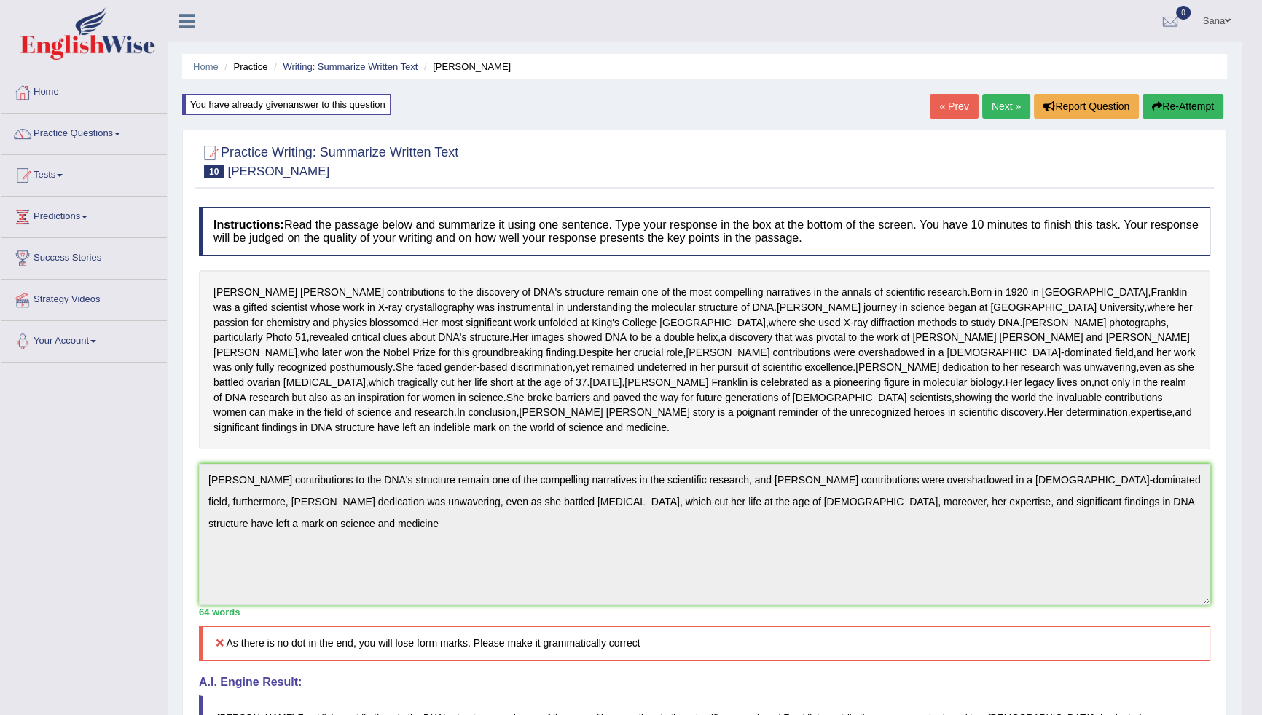
click at [1195, 106] on button "Re-Attempt" at bounding box center [1182, 106] width 81 height 25
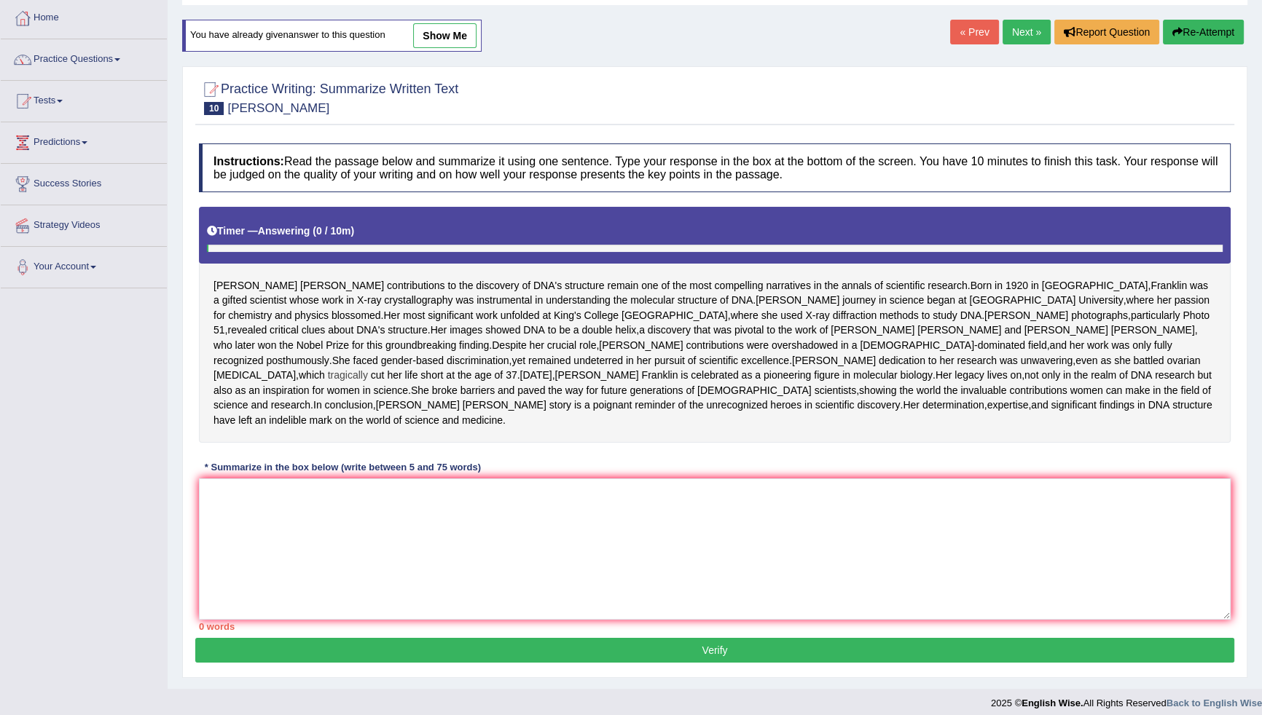
scroll to position [160, 0]
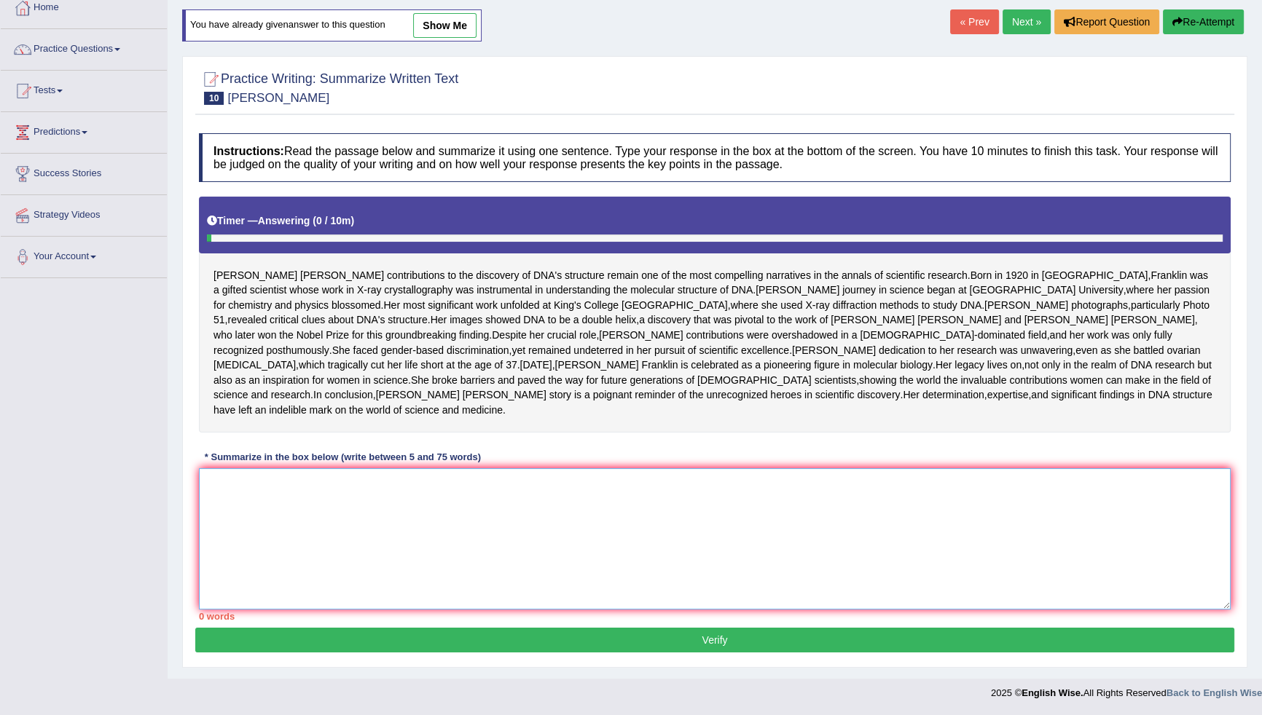
paste textarea "[PERSON_NAME] contributions to the DNA's structure remain one of the compelling…"
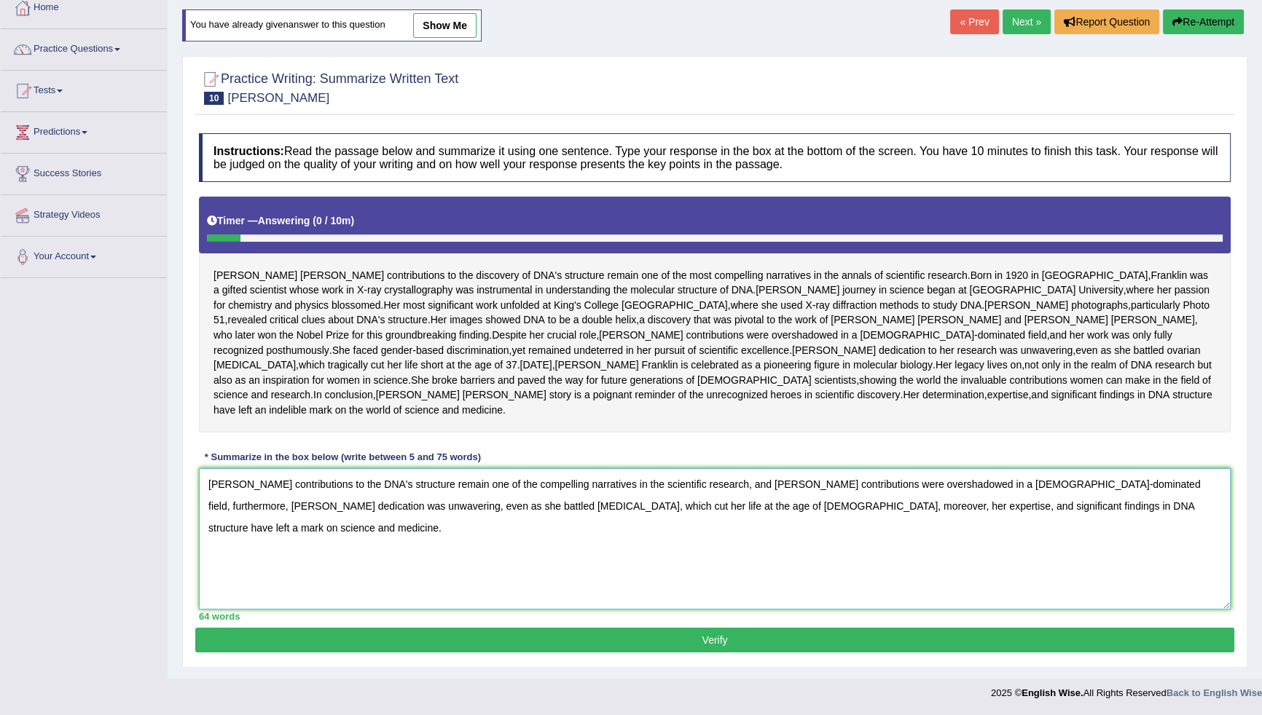
click at [413, 487] on textarea "[PERSON_NAME] contributions to the DNA's structure remain one of the compelling…" at bounding box center [715, 538] width 1032 height 141
type textarea "Rosalind Franklin's contributions to the DNA's. structure remain one of the com…"
click at [959, 634] on button "Verify" at bounding box center [714, 640] width 1039 height 25
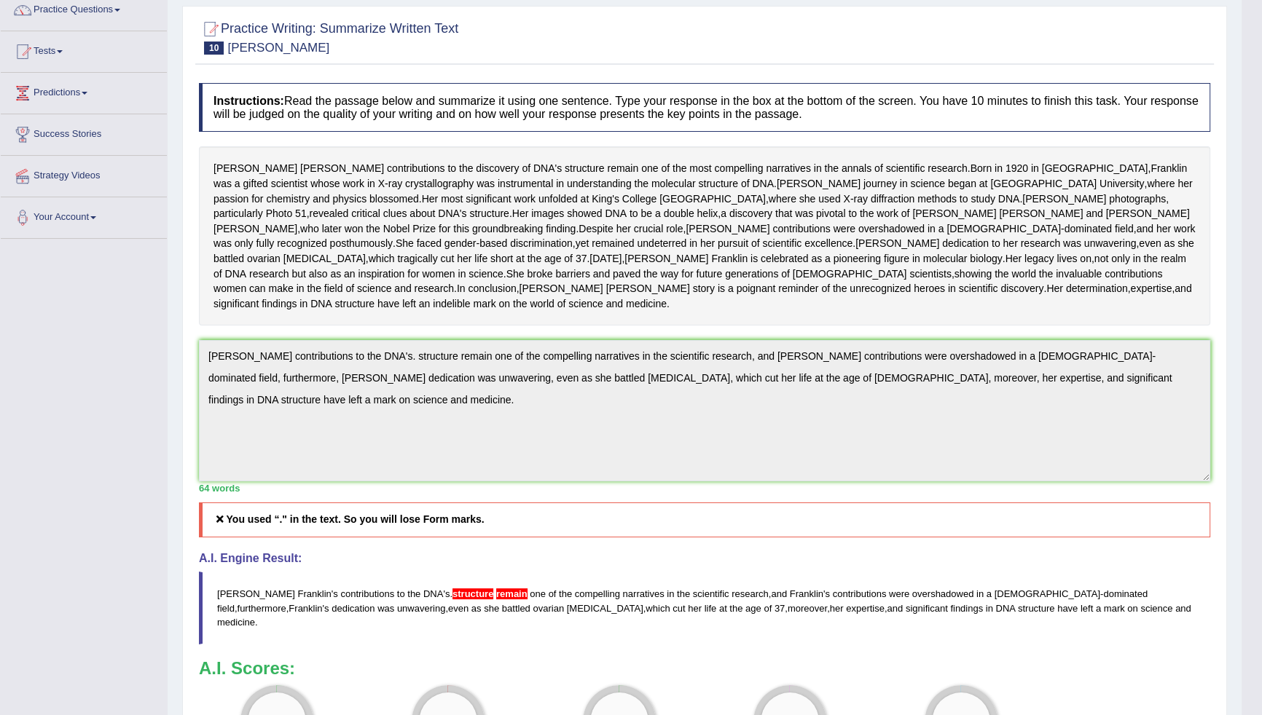
scroll to position [0, 0]
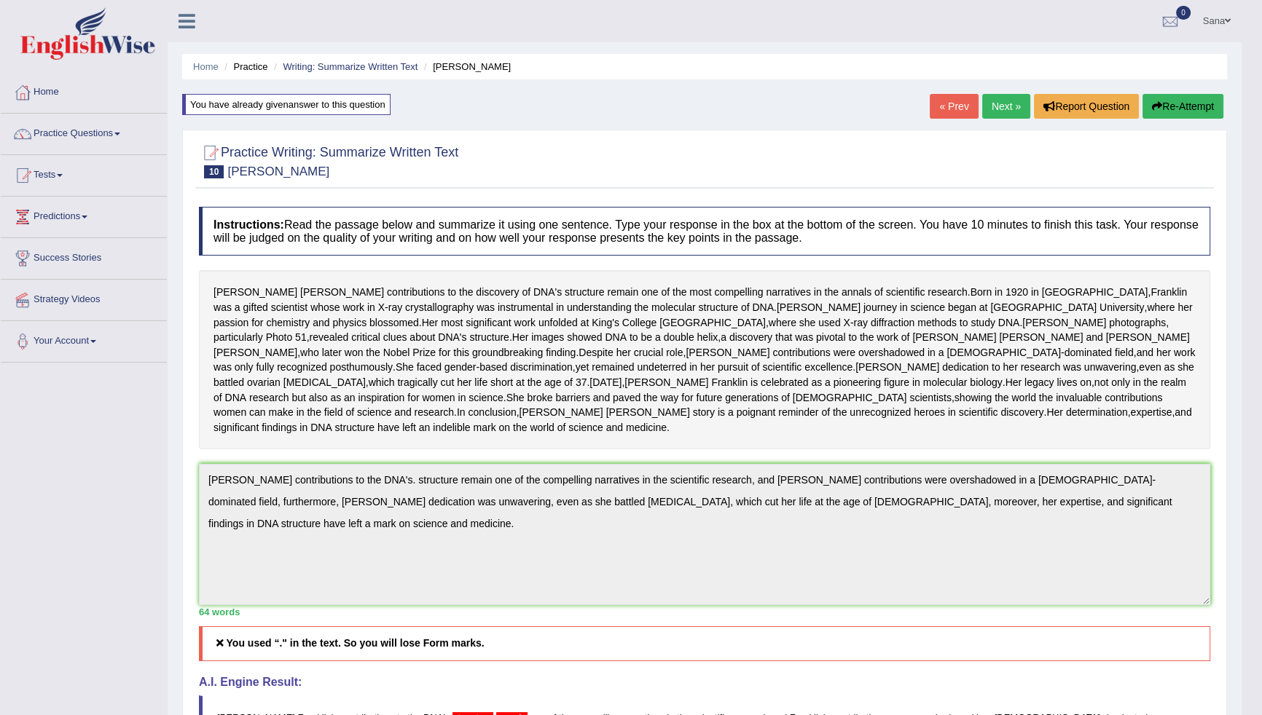
click at [1193, 113] on button "Re-Attempt" at bounding box center [1182, 106] width 81 height 25
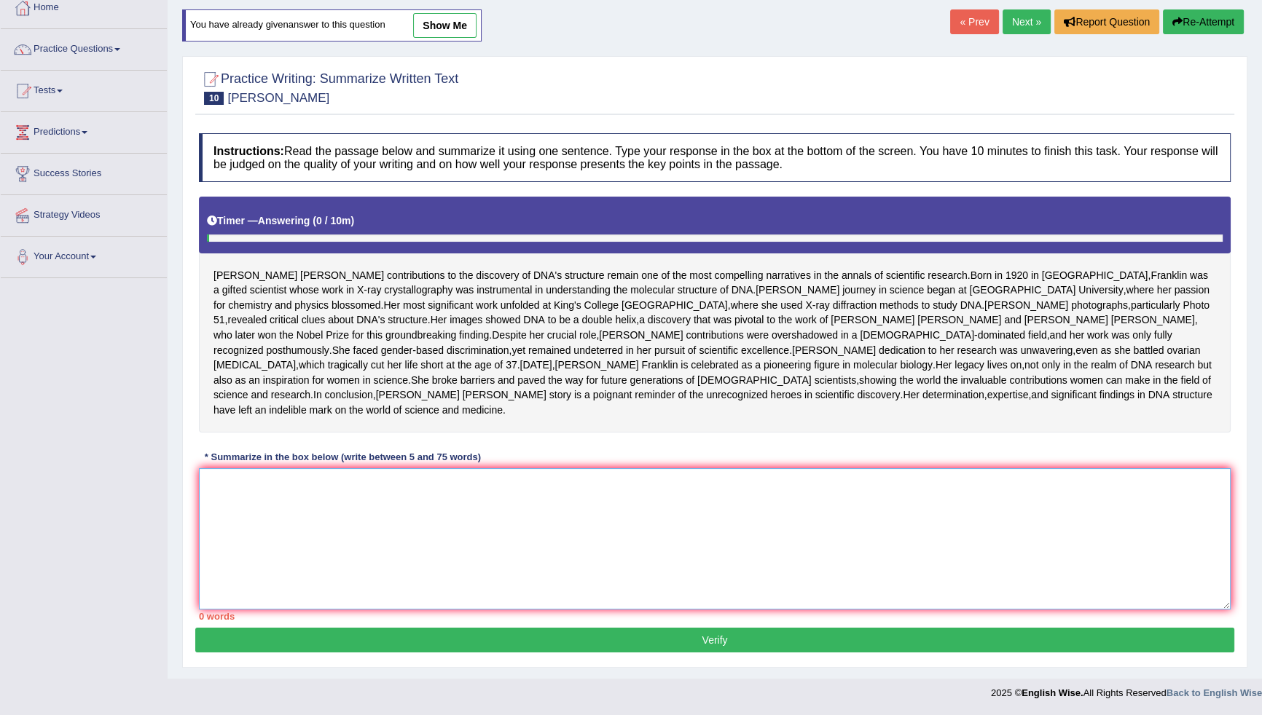
paste textarea "[PERSON_NAME] contributions to the DNA's structure remain one of the compelling…"
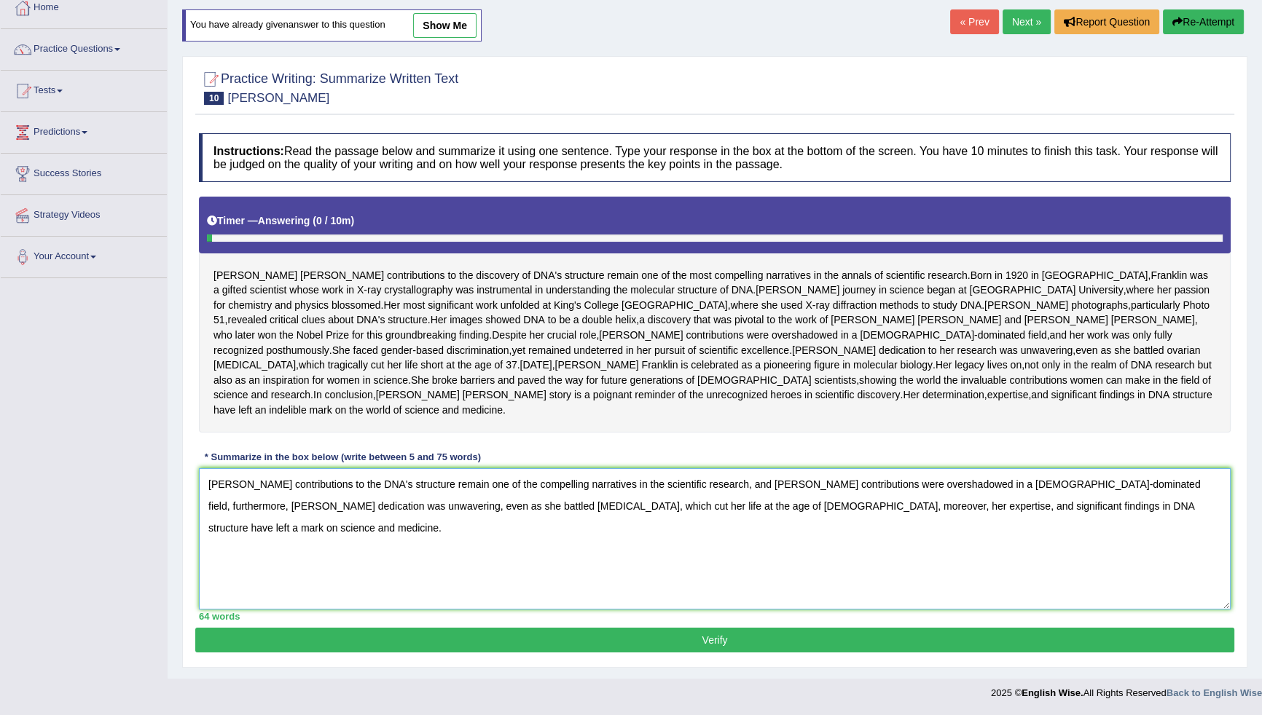
type textarea "[PERSON_NAME] contributions to the DNA's structure remain one of the compelling…"
click at [560, 636] on button "Verify" at bounding box center [714, 640] width 1039 height 25
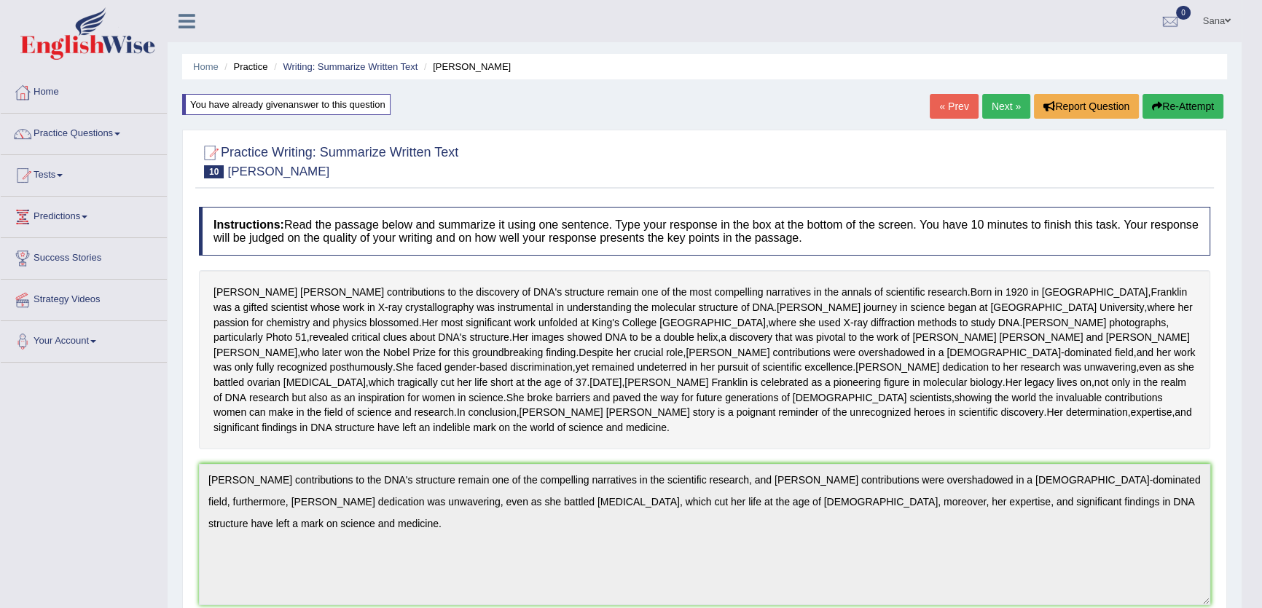
drag, startPoint x: 149, startPoint y: 109, endPoint x: 0, endPoint y: 337, distance: 273.2
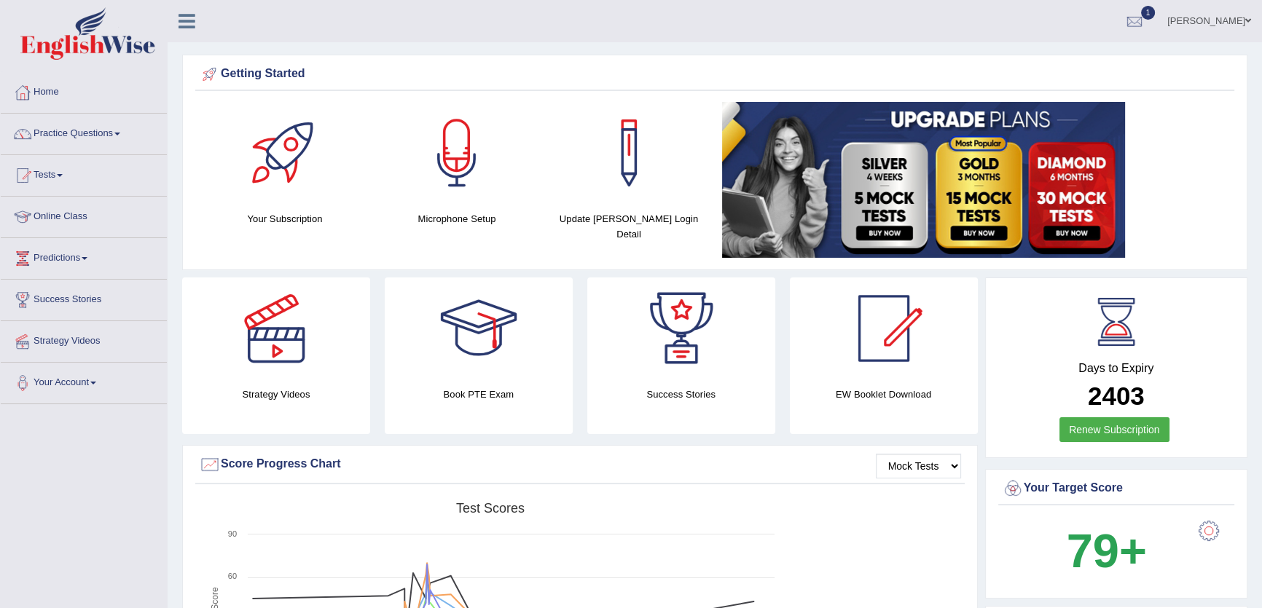
click at [72, 216] on link "Online Class" at bounding box center [84, 215] width 166 height 36
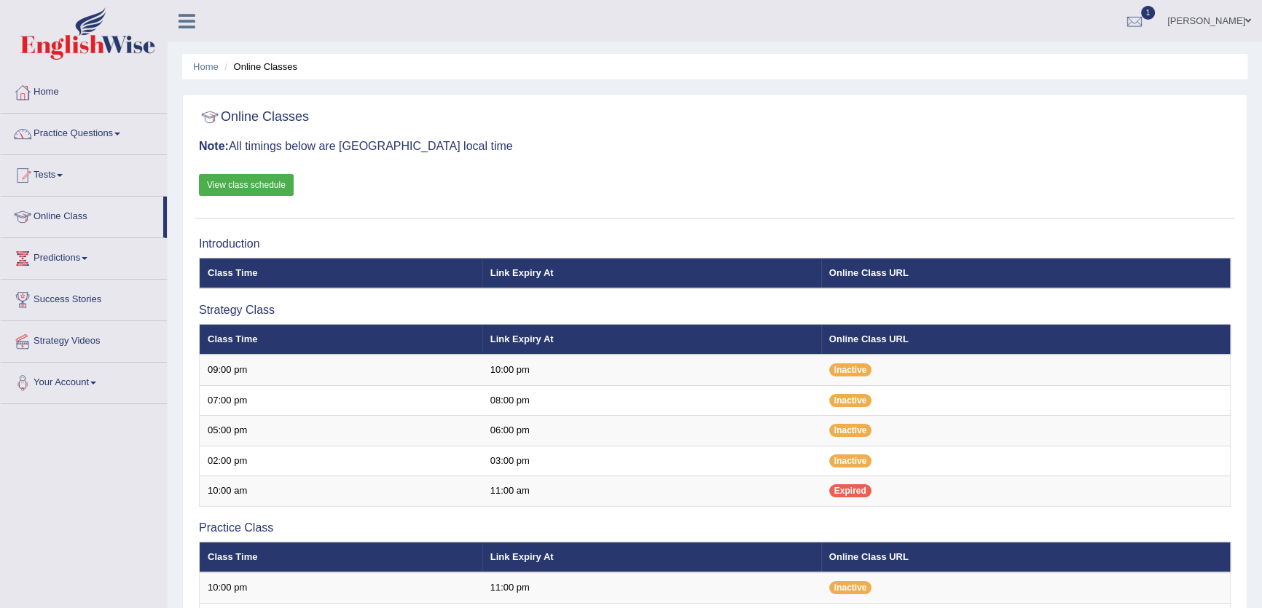
click at [251, 187] on link "View class schedule" at bounding box center [246, 185] width 95 height 22
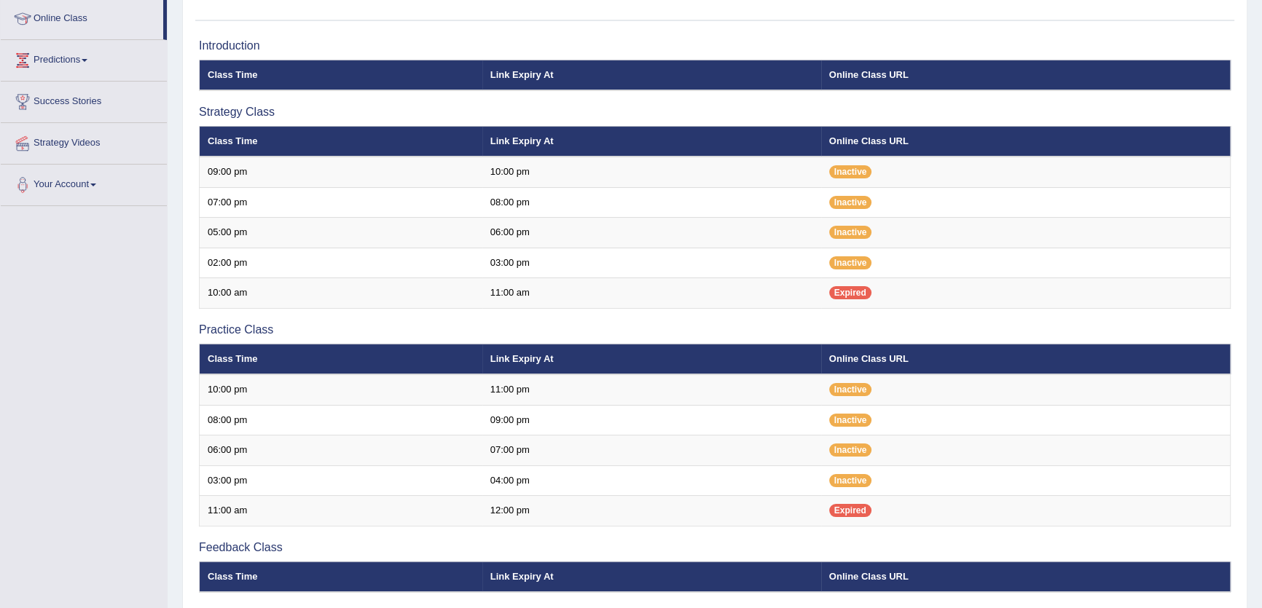
scroll to position [264, 0]
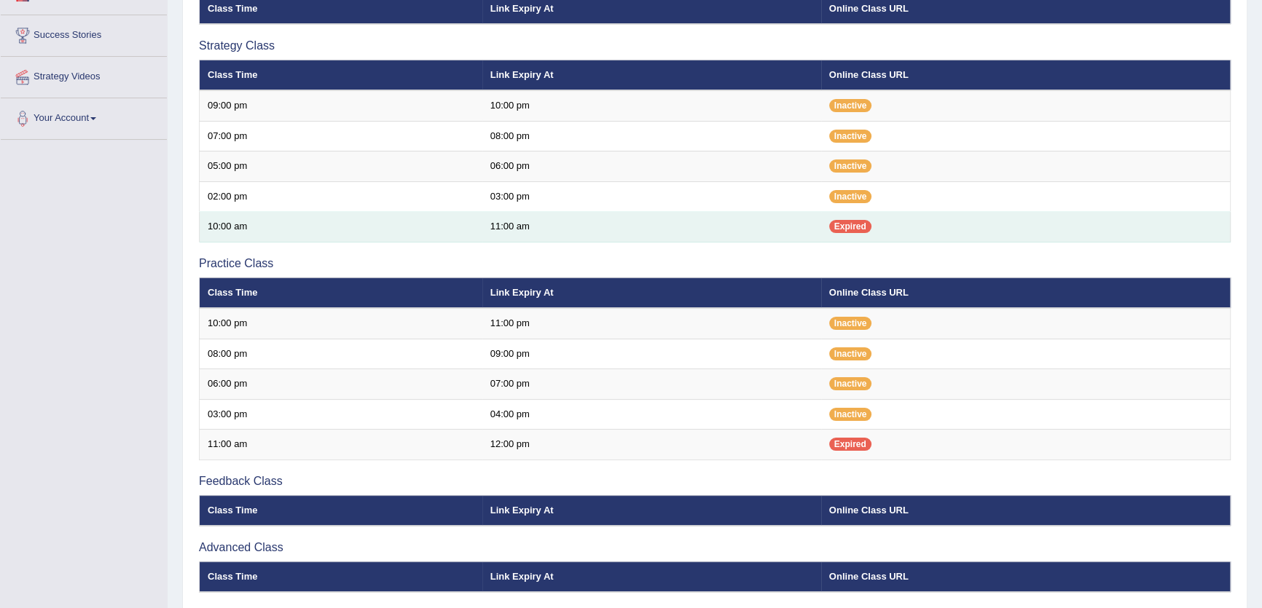
click at [922, 221] on td "Expired" at bounding box center [1025, 227] width 409 height 31
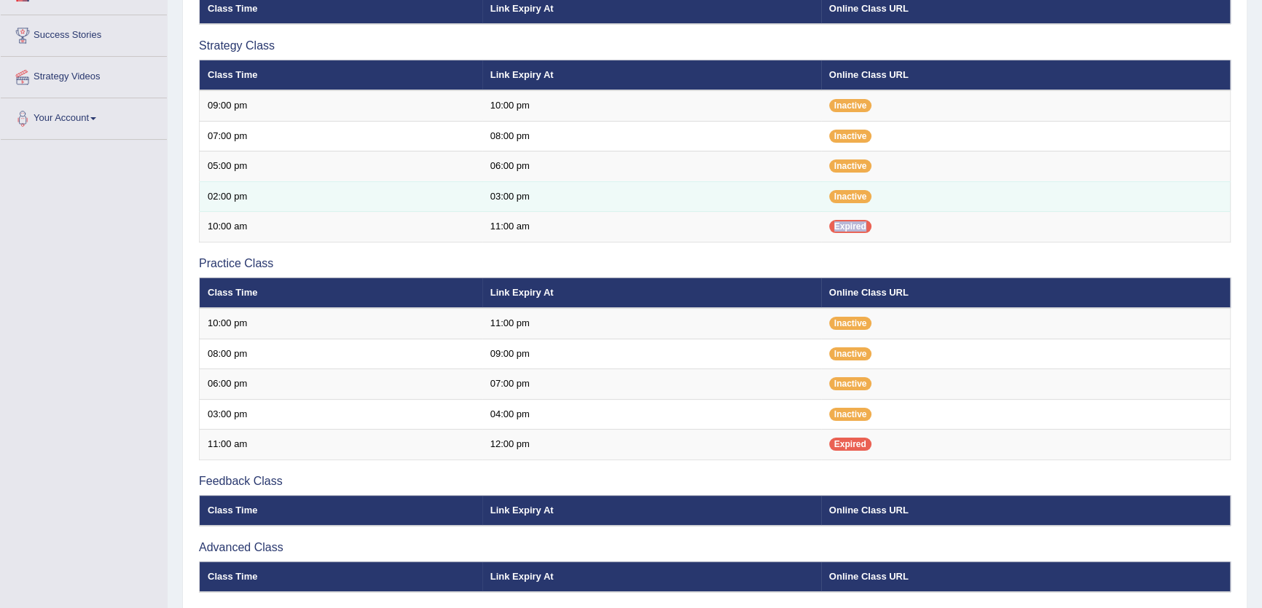
scroll to position [388, 0]
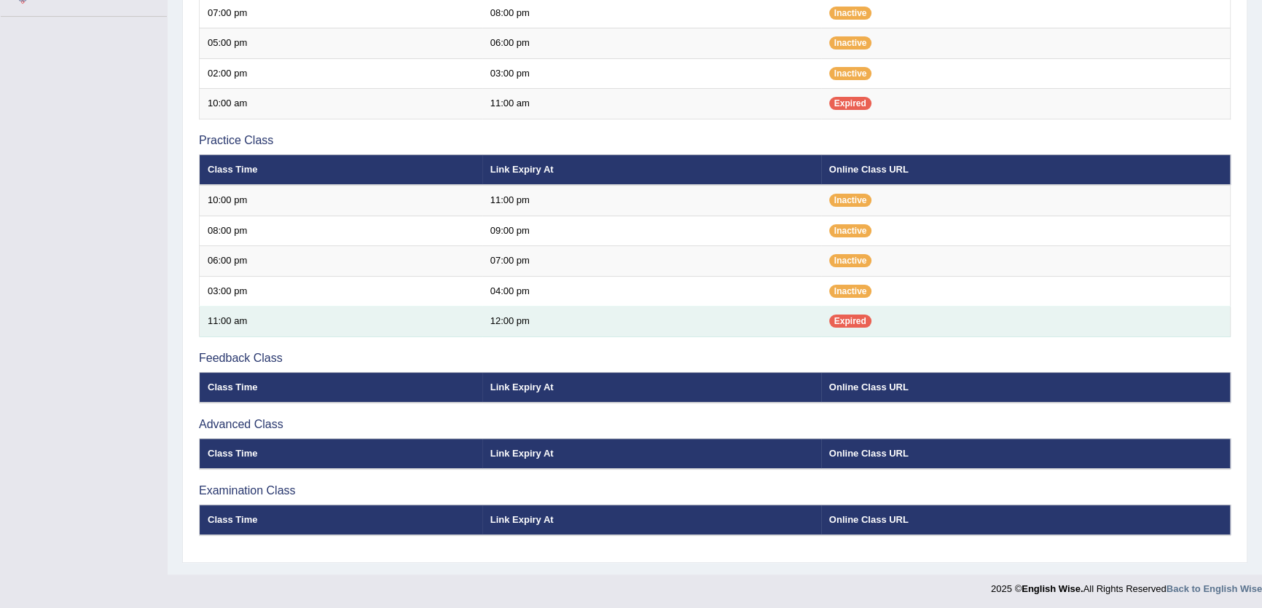
click at [890, 331] on td "Expired" at bounding box center [1025, 322] width 409 height 31
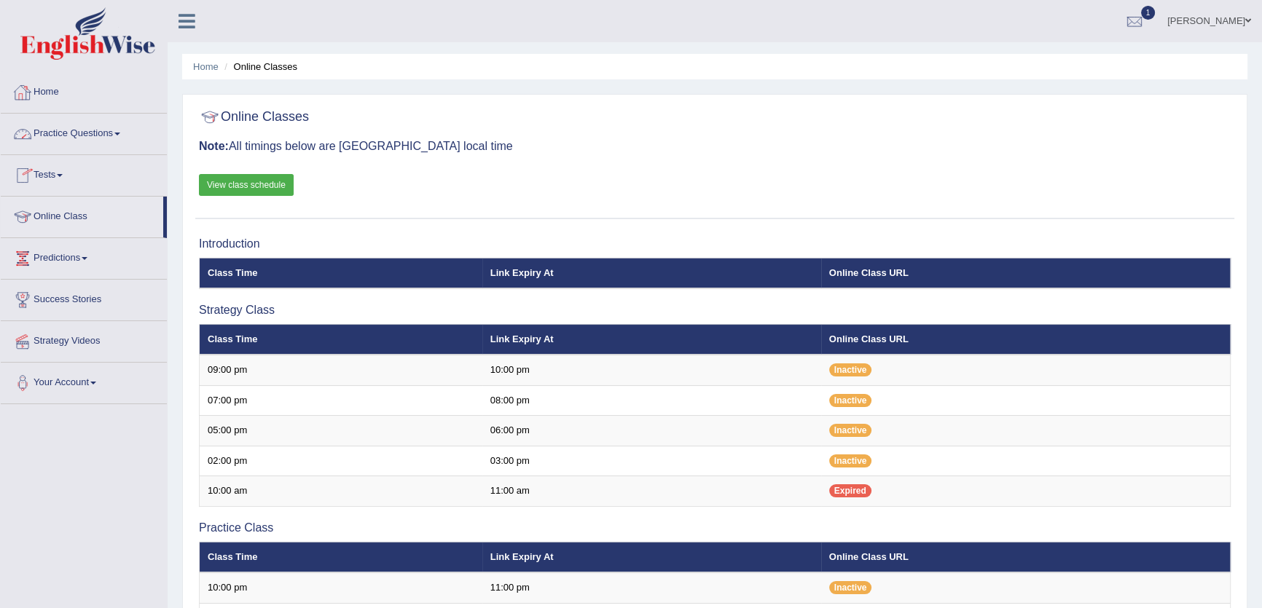
click at [43, 85] on link "Home" at bounding box center [84, 90] width 166 height 36
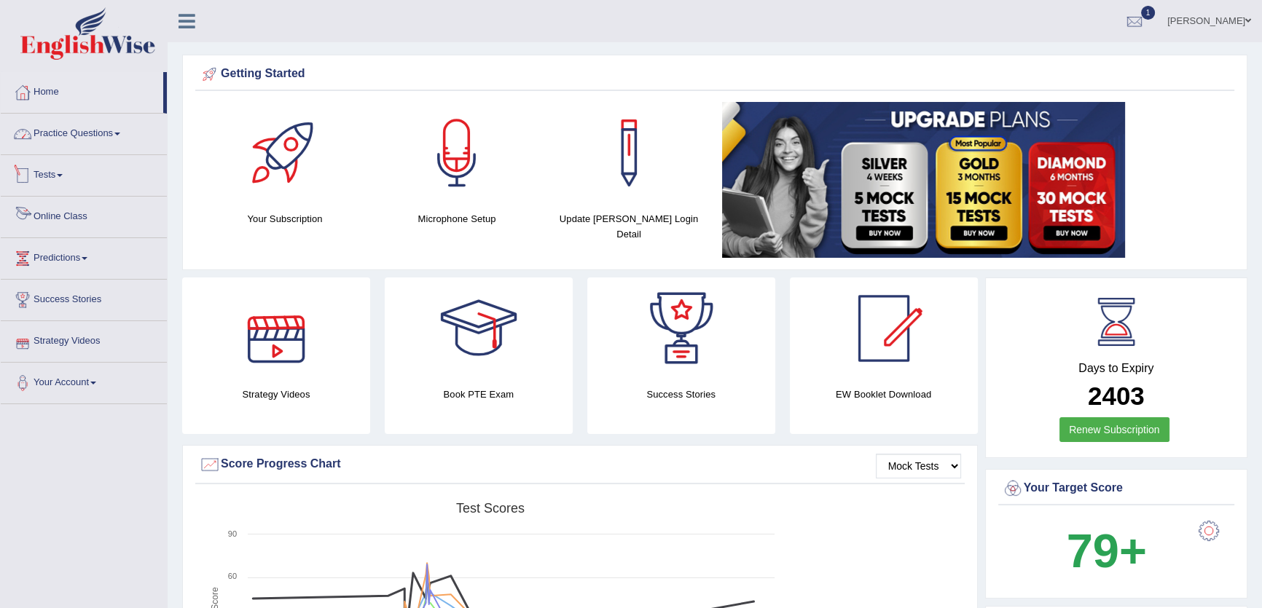
click at [50, 180] on link "Tests" at bounding box center [84, 173] width 166 height 36
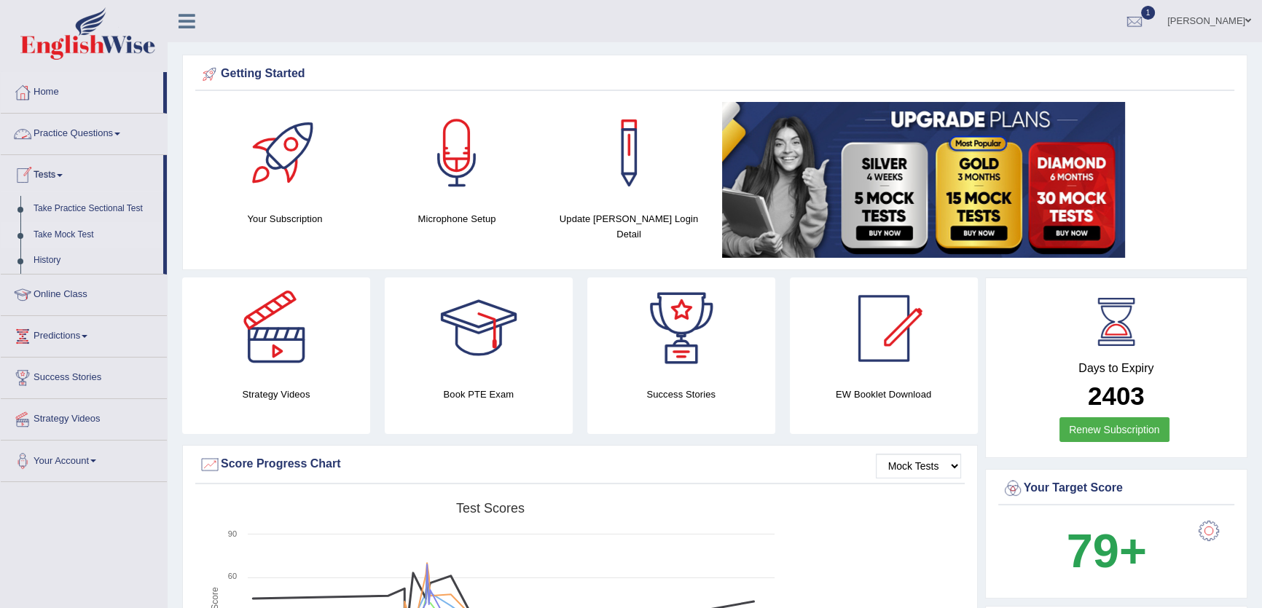
click at [43, 235] on link "Take Mock Test" at bounding box center [95, 235] width 136 height 26
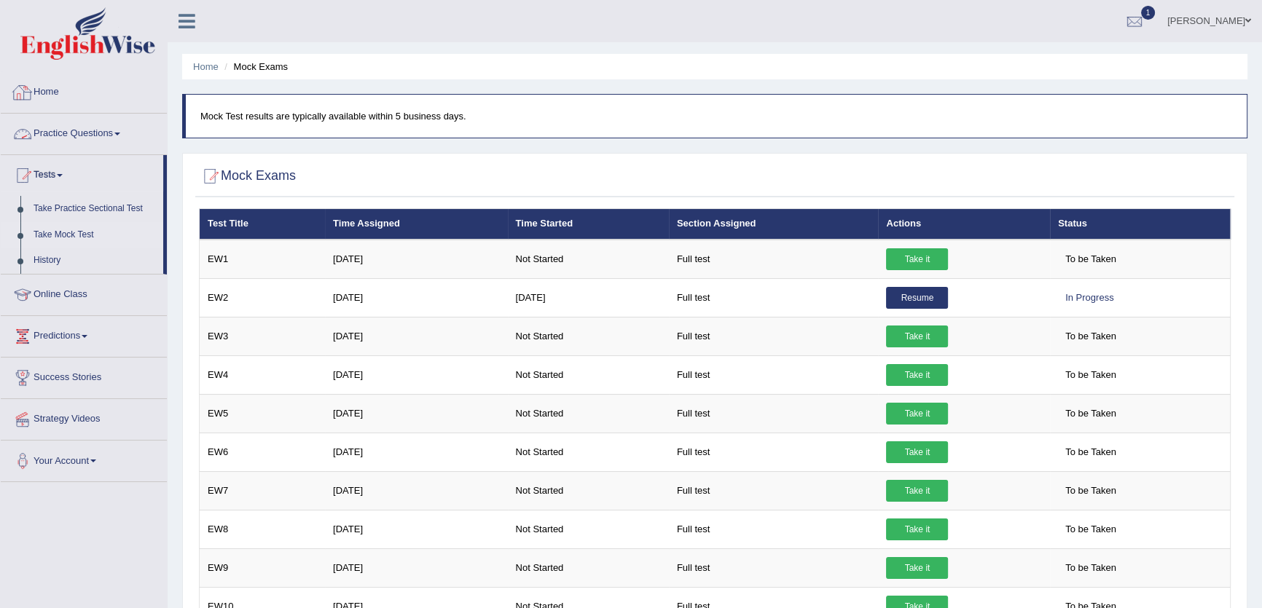
click at [98, 143] on link "Practice Questions" at bounding box center [84, 132] width 166 height 36
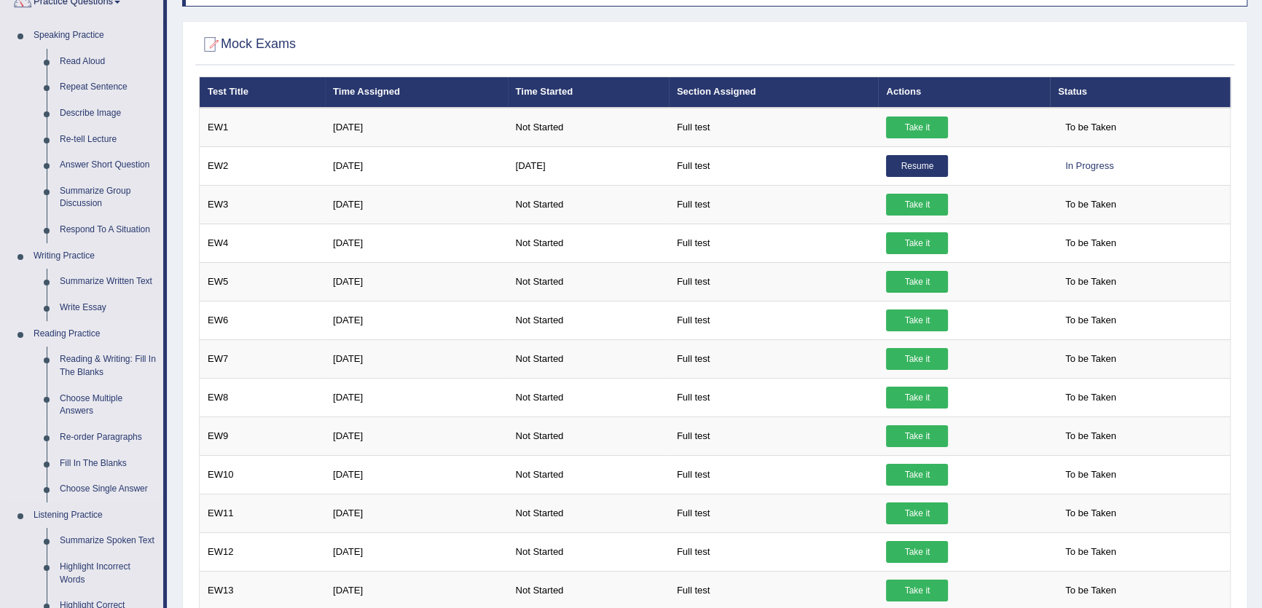
scroll to position [198, 0]
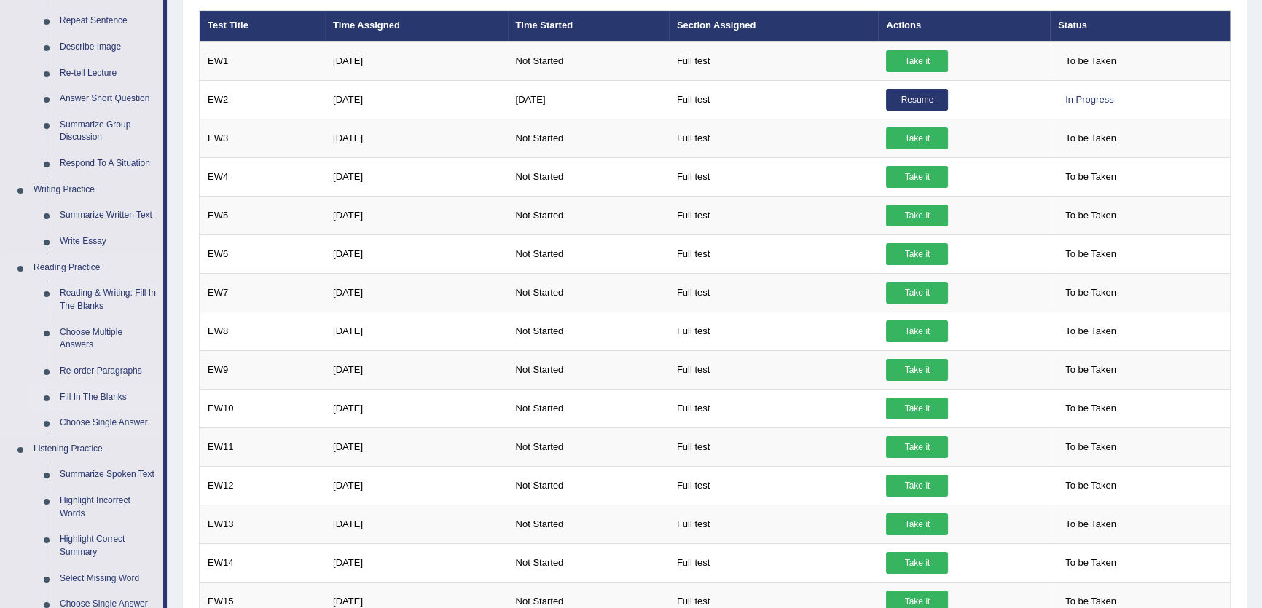
click at [104, 401] on link "Fill In The Blanks" at bounding box center [108, 398] width 110 height 26
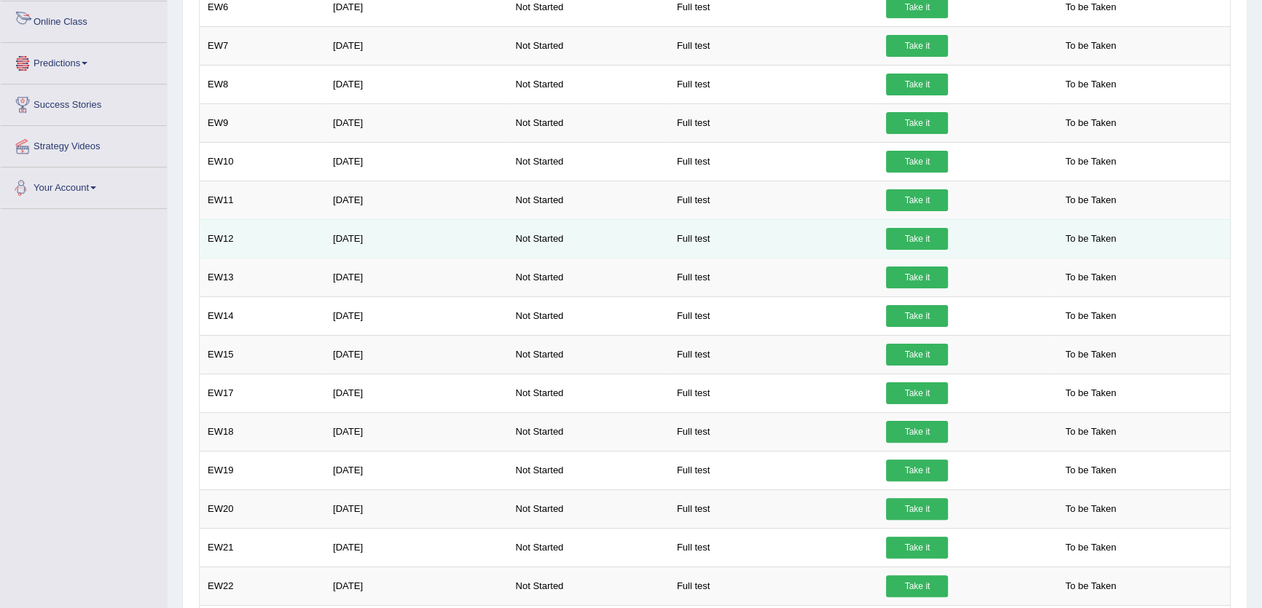
scroll to position [973, 0]
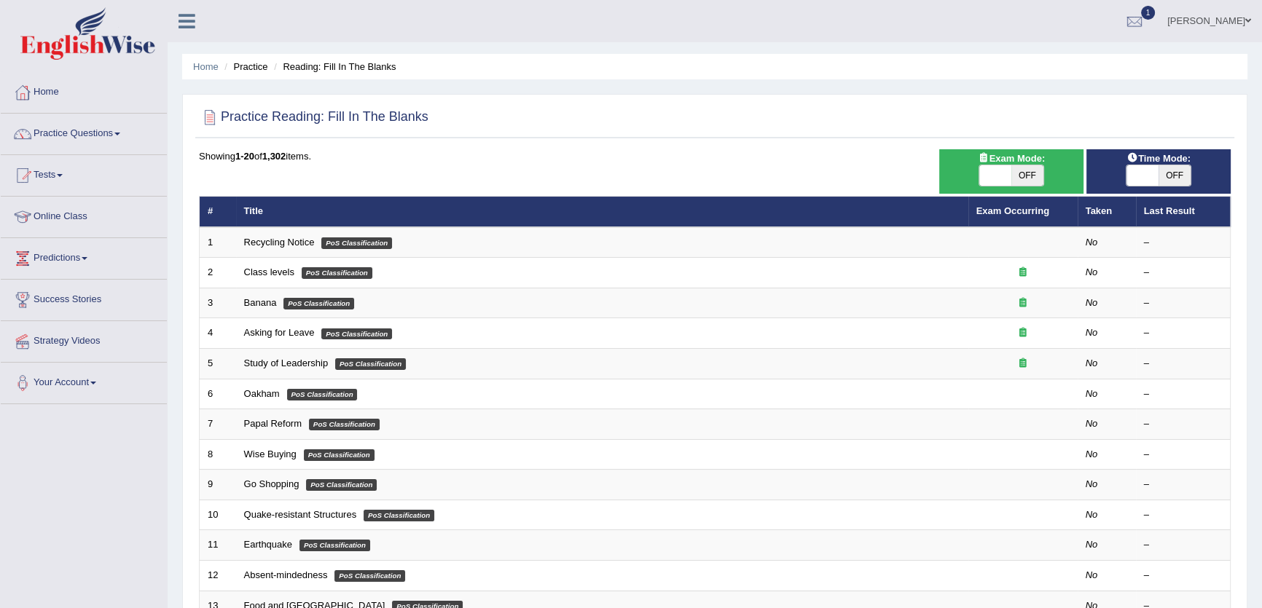
click at [284, 234] on td "Recycling Notice PoS Classification" at bounding box center [602, 242] width 732 height 31
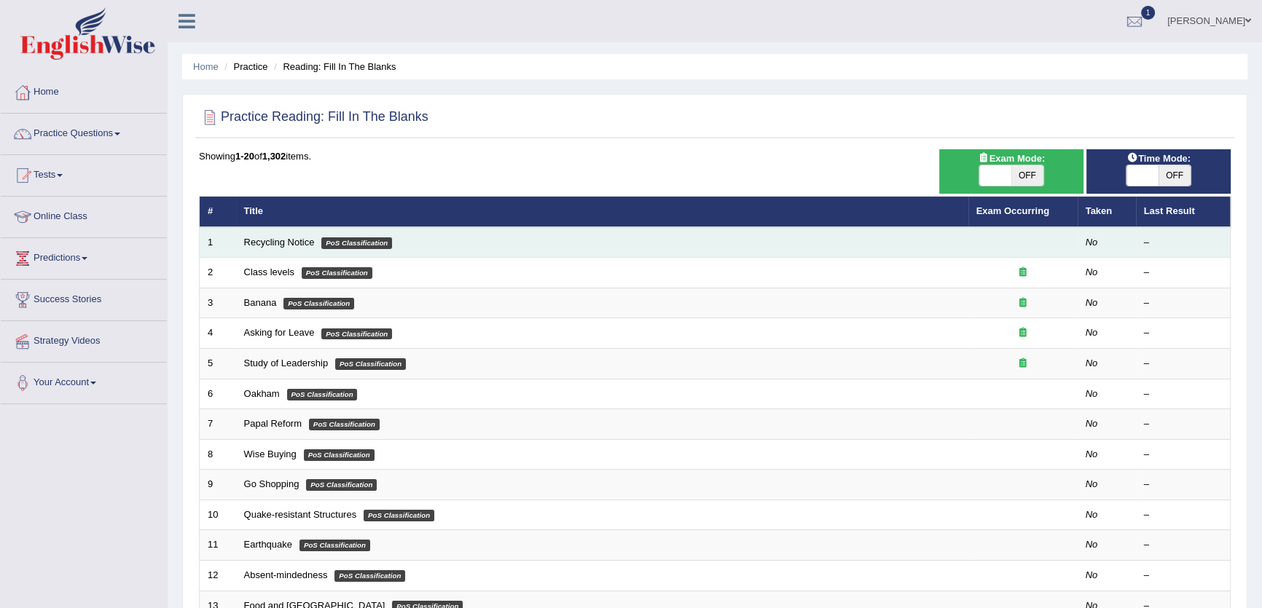
click at [285, 248] on td "Recycling Notice PoS Classification" at bounding box center [602, 242] width 732 height 31
click at [289, 246] on link "Recycling Notice" at bounding box center [279, 242] width 71 height 11
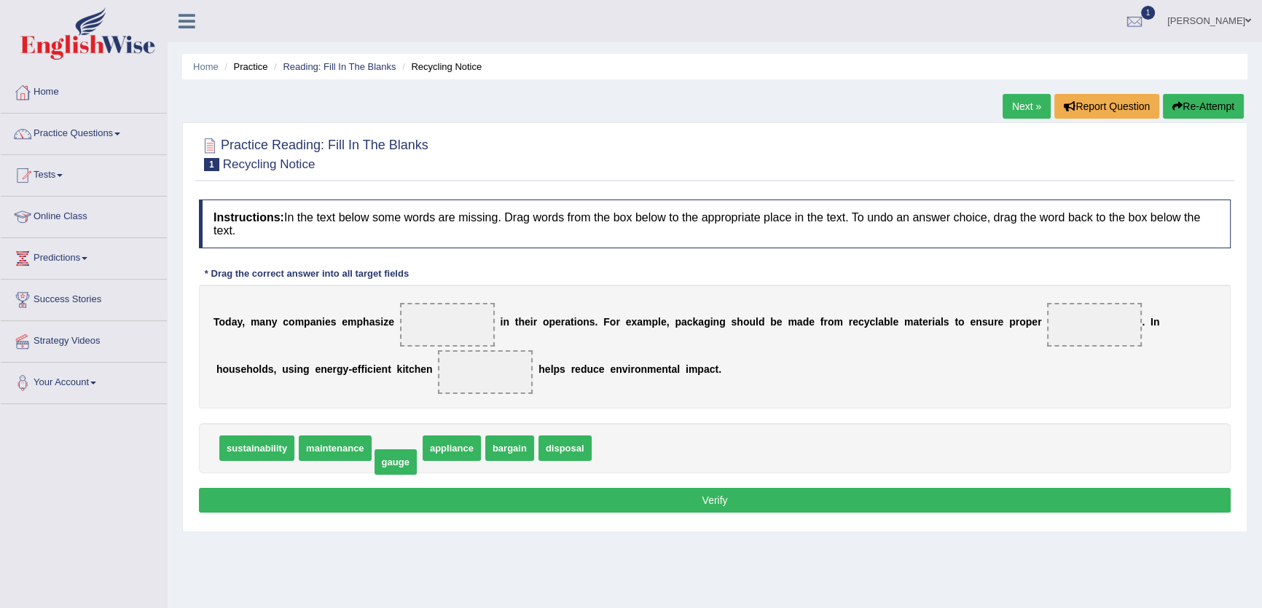
drag, startPoint x: 393, startPoint y: 452, endPoint x: 393, endPoint y: 466, distance: 13.9
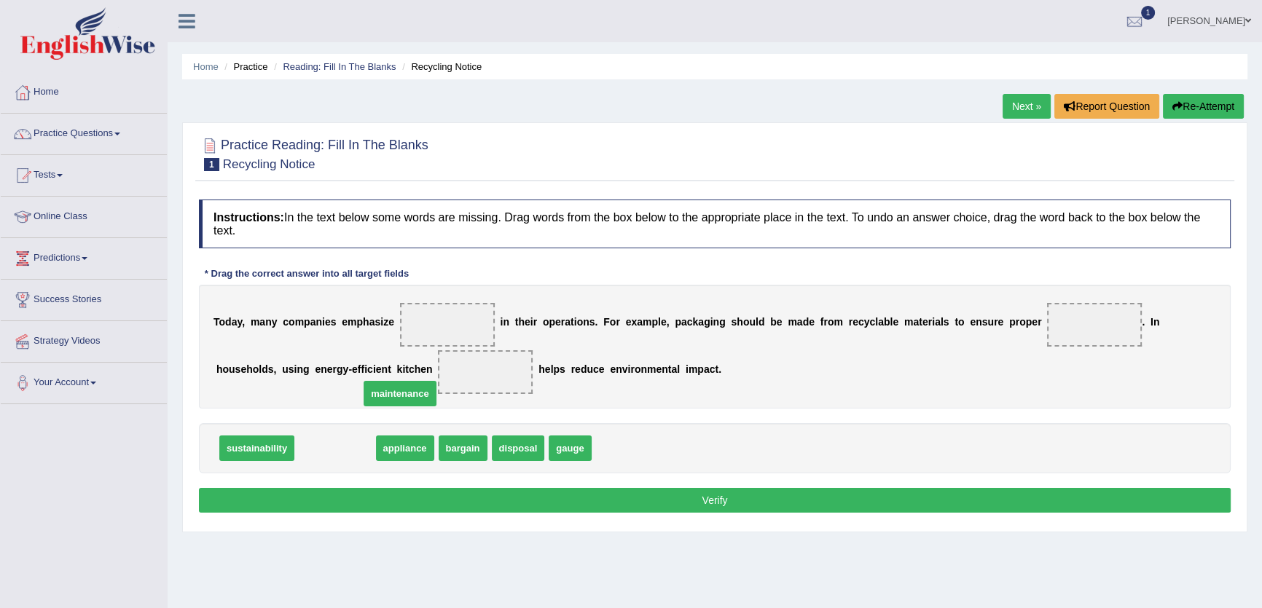
drag, startPoint x: 366, startPoint y: 435, endPoint x: 415, endPoint y: 399, distance: 61.5
click at [424, 389] on span "maintenance" at bounding box center [400, 393] width 72 height 25
drag, startPoint x: 324, startPoint y: 451, endPoint x: 402, endPoint y: 411, distance: 87.7
click at [407, 411] on span "maintenance" at bounding box center [419, 405] width 72 height 25
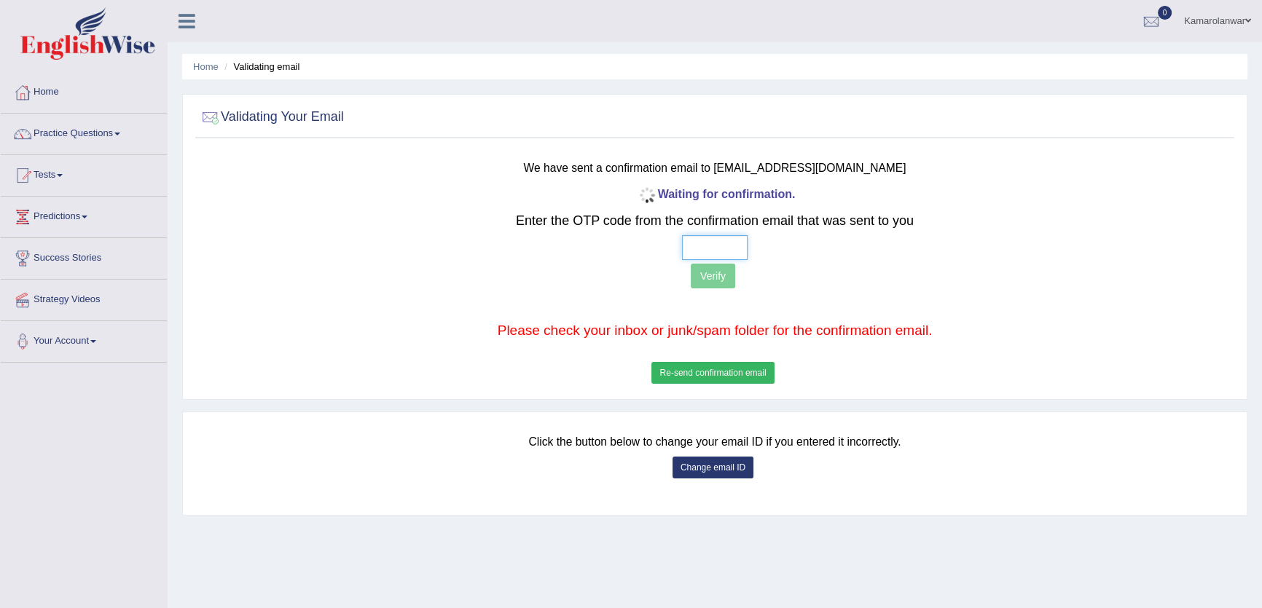
click at [691, 253] on input "text" at bounding box center [715, 247] width 66 height 25
click at [696, 367] on button "Re-send confirmation email" at bounding box center [712, 373] width 122 height 22
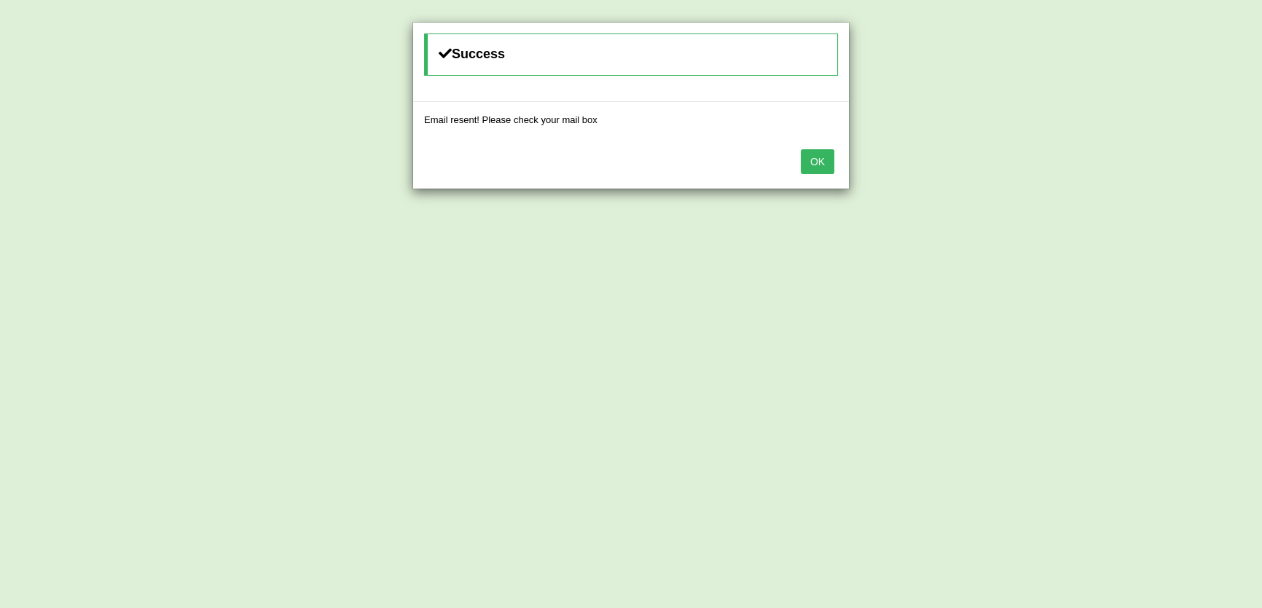
click at [823, 157] on button "OK" at bounding box center [818, 161] width 34 height 25
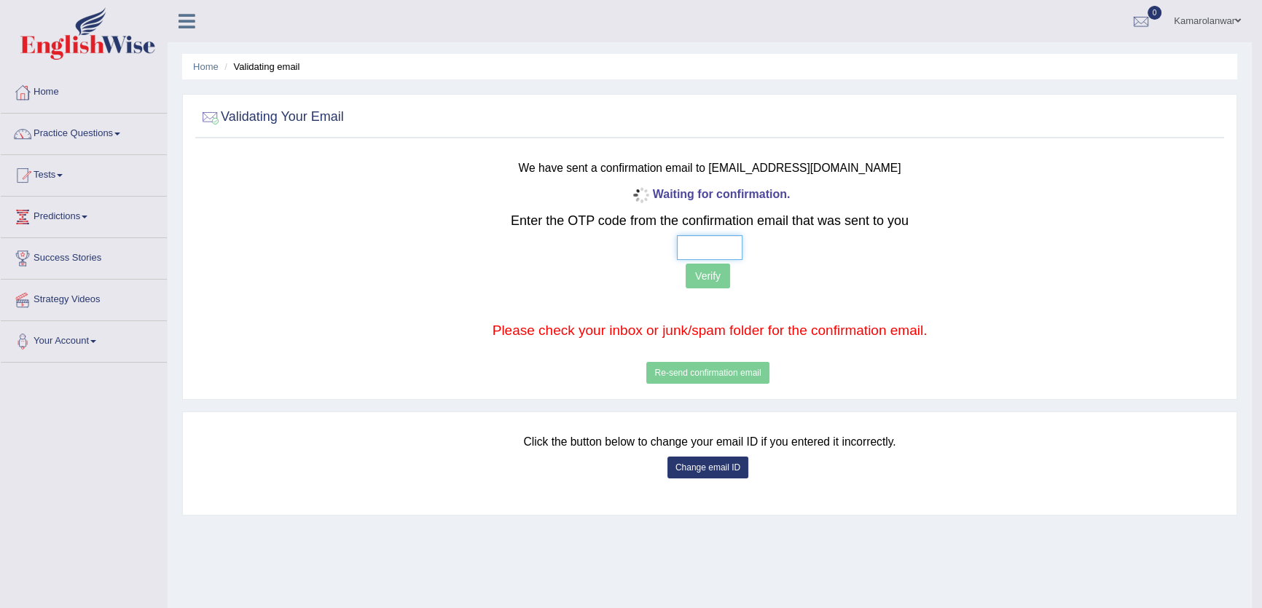
click at [681, 240] on input "text" at bounding box center [710, 247] width 66 height 25
type input "4 8 8 1"
drag, startPoint x: 681, startPoint y: 240, endPoint x: 669, endPoint y: 249, distance: 15.2
drag, startPoint x: 669, startPoint y: 249, endPoint x: 640, endPoint y: 284, distance: 45.1
click at [644, 283] on p "Verify" at bounding box center [710, 278] width 849 height 28
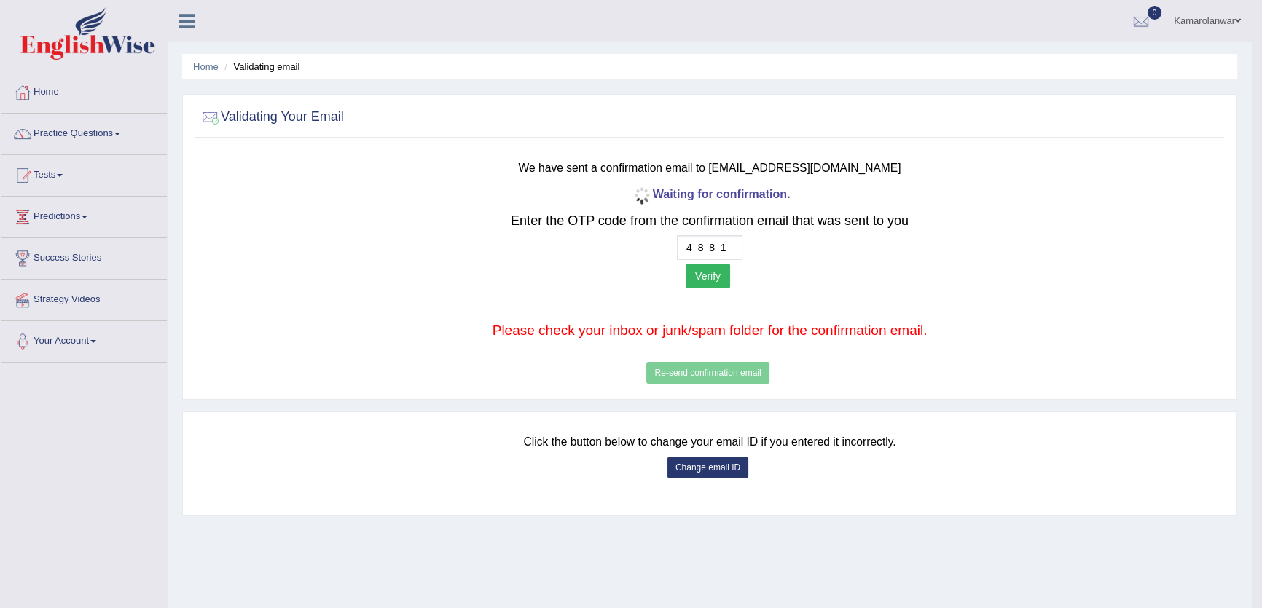
click at [722, 280] on button "Verify" at bounding box center [708, 276] width 44 height 25
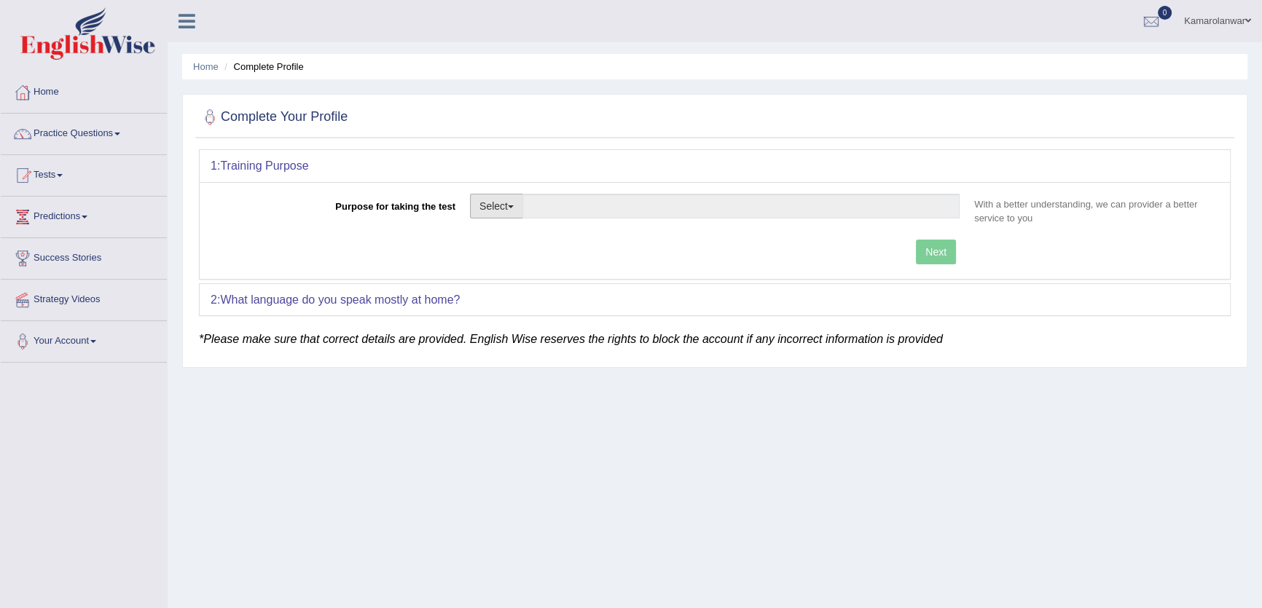
click at [506, 205] on button "Select" at bounding box center [496, 206] width 53 height 25
click at [537, 235] on link "Student Visa" at bounding box center [536, 237] width 130 height 19
type input "Student Visa"
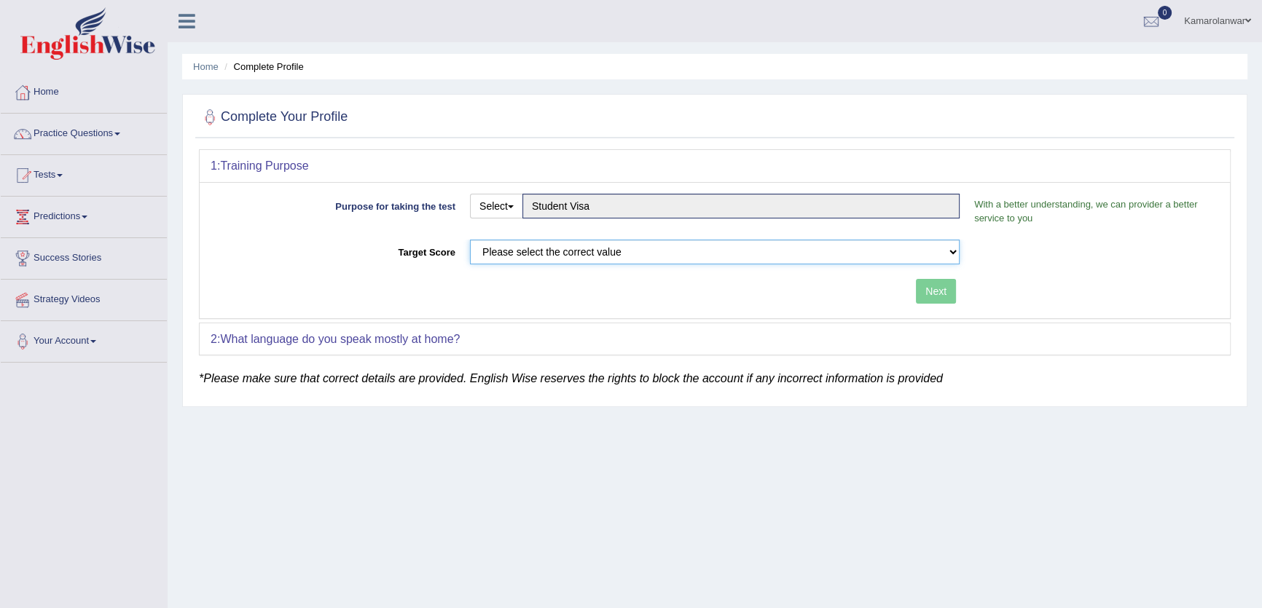
click at [531, 251] on select "Please select the correct value 50 (6 bands) 58 (6.5 bands) 65 (7 bands) 79 (8 …" at bounding box center [715, 252] width 490 height 25
select select "50"
click at [470, 240] on select "Please select the correct value 50 (6 bands) 58 (6.5 bands) 65 (7 bands) 79 (8 …" at bounding box center [715, 252] width 490 height 25
click at [932, 292] on button "Next" at bounding box center [936, 291] width 40 height 25
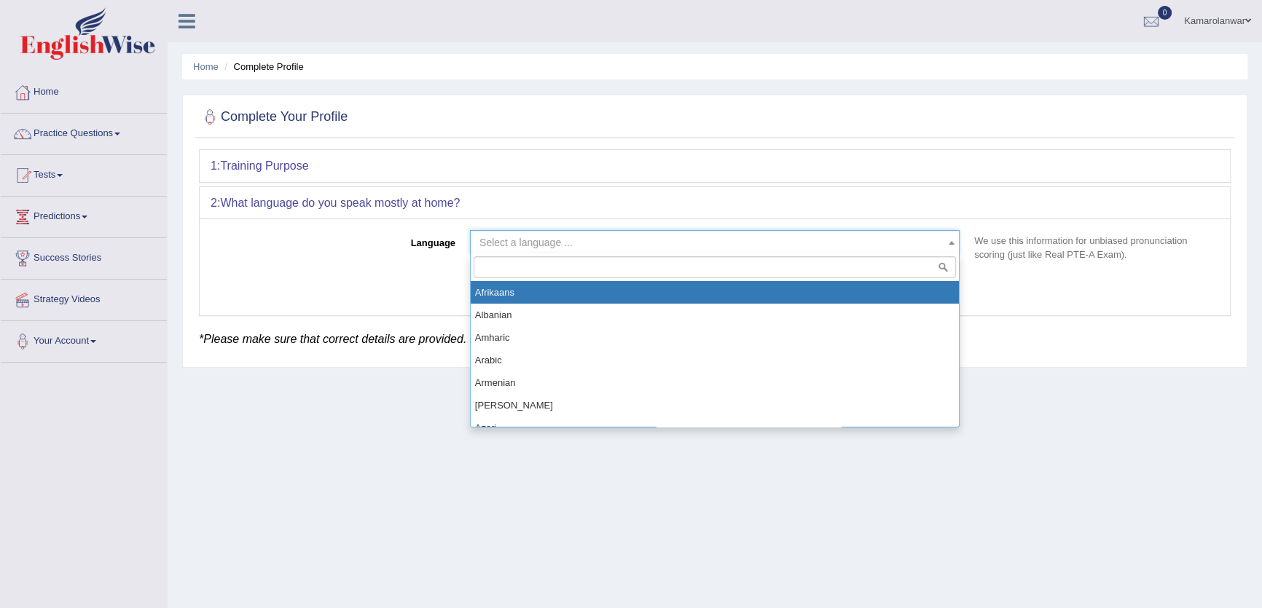
click at [534, 240] on span "Select a language ..." at bounding box center [525, 243] width 93 height 12
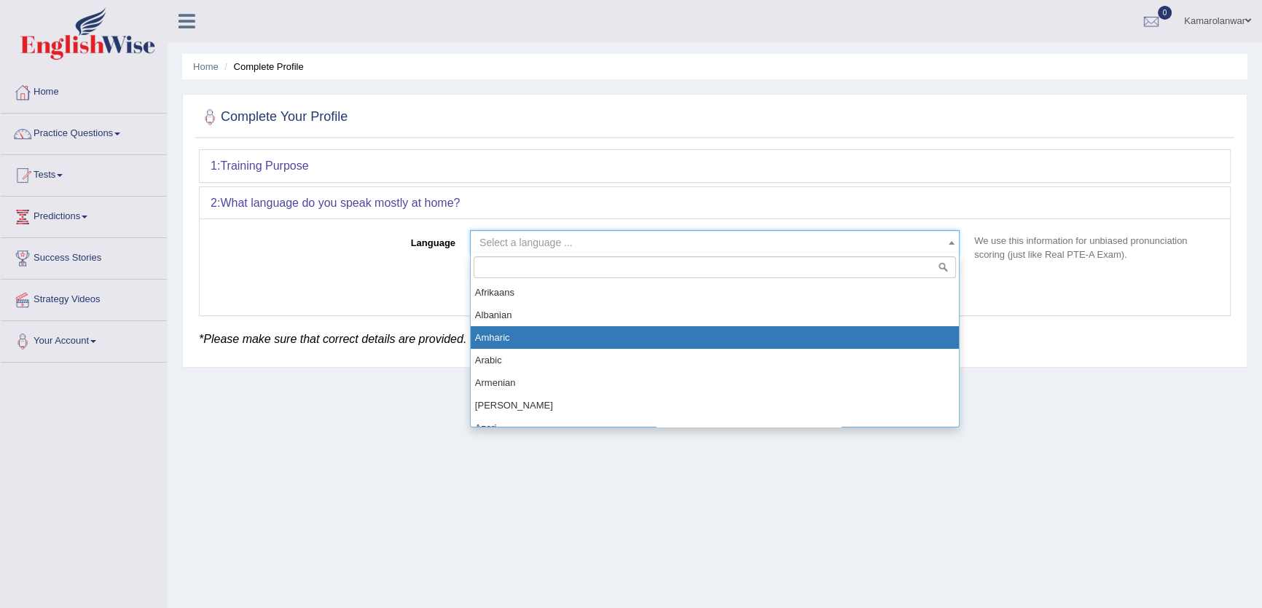
drag, startPoint x: 557, startPoint y: 337, endPoint x: 918, endPoint y: 323, distance: 361.6
select select "Amharic"
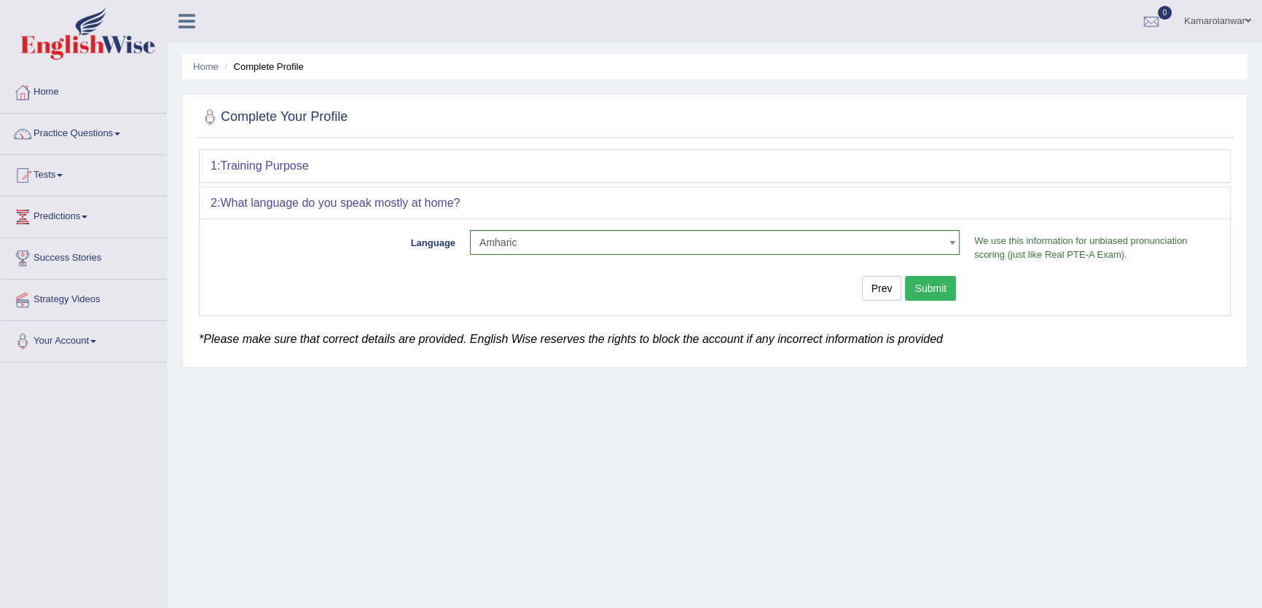
click at [927, 292] on button "Submit" at bounding box center [930, 288] width 51 height 25
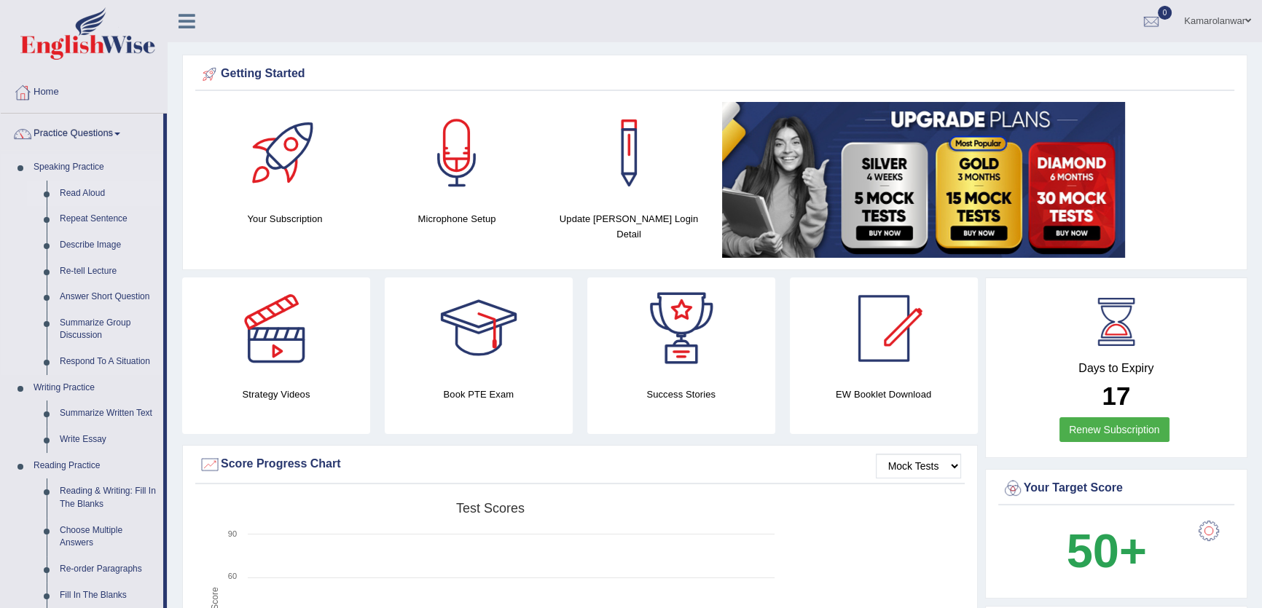
click at [92, 195] on link "Read Aloud" at bounding box center [108, 194] width 110 height 26
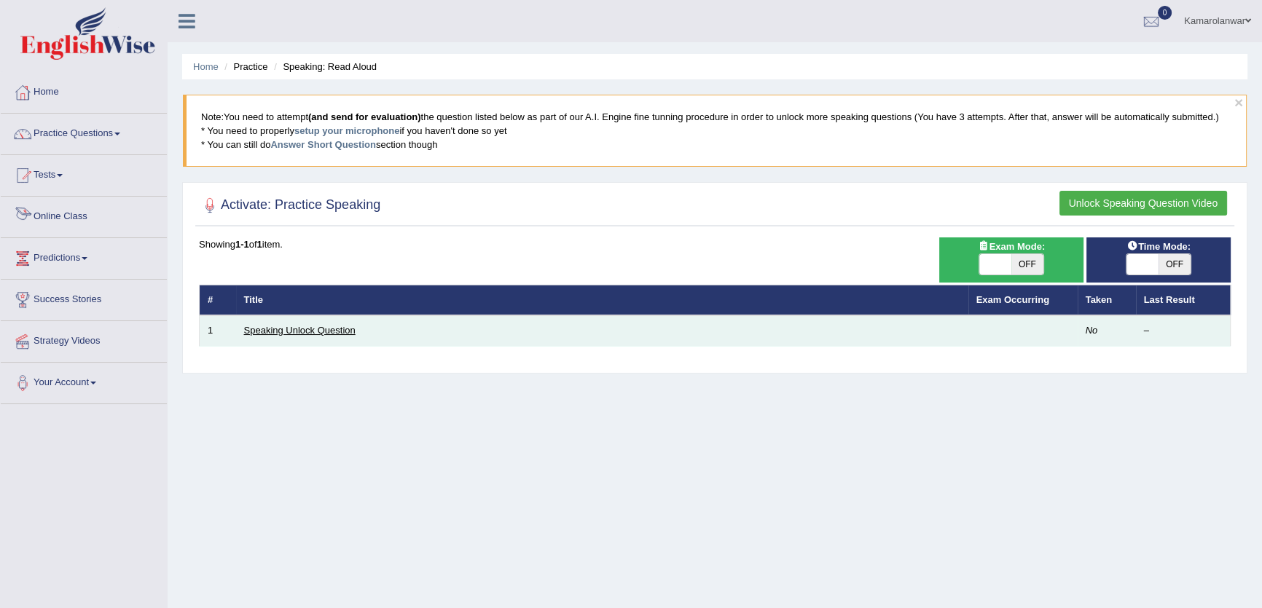
click at [267, 331] on link "Speaking Unlock Question" at bounding box center [299, 330] width 111 height 11
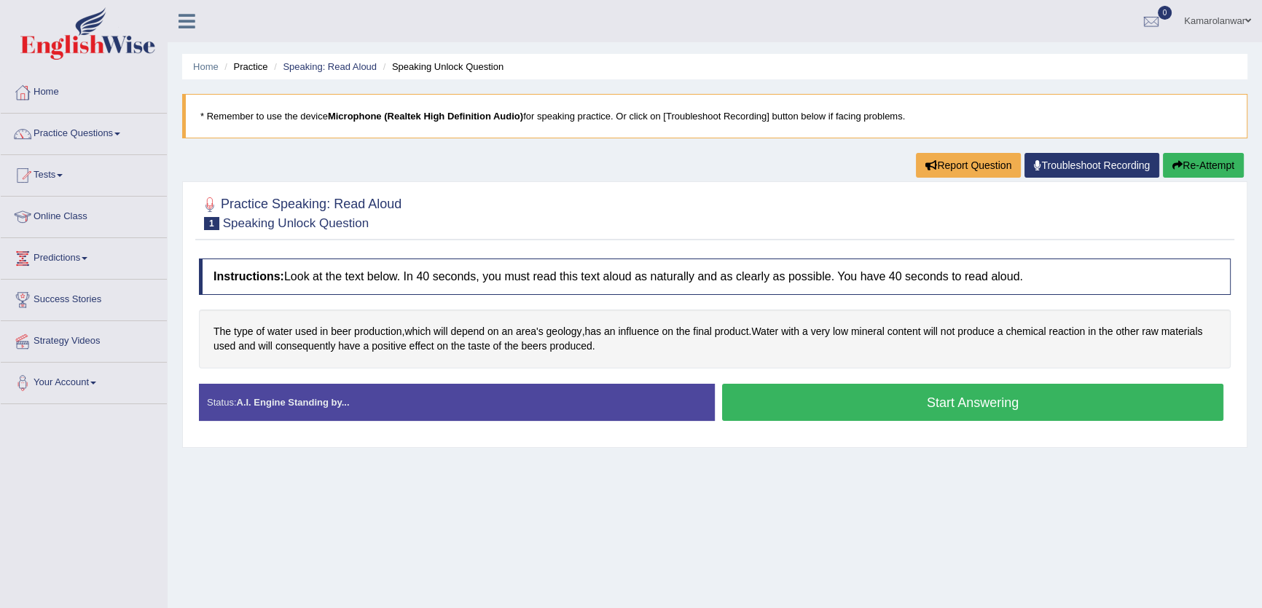
click at [998, 414] on button "Start Answering" at bounding box center [972, 402] width 501 height 37
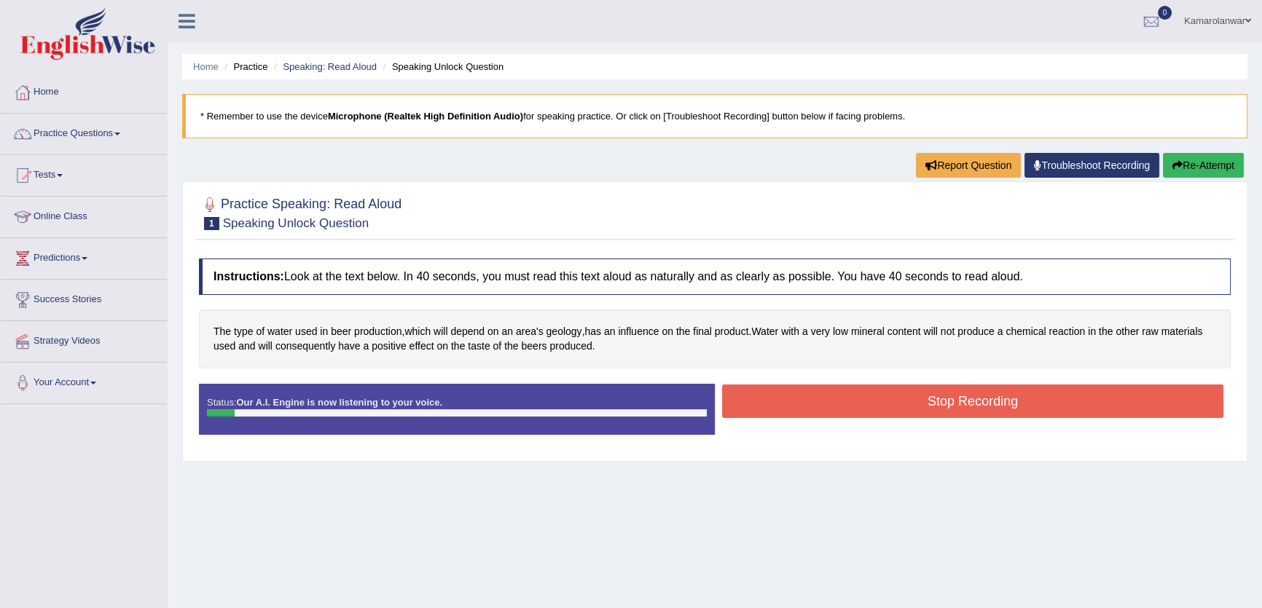
click at [997, 397] on button "Stop Recording" at bounding box center [972, 402] width 501 height 34
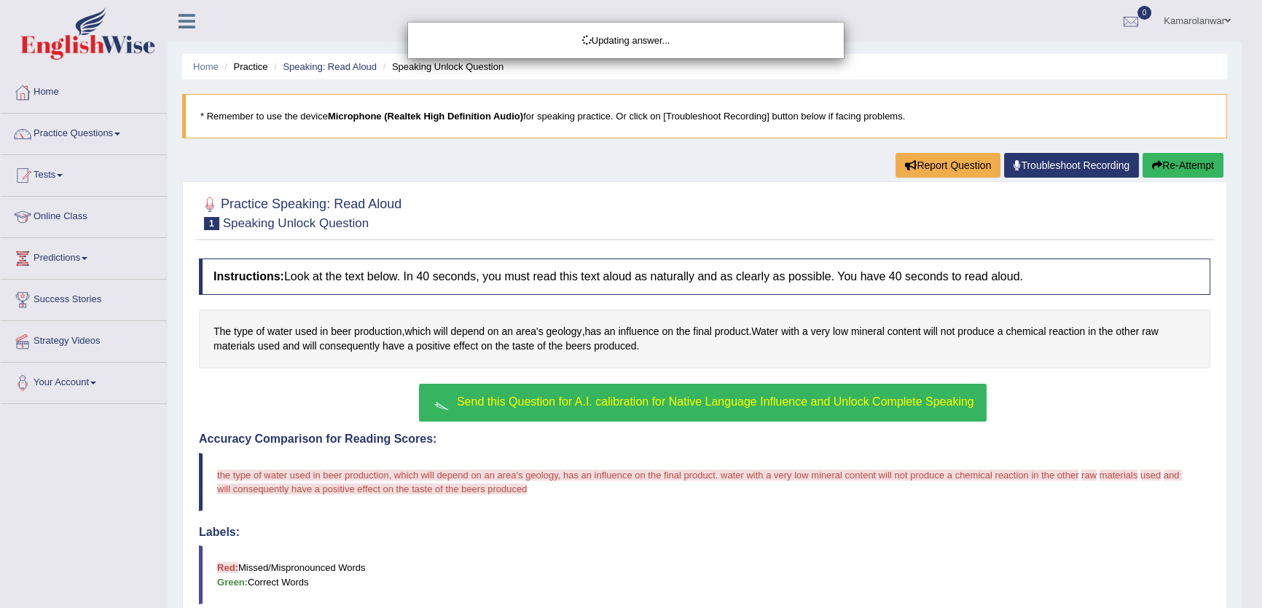
click at [804, 414] on button "Send this Question for A.I. calibration for Native Language Influence and Unloc…" at bounding box center [702, 403] width 567 height 38
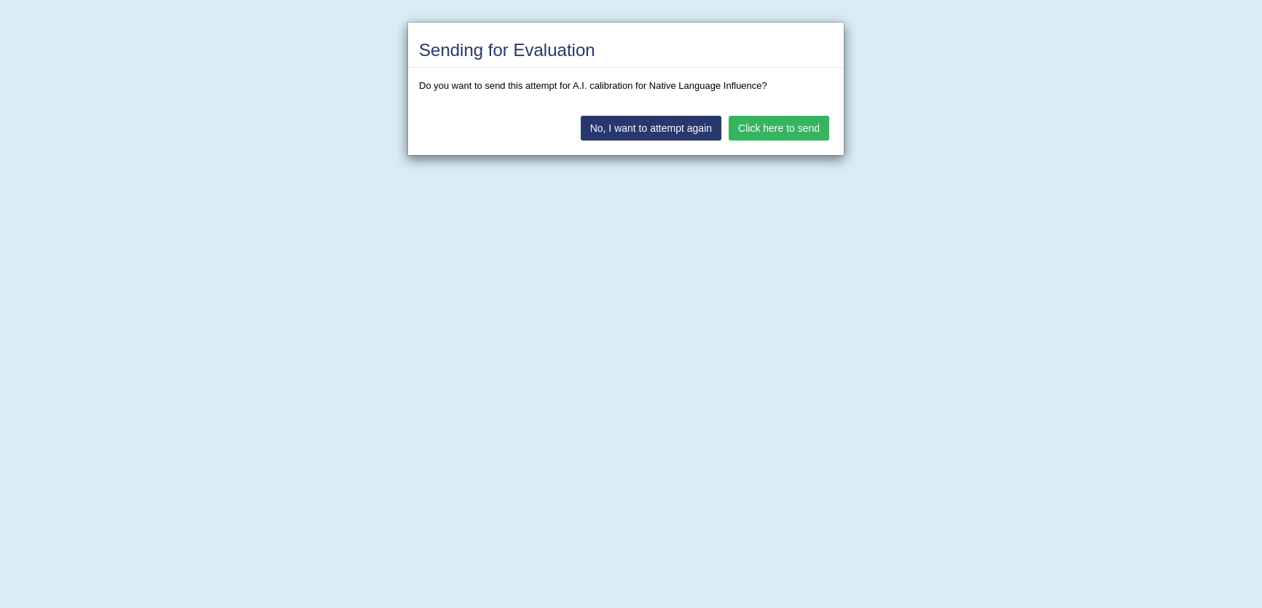
click at [782, 122] on button "Click here to send" at bounding box center [779, 128] width 101 height 25
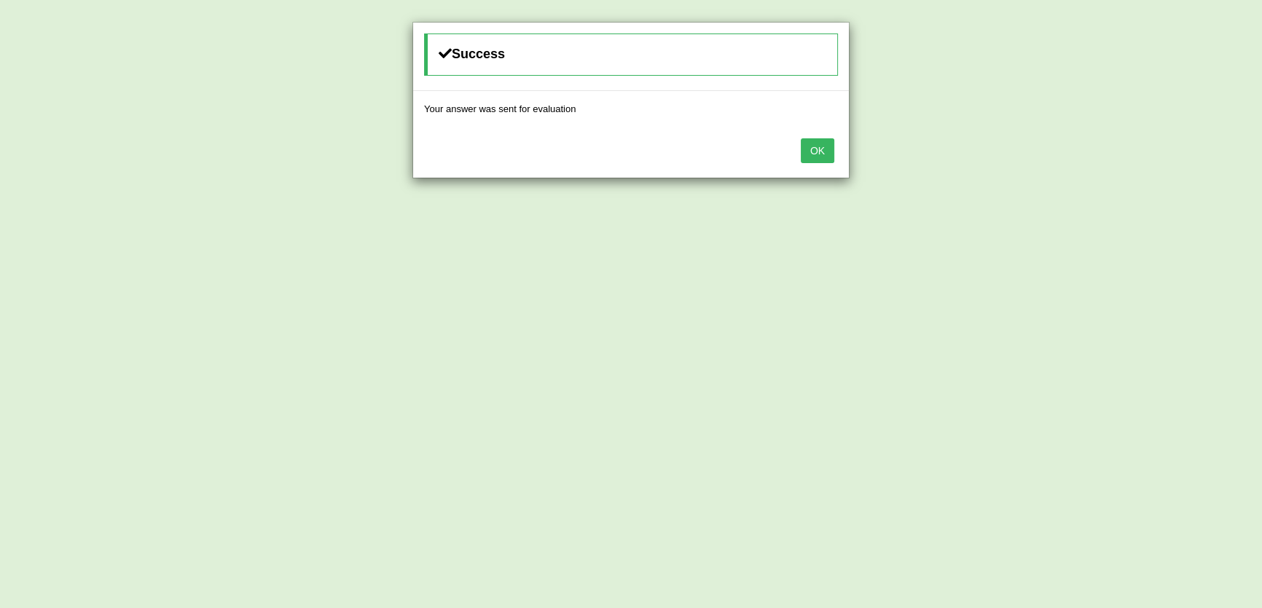
click at [812, 137] on div "OK" at bounding box center [631, 152] width 436 height 51
click at [811, 149] on button "OK" at bounding box center [818, 150] width 34 height 25
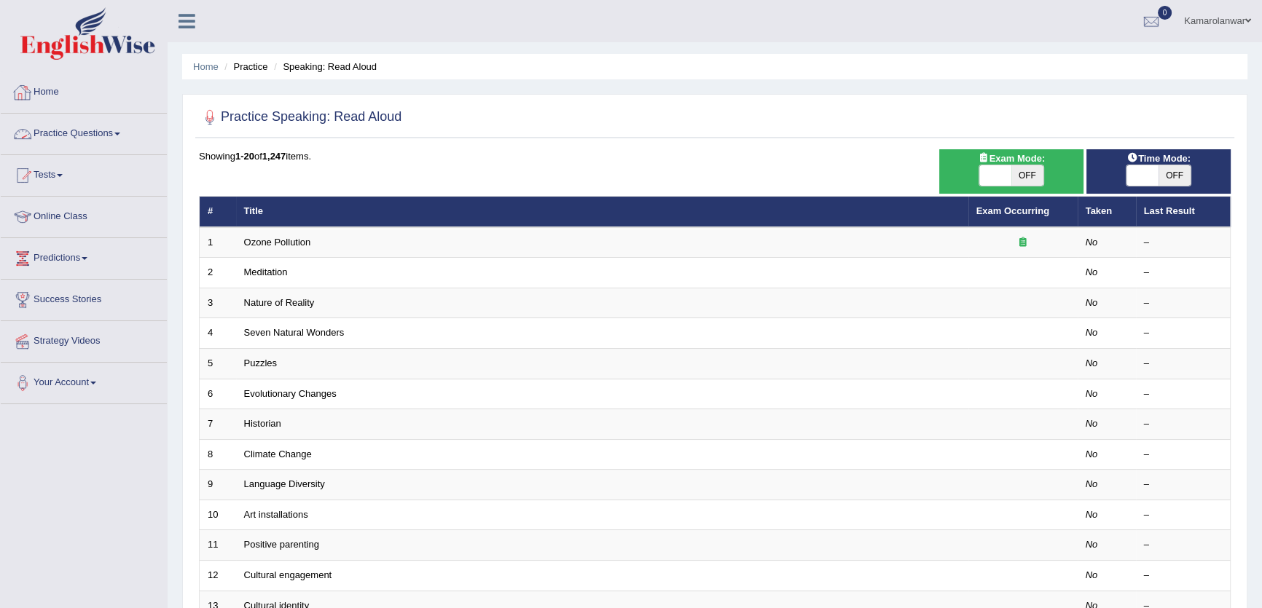
click at [28, 90] on div at bounding box center [23, 93] width 22 height 22
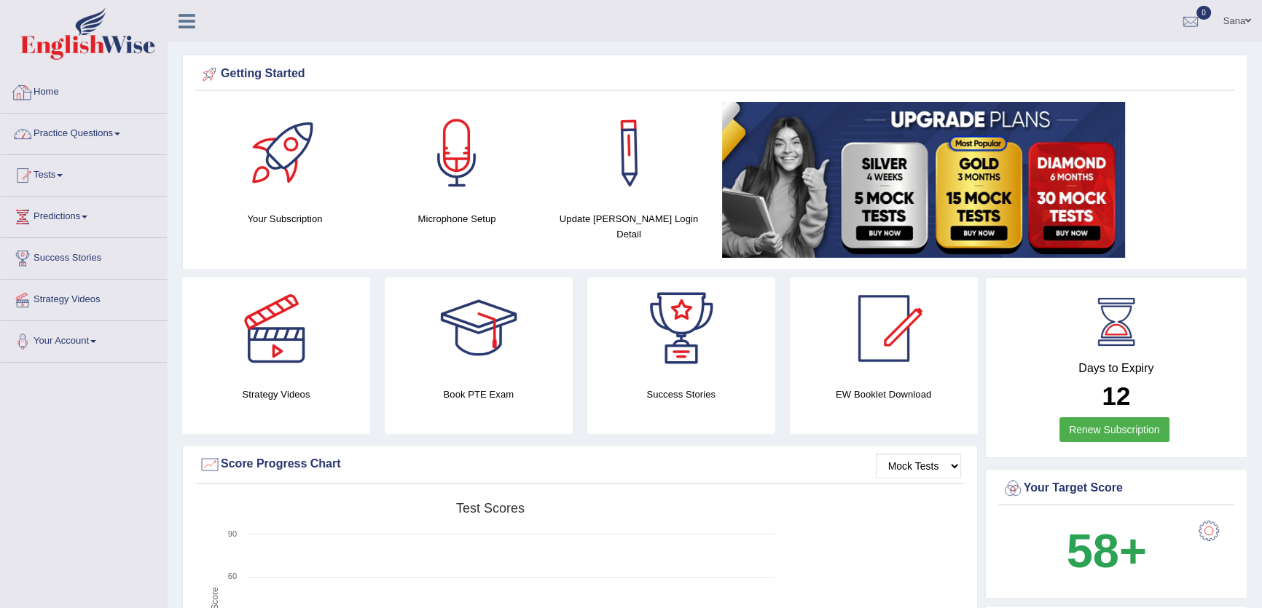
click at [85, 128] on link "Practice Questions" at bounding box center [84, 132] width 166 height 36
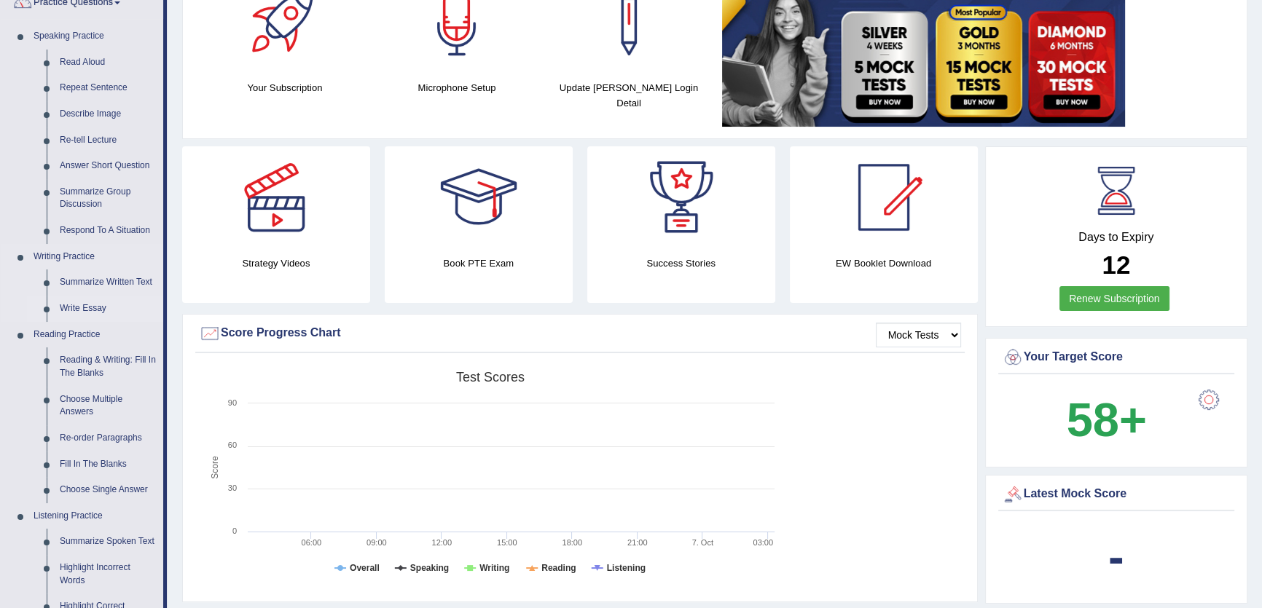
scroll to position [132, 0]
click at [98, 279] on link "Summarize Written Text" at bounding box center [108, 282] width 110 height 26
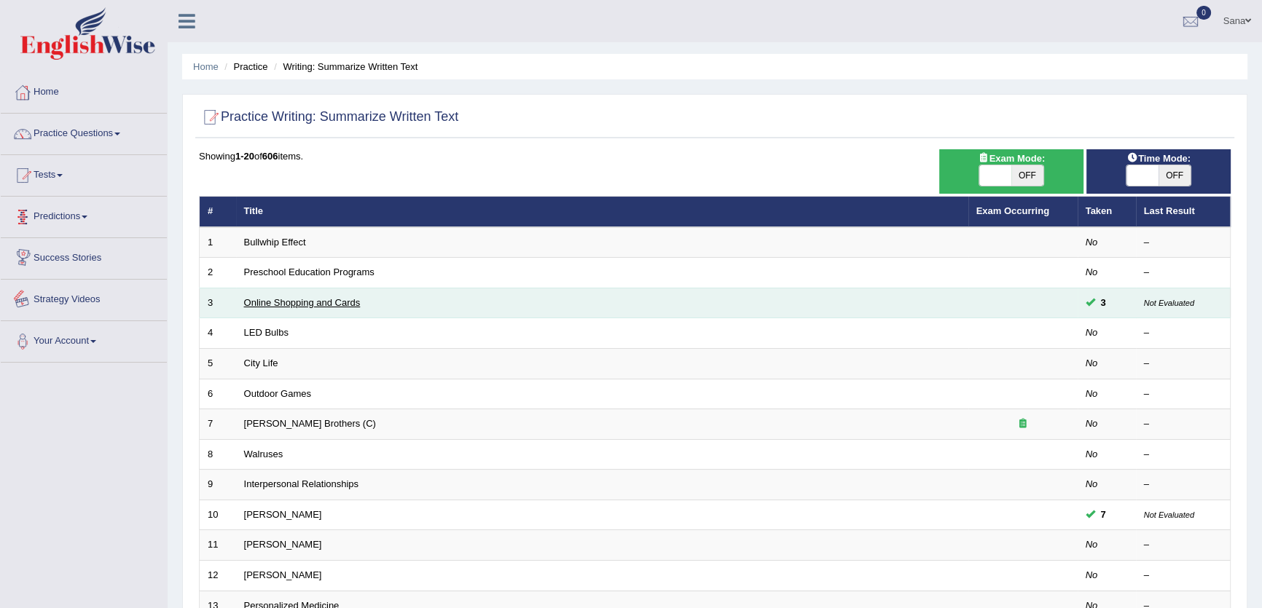
scroll to position [198, 0]
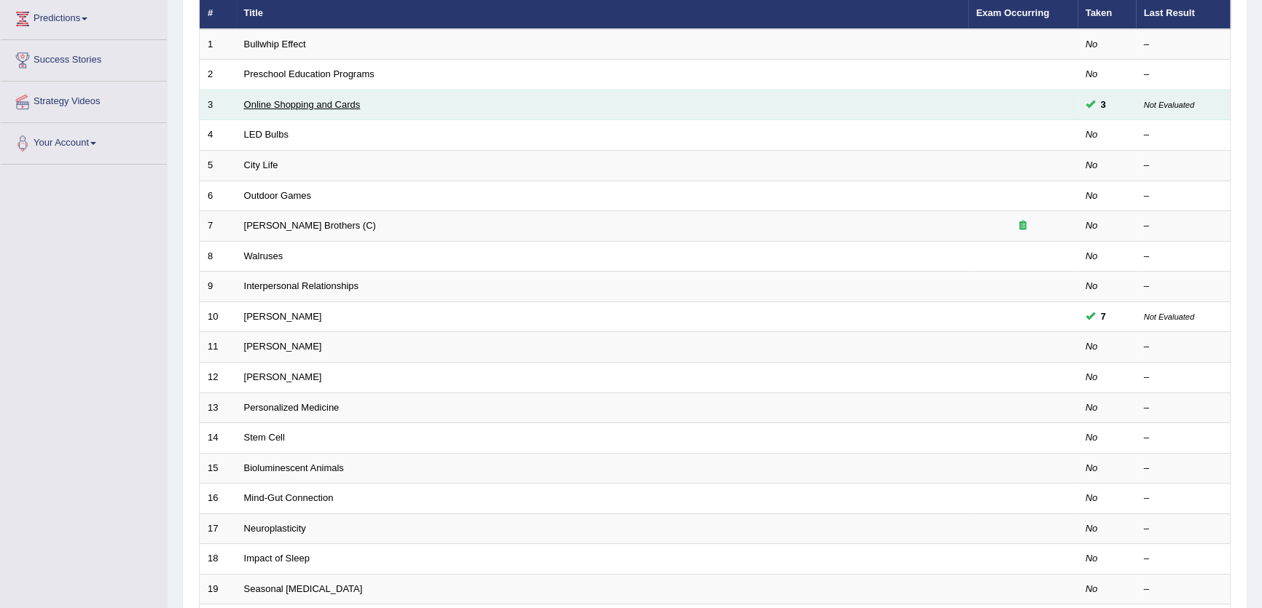
click at [317, 108] on link "Online Shopping and Cards" at bounding box center [302, 104] width 117 height 11
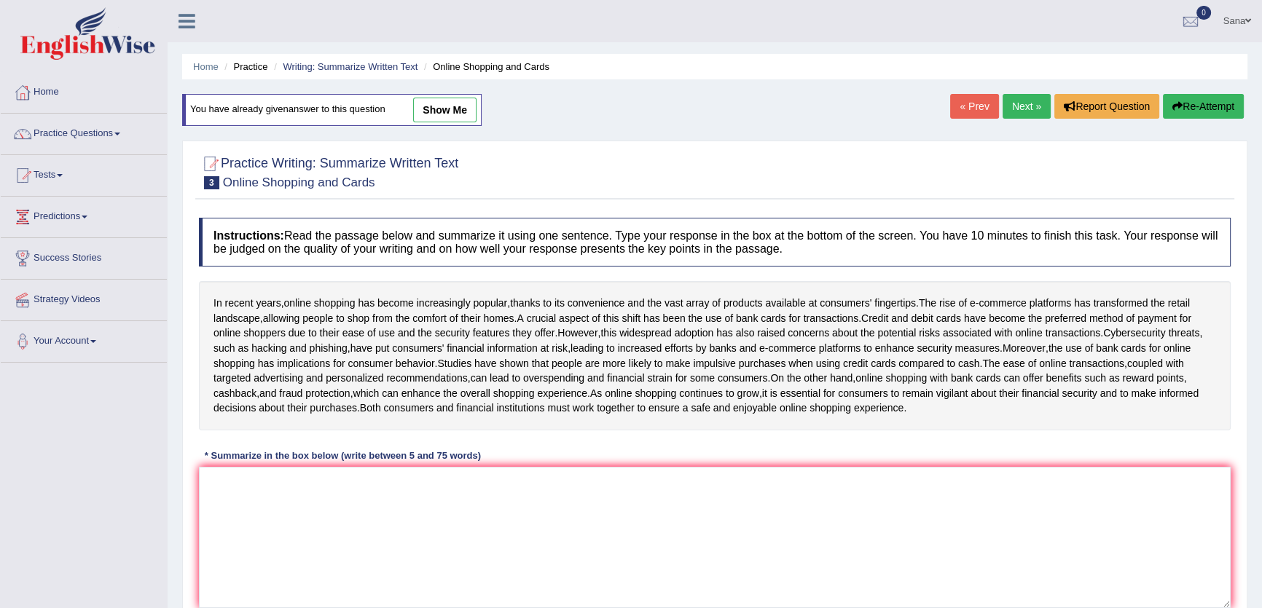
click at [428, 117] on link "show me" at bounding box center [444, 110] width 63 height 25
type textarea "In recent years, online shopping has become popular, and the rise of e-commerce…"
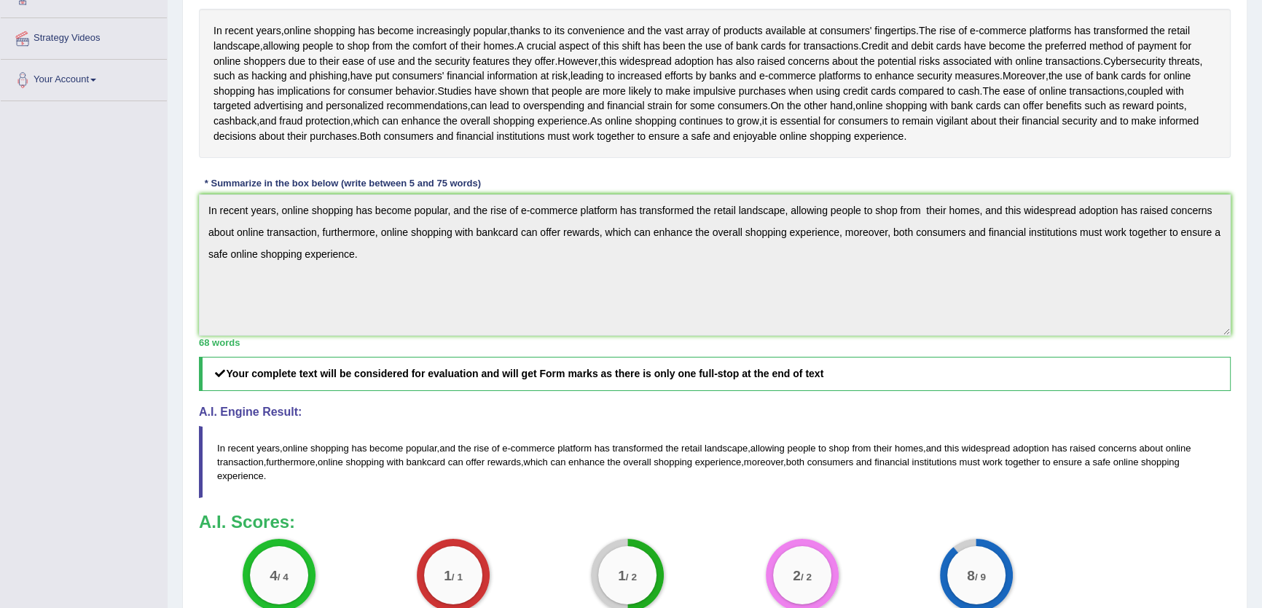
scroll to position [243, 0]
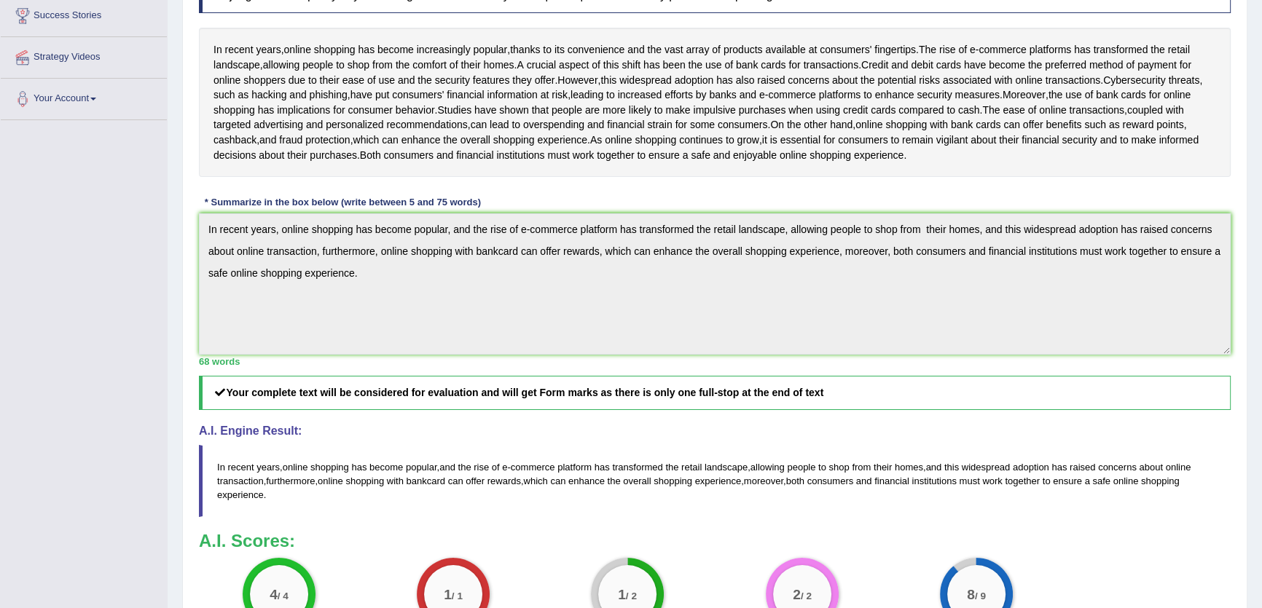
click at [181, 248] on div "Home Practice Writing: Summarize Written Text Online Shopping and Cards You hav…" at bounding box center [715, 257] width 1094 height 1000
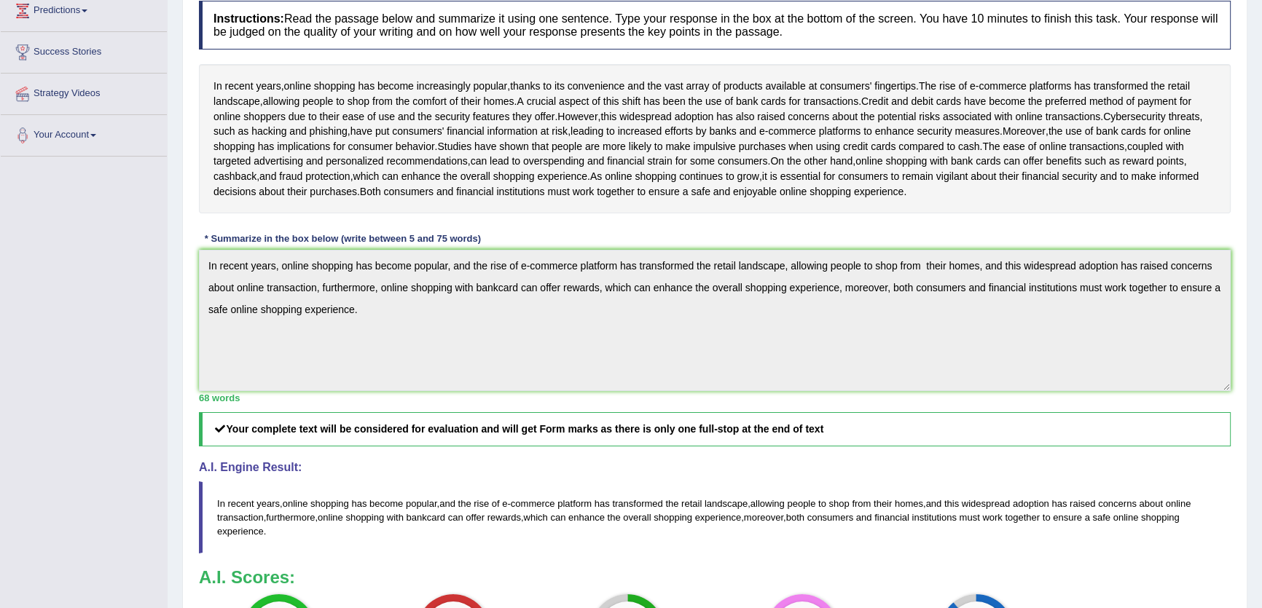
scroll to position [331, 0]
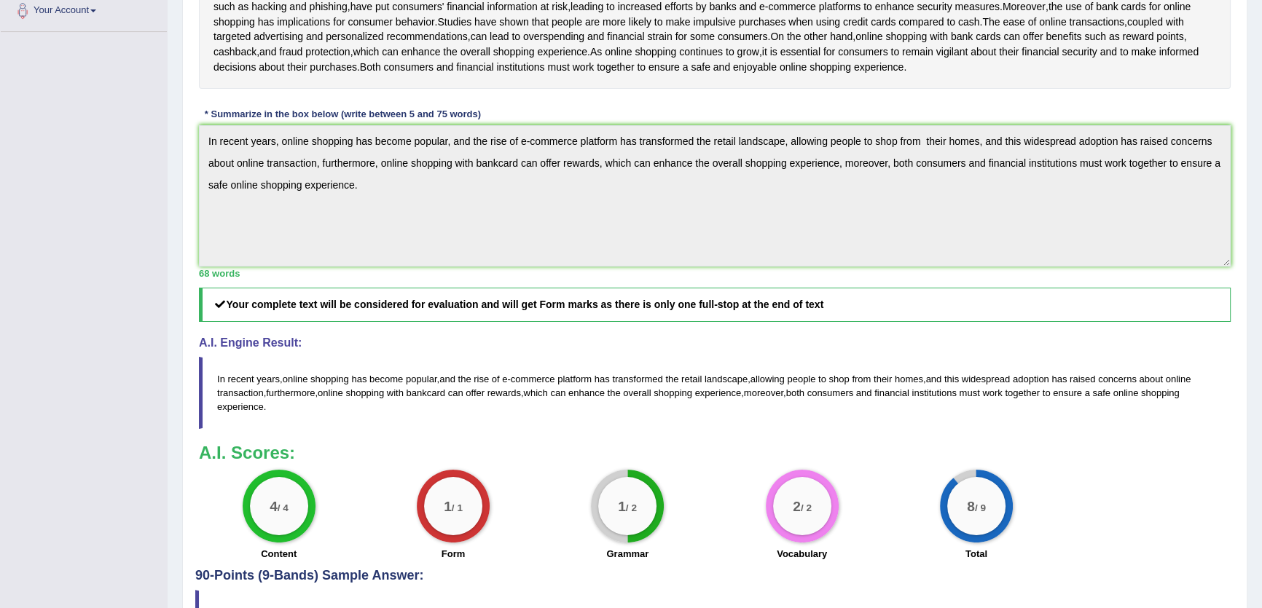
click at [101, 94] on div "Toggle navigation Home Practice Questions Speaking Practice Read Aloud Repeat S…" at bounding box center [631, 183] width 1262 height 1029
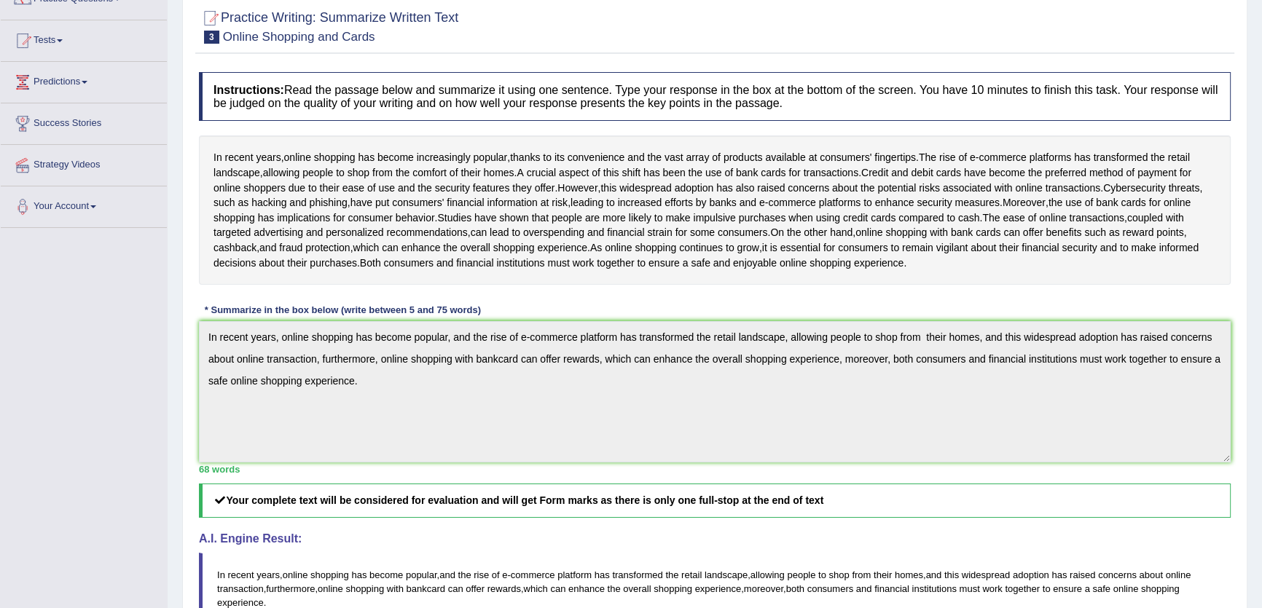
scroll to position [0, 0]
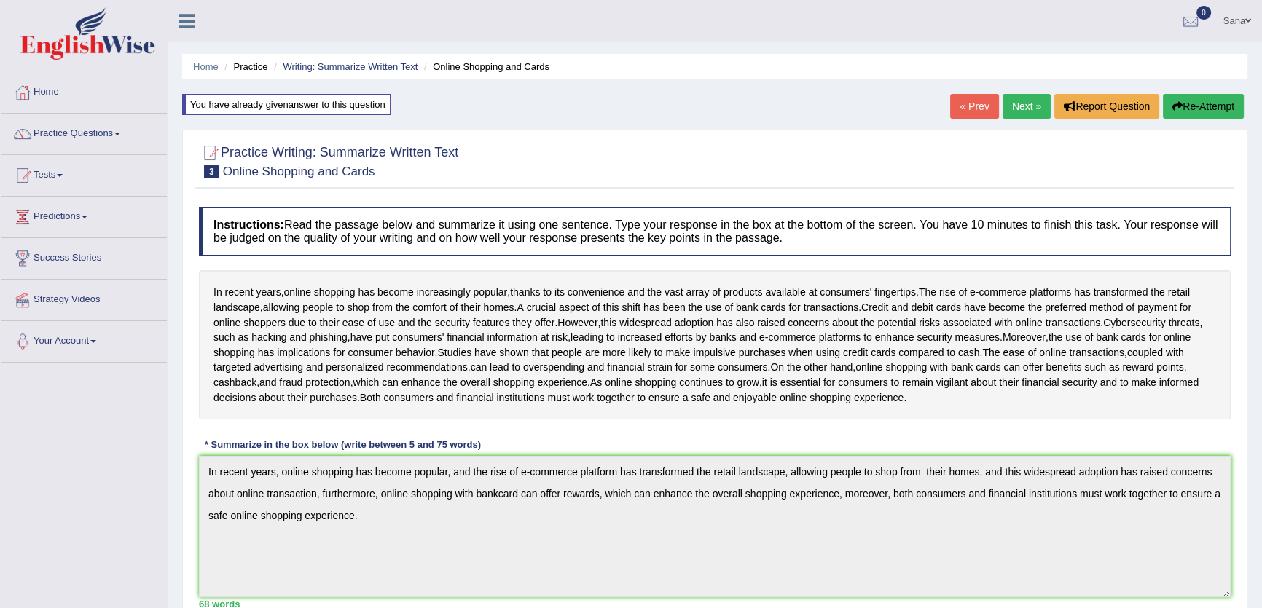
click at [1224, 102] on button "Re-Attempt" at bounding box center [1203, 106] width 81 height 25
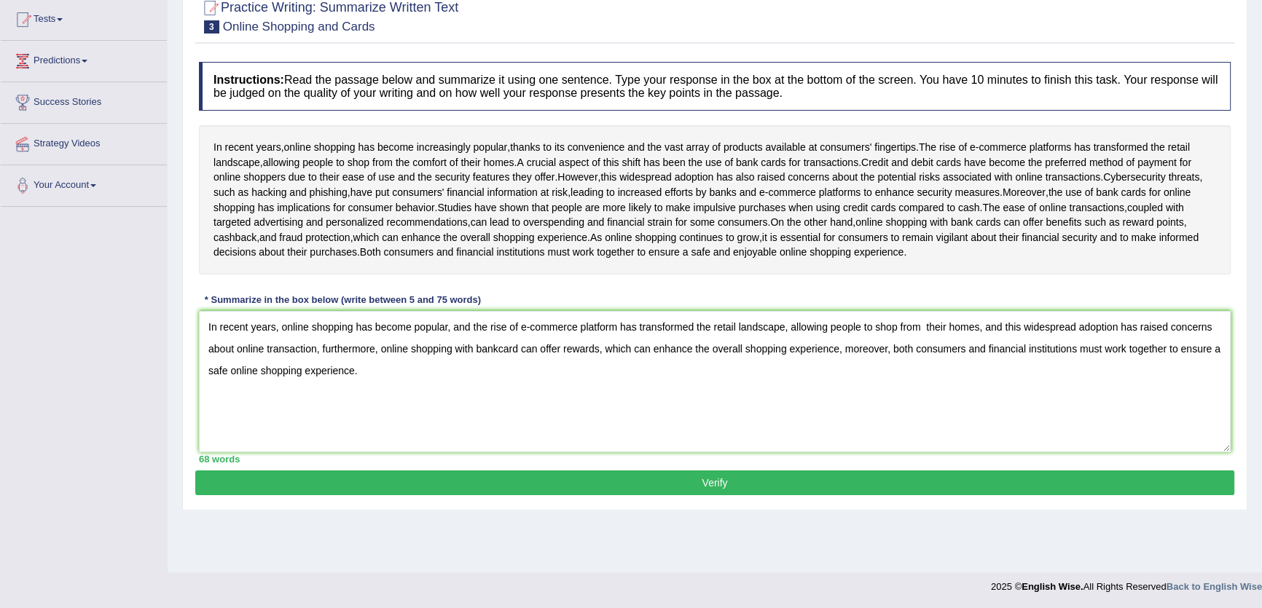
click at [925, 345] on textarea "In recent years, online shopping has become popular, and the rise of e-commerce…" at bounding box center [715, 381] width 1032 height 141
type textarea "In recent years, online shopping has become popular, and the rise of e-commerce…"
click at [842, 495] on button "Verify" at bounding box center [714, 483] width 1039 height 25
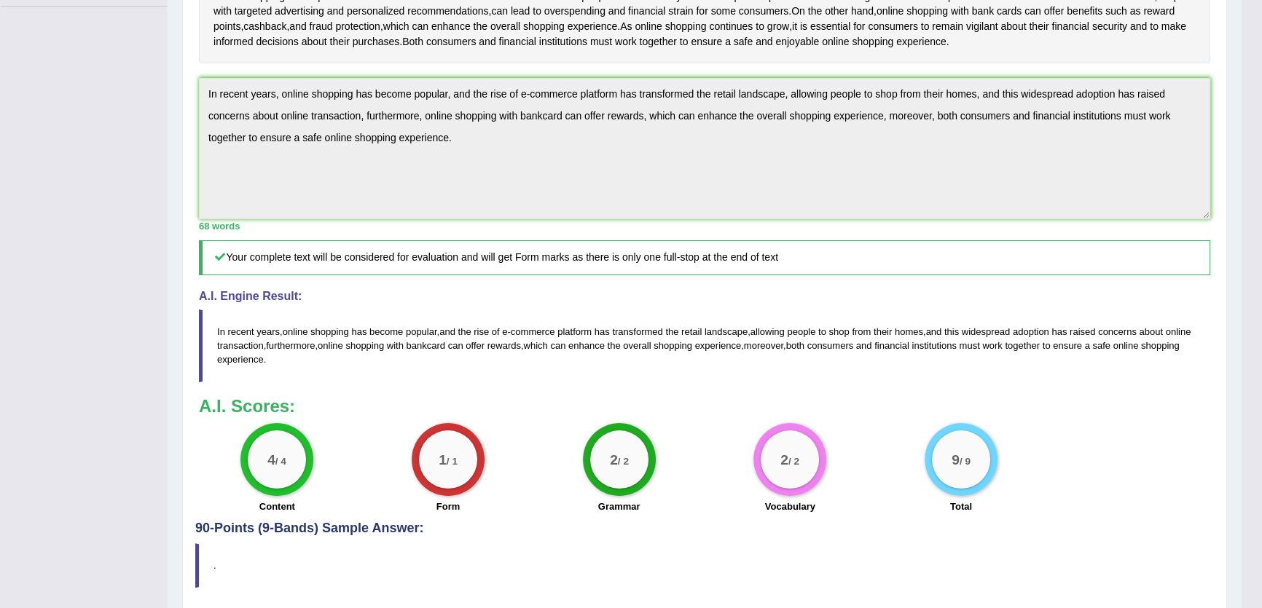
scroll to position [420, 0]
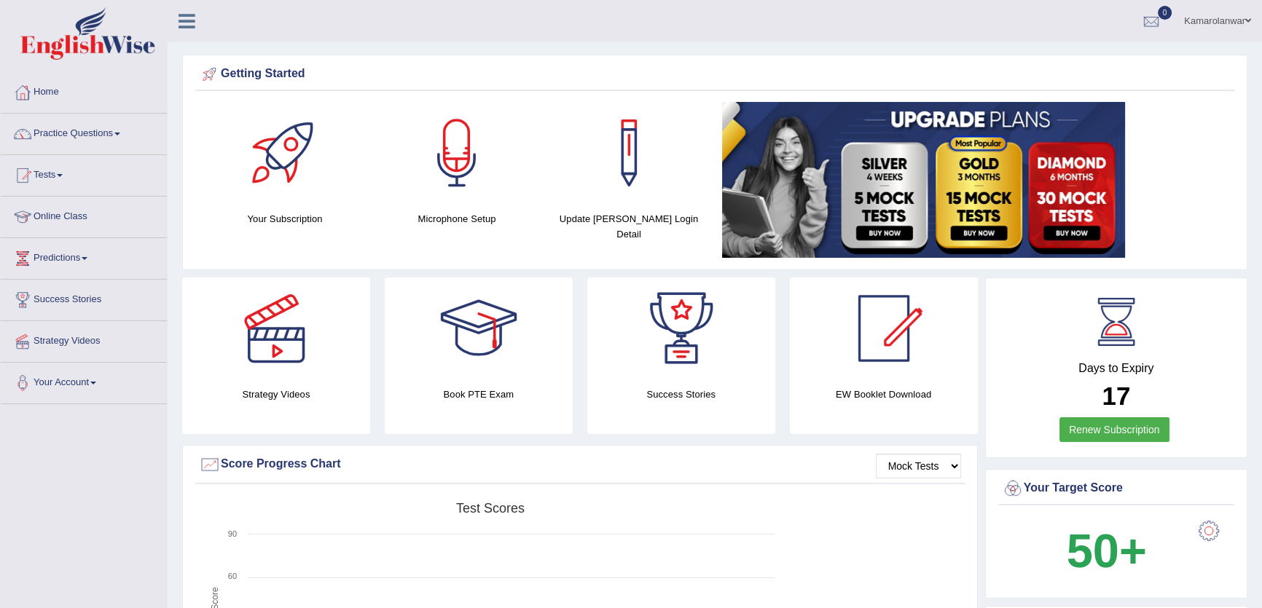
click at [1191, 24] on link "Kamarolanwar" at bounding box center [1217, 19] width 89 height 38
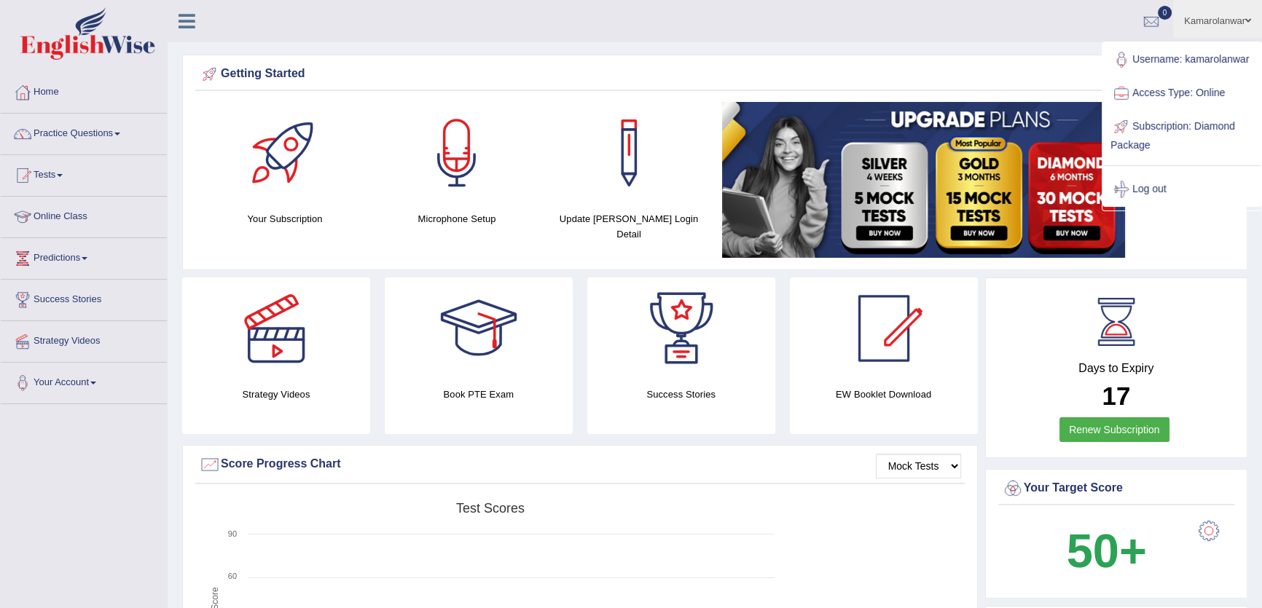
click at [928, 55] on div "Getting Started Your Subscription Microphone Setup Update Pearson Login Detail ×" at bounding box center [714, 163] width 1065 height 216
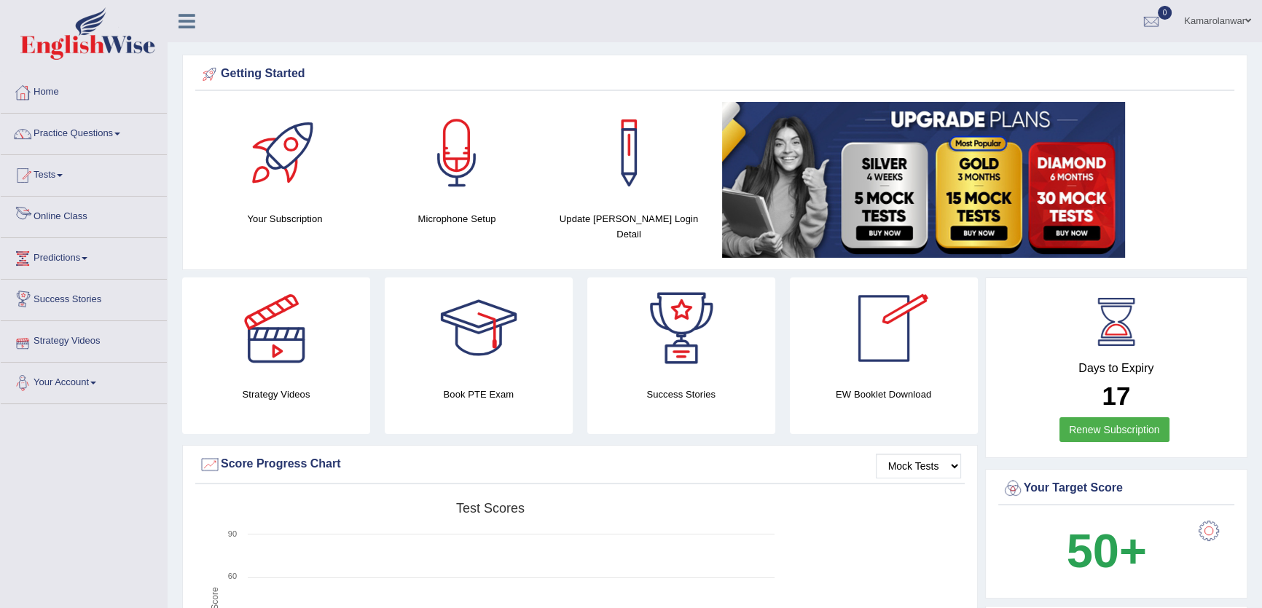
click at [87, 211] on link "Online Class" at bounding box center [84, 215] width 166 height 36
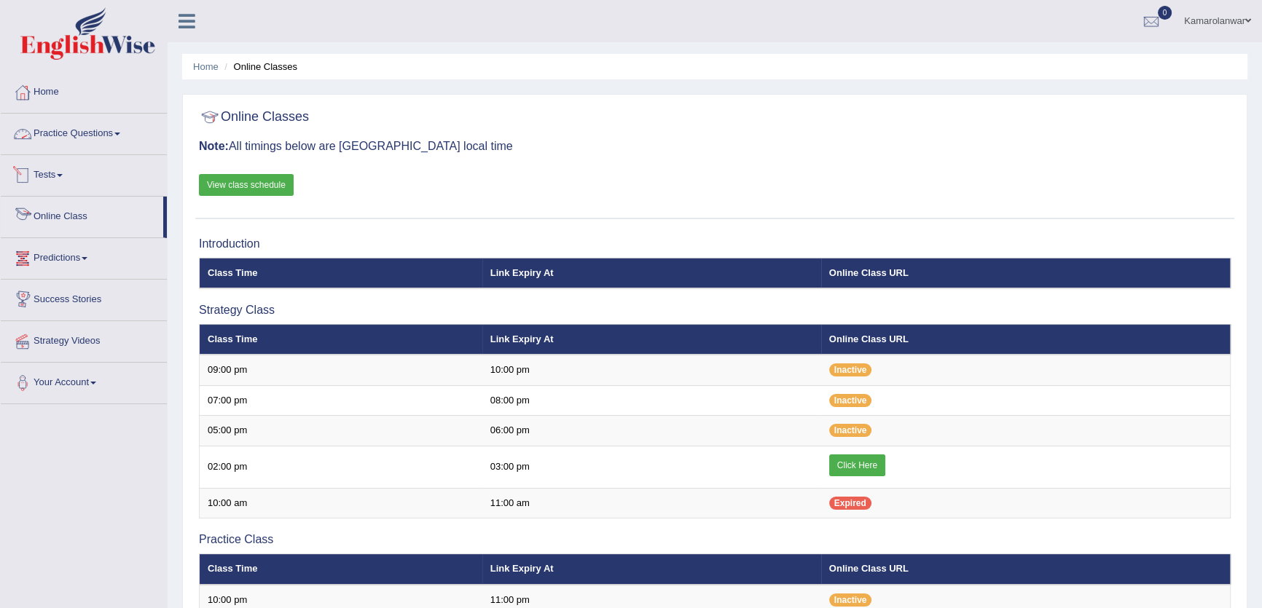
click at [91, 128] on link "Practice Questions" at bounding box center [84, 132] width 166 height 36
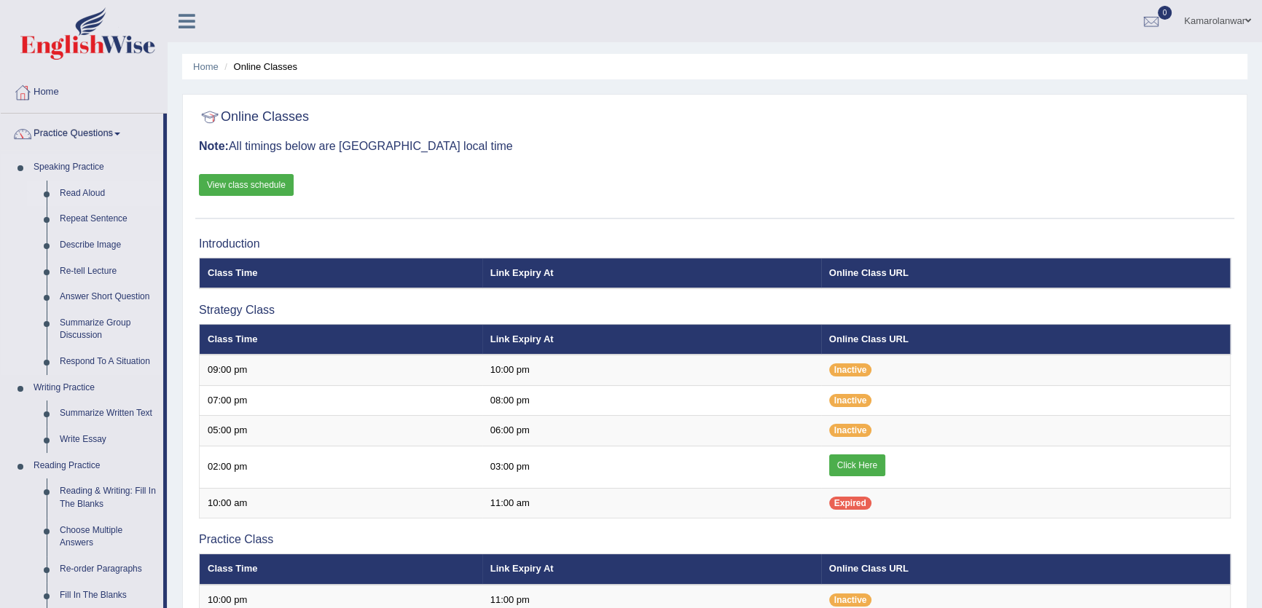
click at [85, 191] on link "Read Aloud" at bounding box center [108, 194] width 110 height 26
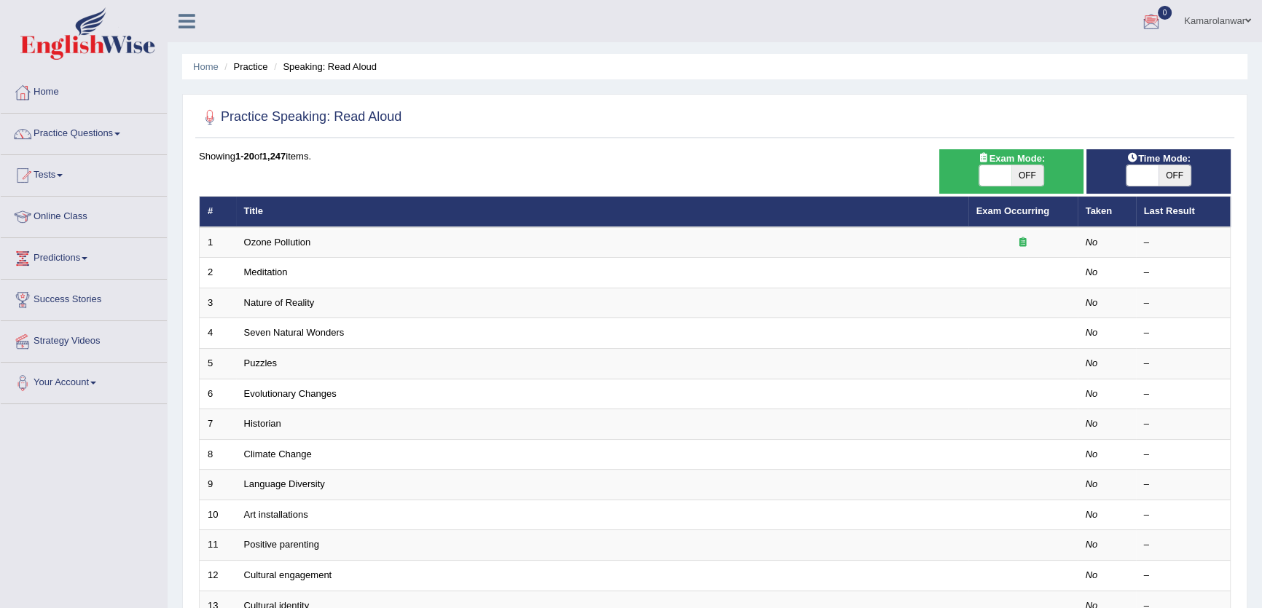
click at [1174, 173] on span "OFF" at bounding box center [1174, 175] width 32 height 20
checkbox input "true"
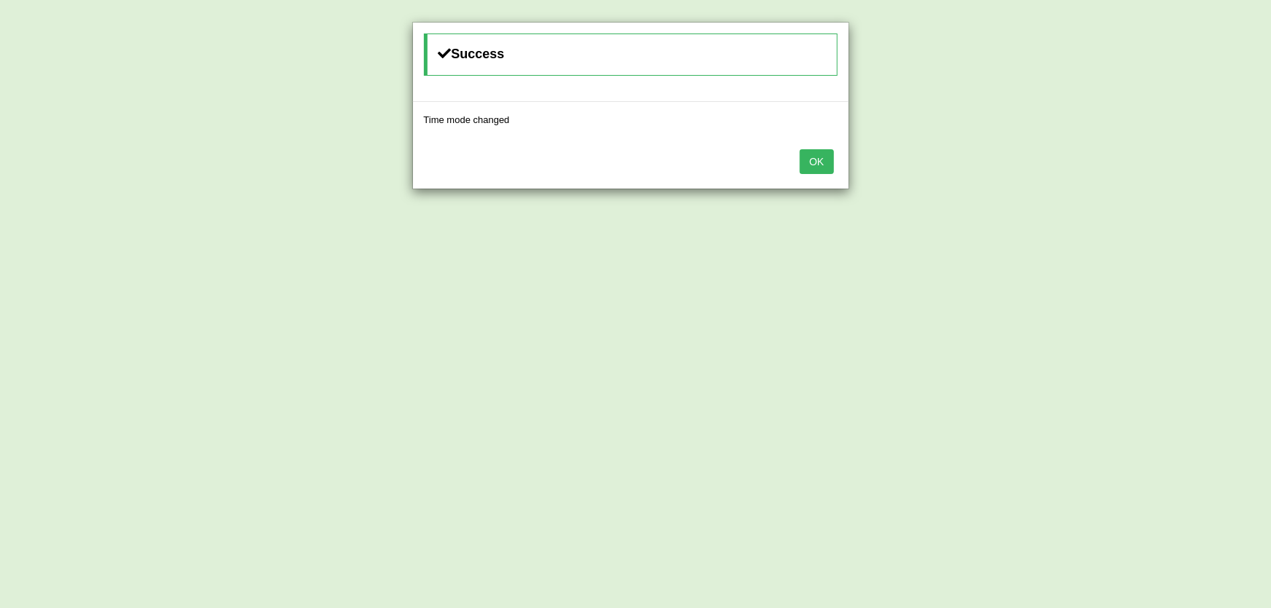
click at [801, 162] on button "OK" at bounding box center [817, 161] width 34 height 25
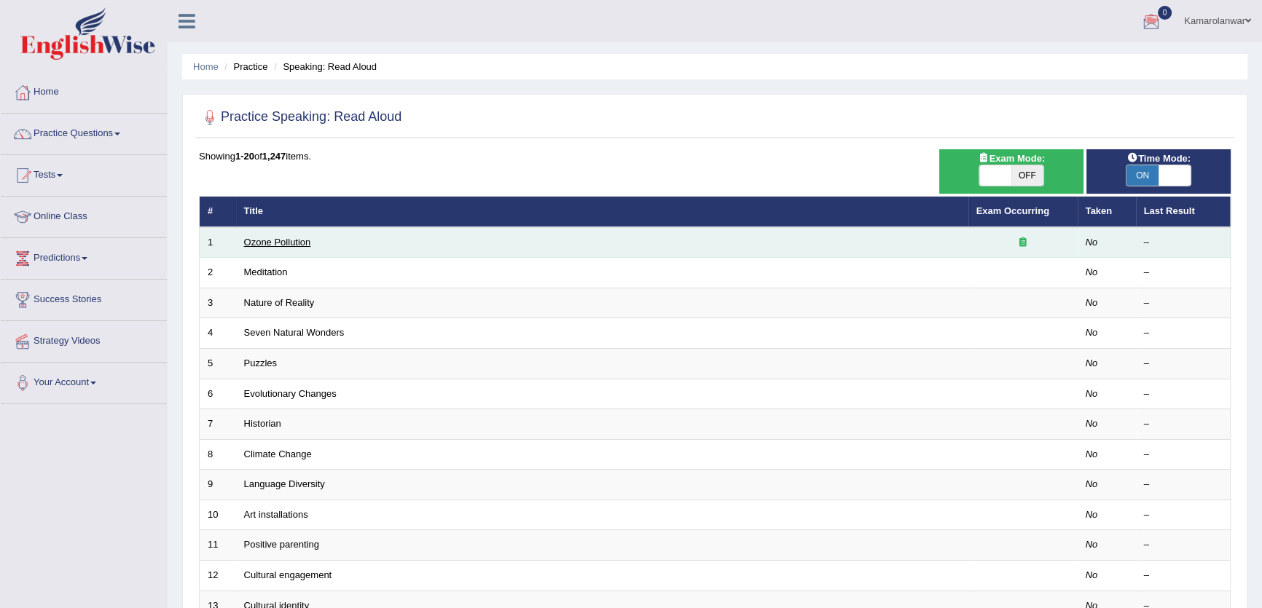
click at [267, 246] on link "Ozone Pollution" at bounding box center [277, 242] width 67 height 11
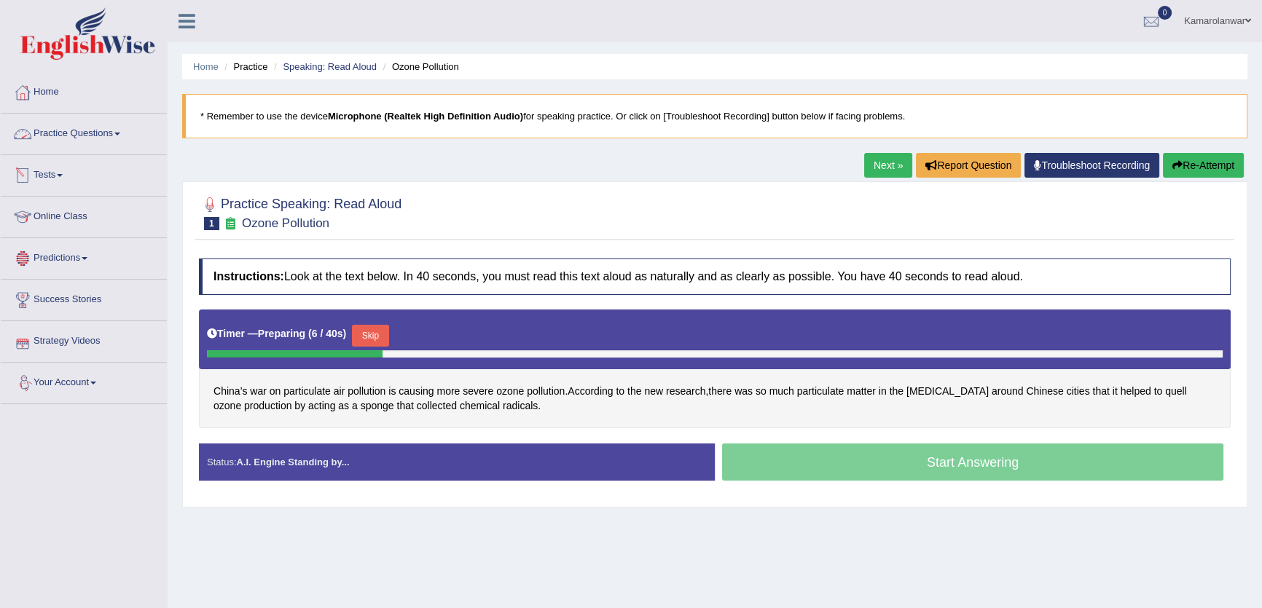
click at [47, 187] on link "Tests" at bounding box center [84, 173] width 166 height 36
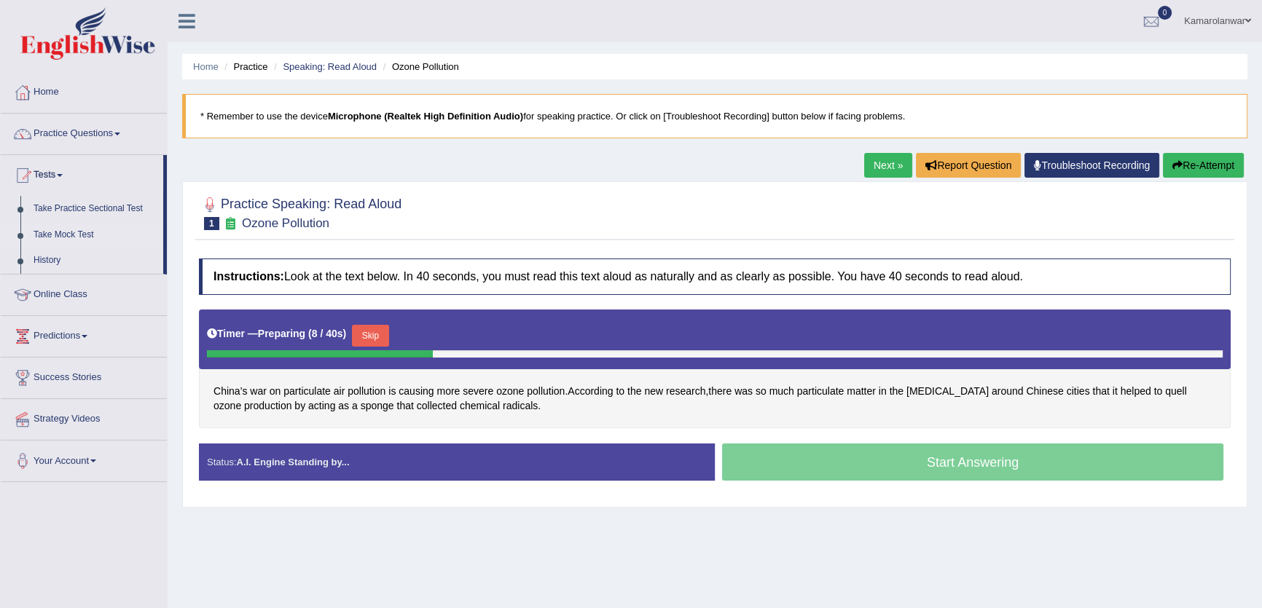
click at [70, 237] on link "Take Mock Test" at bounding box center [95, 235] width 136 height 26
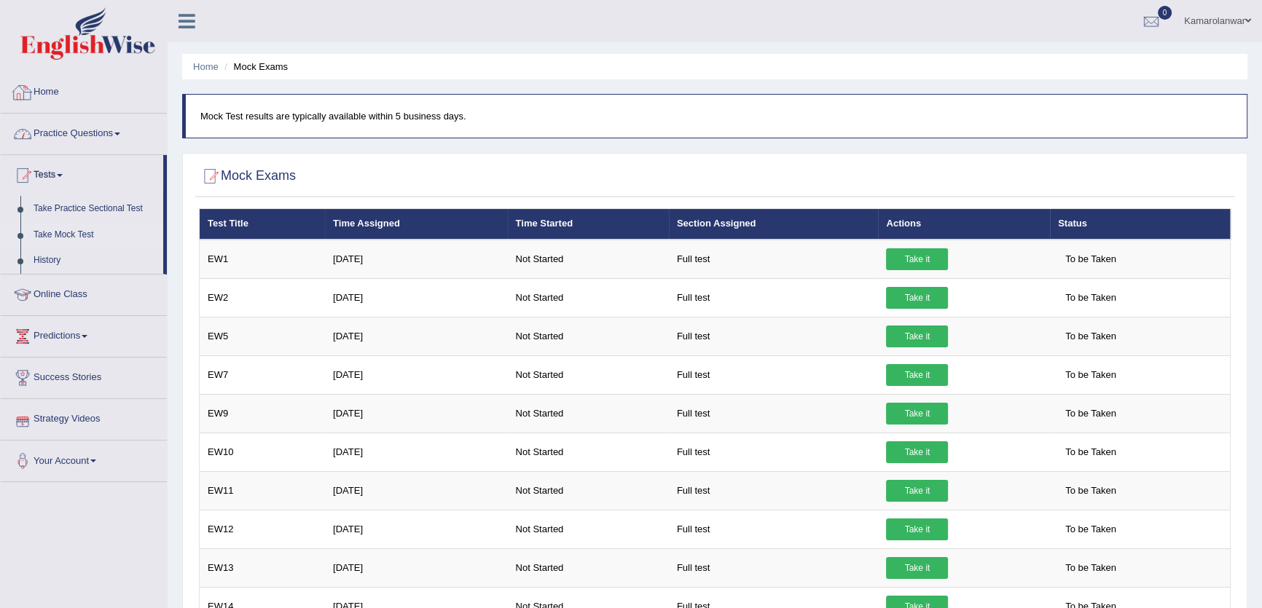
click at [51, 98] on link "Home" at bounding box center [84, 90] width 166 height 36
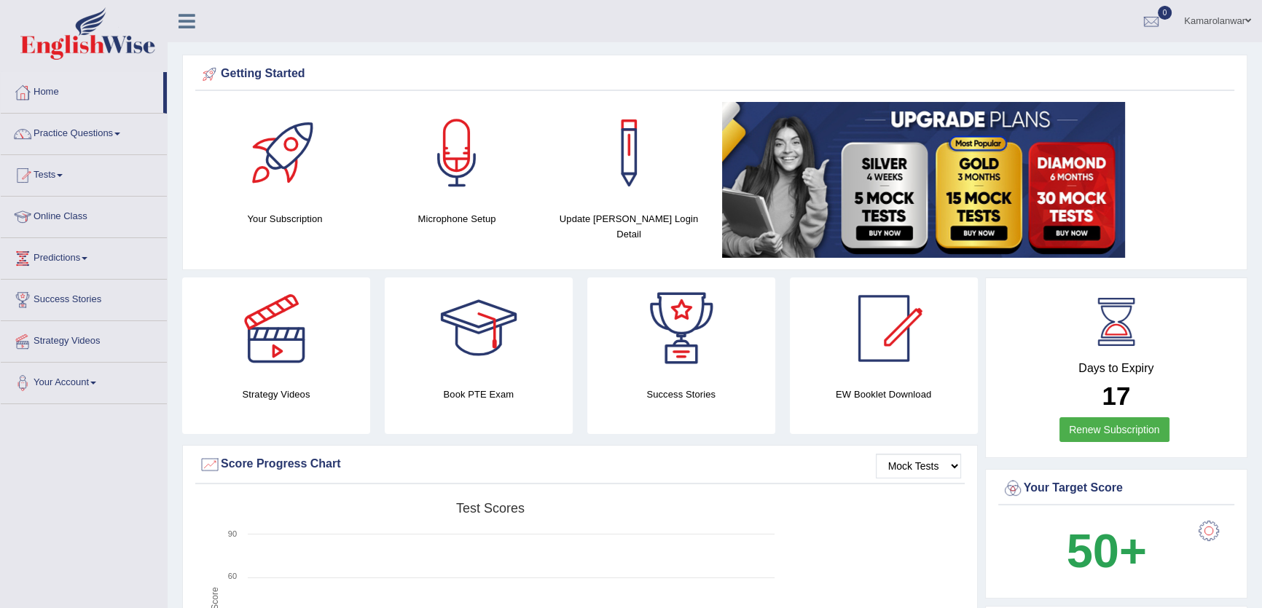
click at [55, 98] on link "Home" at bounding box center [82, 90] width 162 height 36
click at [79, 211] on link "Online Class" at bounding box center [84, 215] width 166 height 36
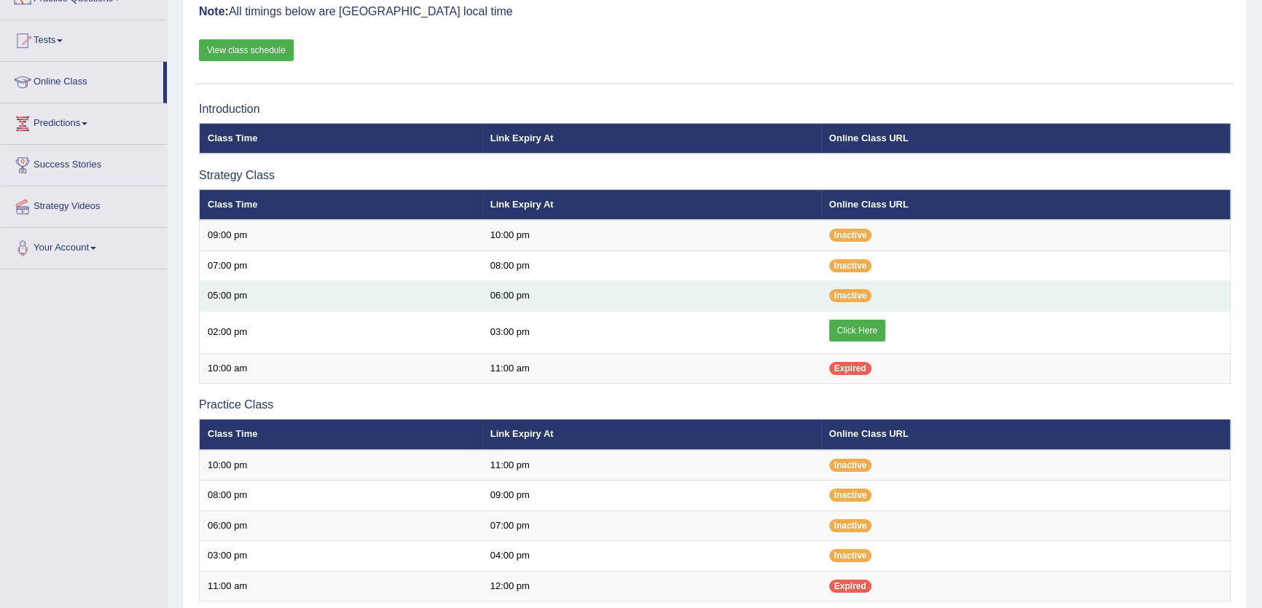
scroll to position [201, 0]
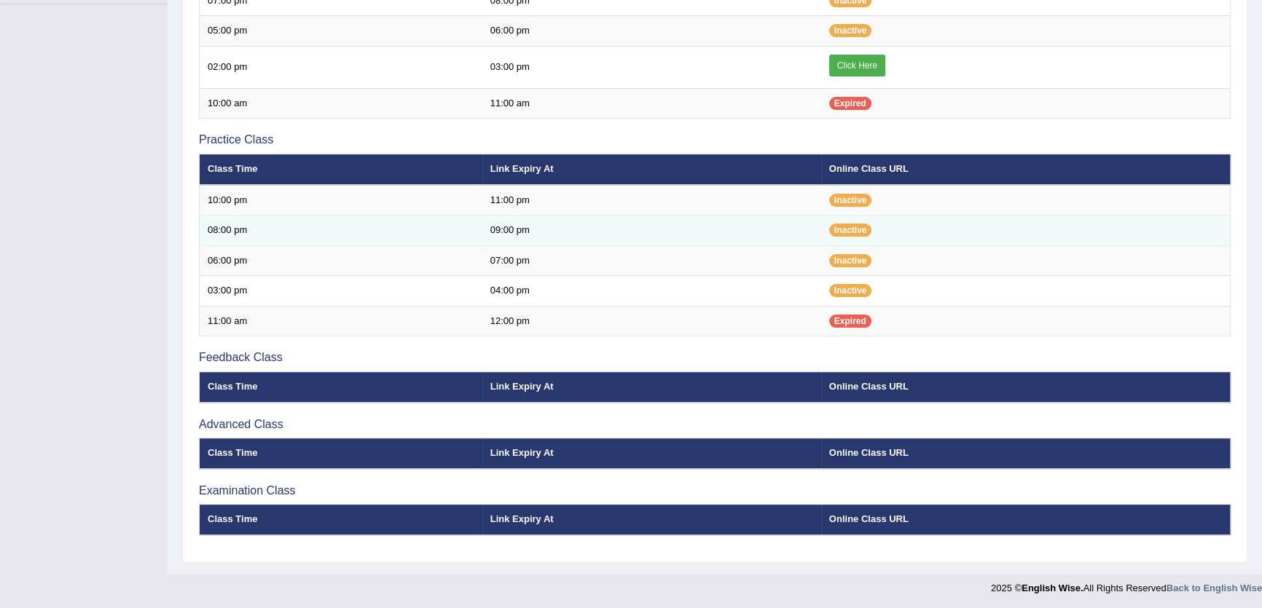
scroll to position [68, 0]
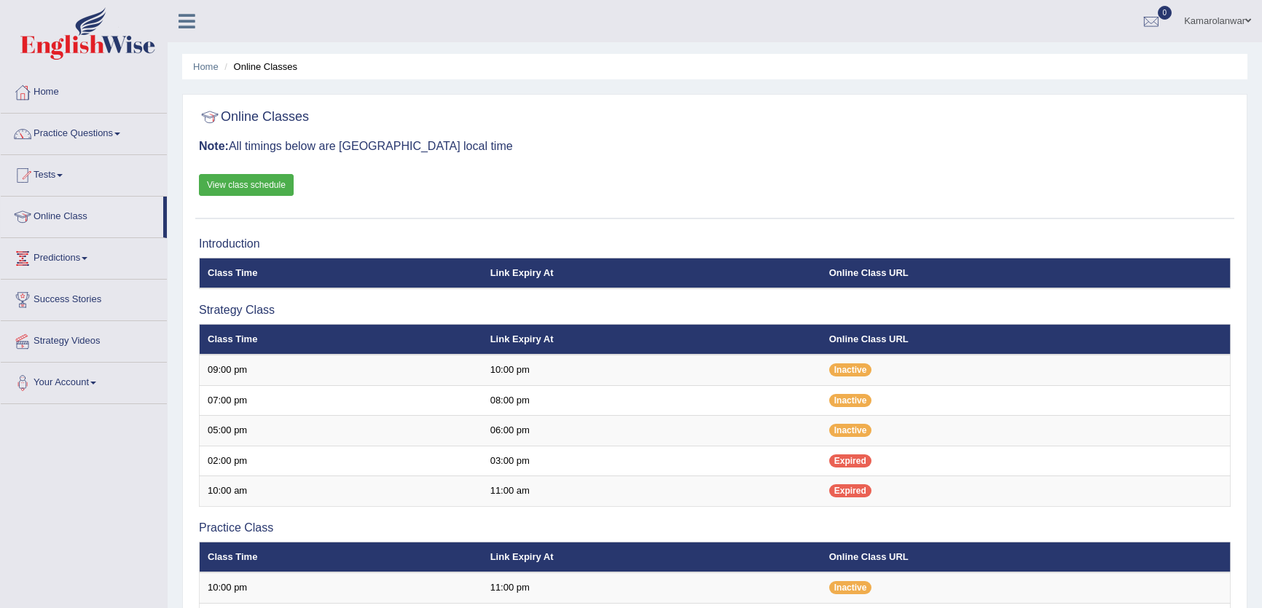
scroll to position [68, 0]
